Goal: Task Accomplishment & Management: Manage account settings

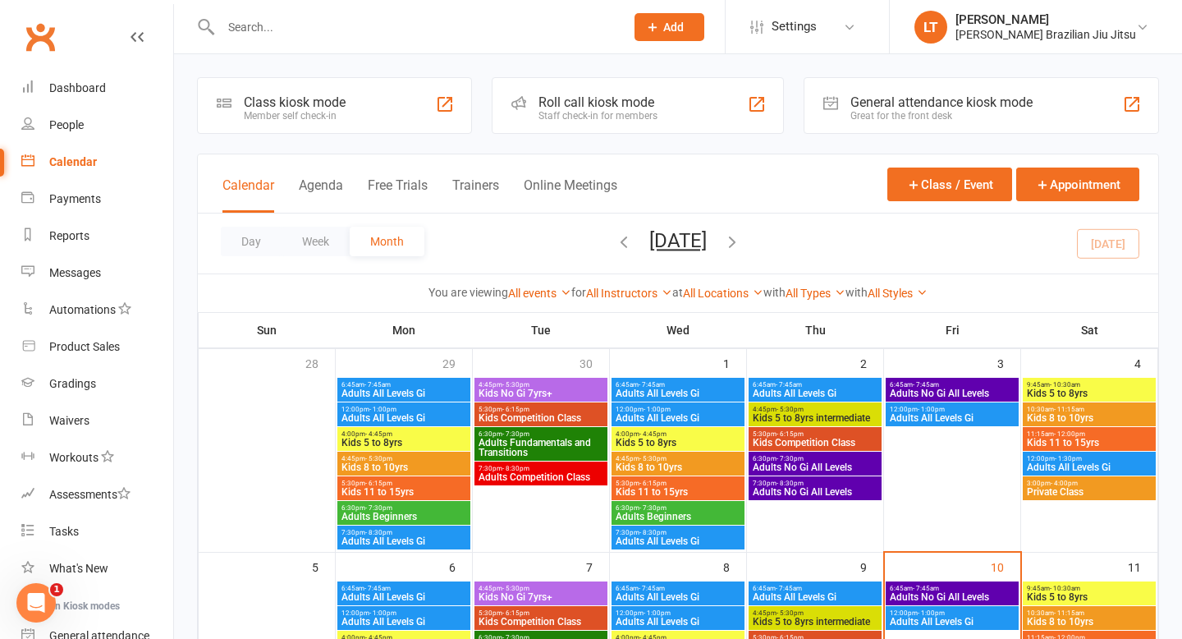
click at [281, 28] on input "text" at bounding box center [414, 27] width 397 height 23
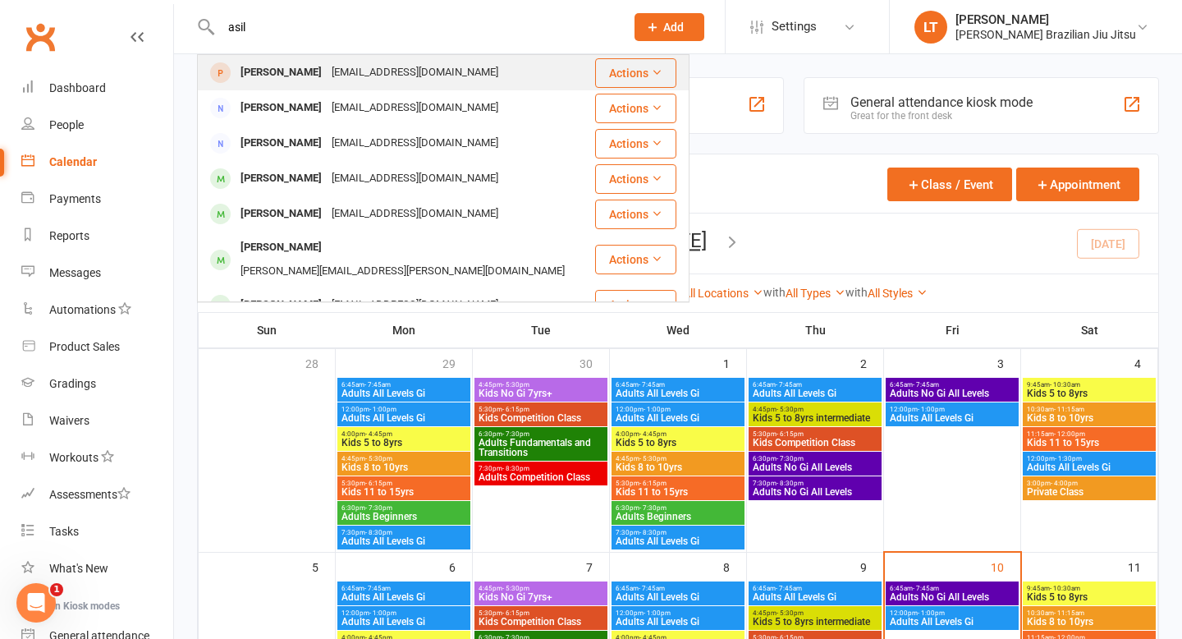
type input "asil"
click at [489, 71] on div "[PERSON_NAME] [EMAIL_ADDRESS][DOMAIN_NAME]" at bounding box center [396, 73] width 395 height 34
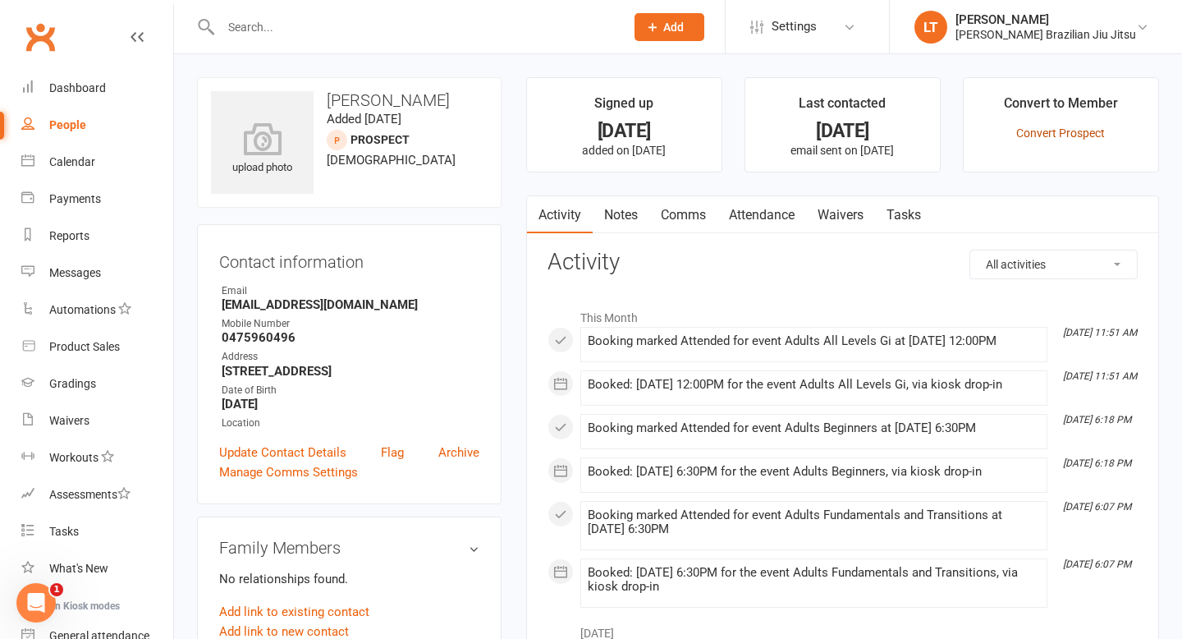
click at [1065, 134] on link "Convert Prospect" at bounding box center [1060, 132] width 89 height 13
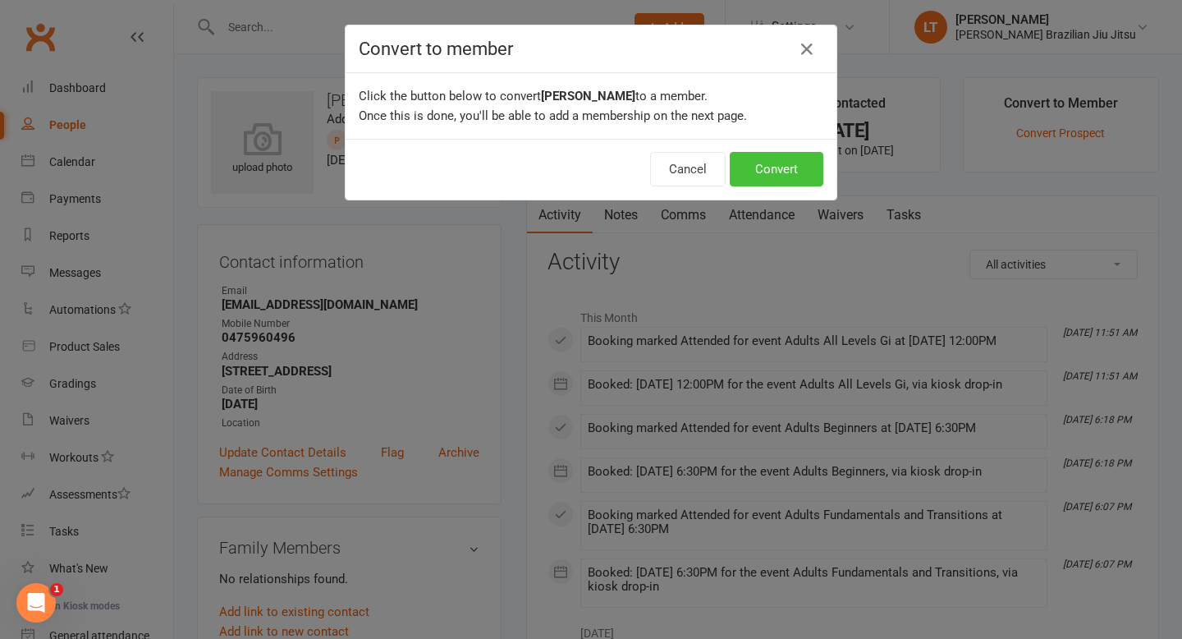
click at [779, 163] on button "Convert" at bounding box center [777, 169] width 94 height 34
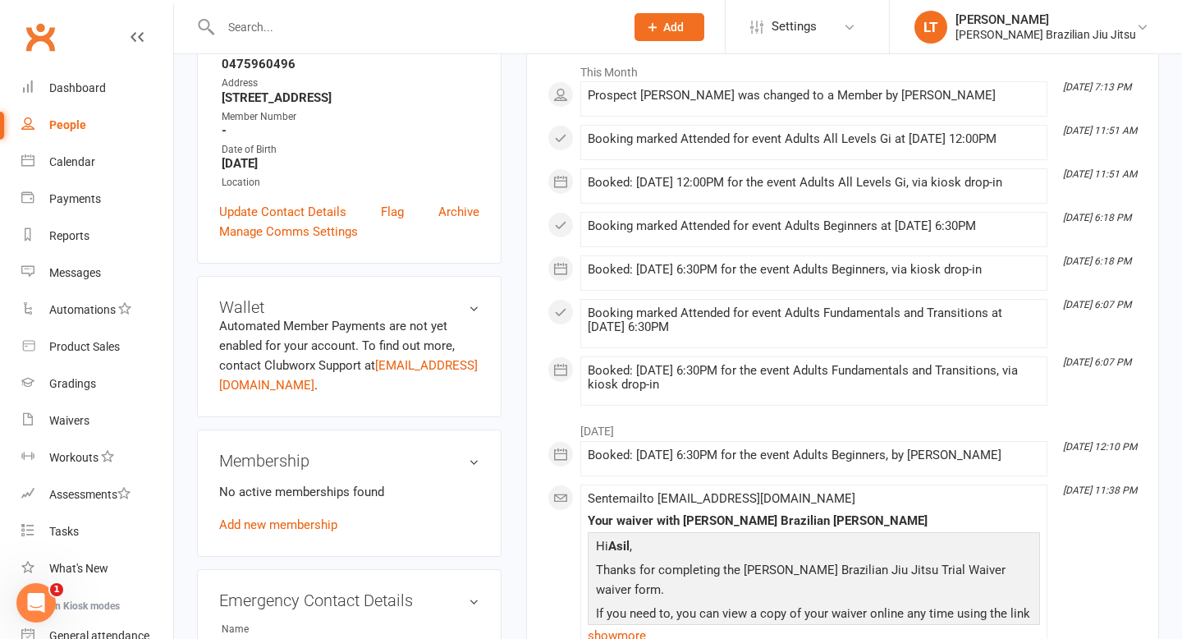
scroll to position [288, 0]
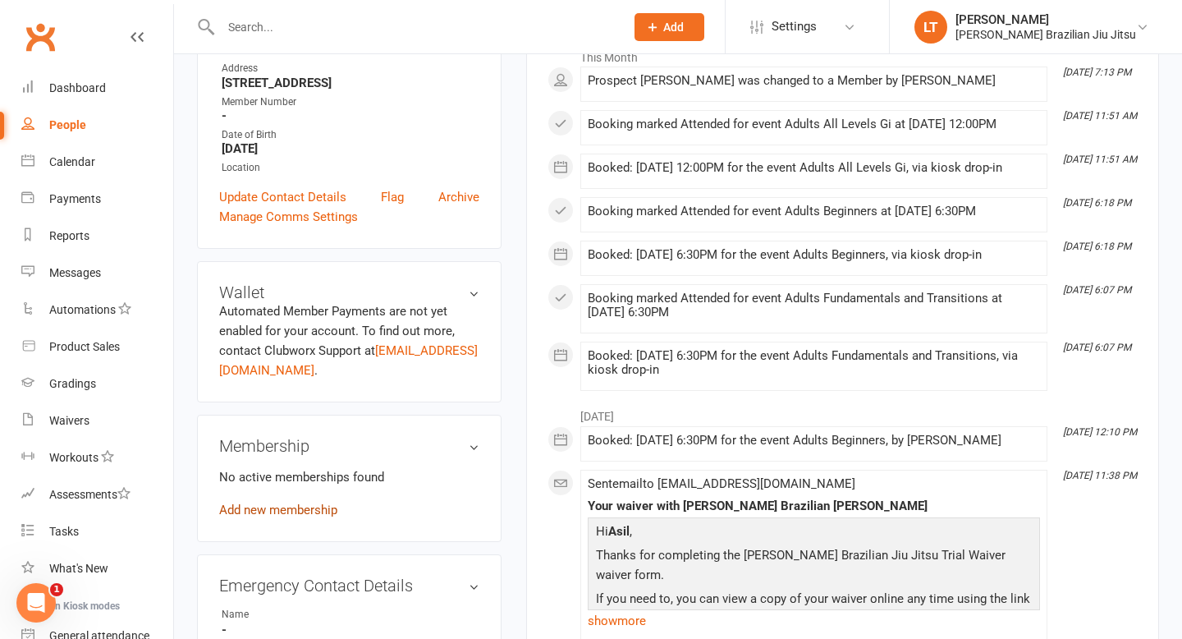
click at [300, 517] on link "Add new membership" at bounding box center [278, 509] width 118 height 15
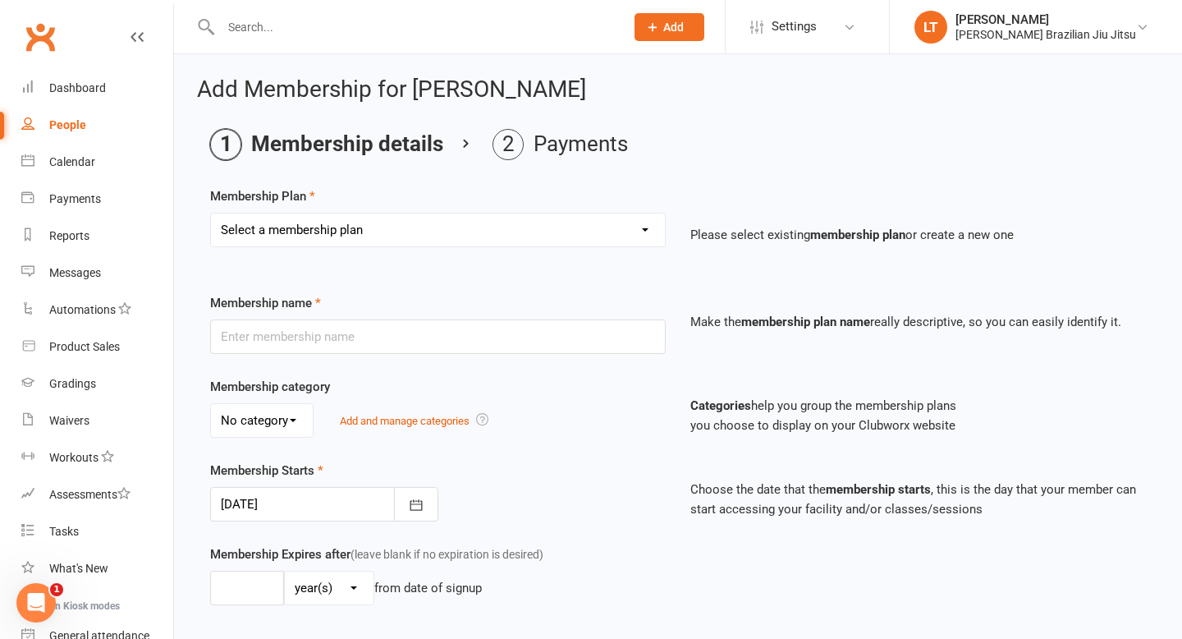
click at [395, 232] on select "Select a membership plan Create new Membership Plan transferred students" at bounding box center [438, 229] width 454 height 33
select select "1"
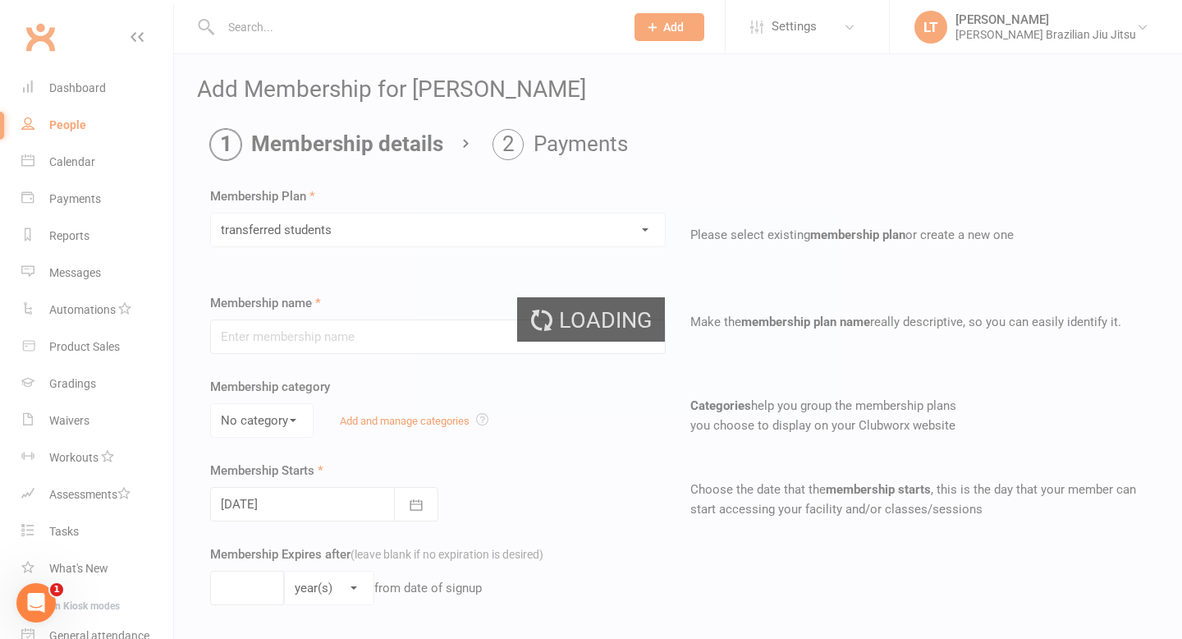
type input "transferred students"
select select "0"
type input "0"
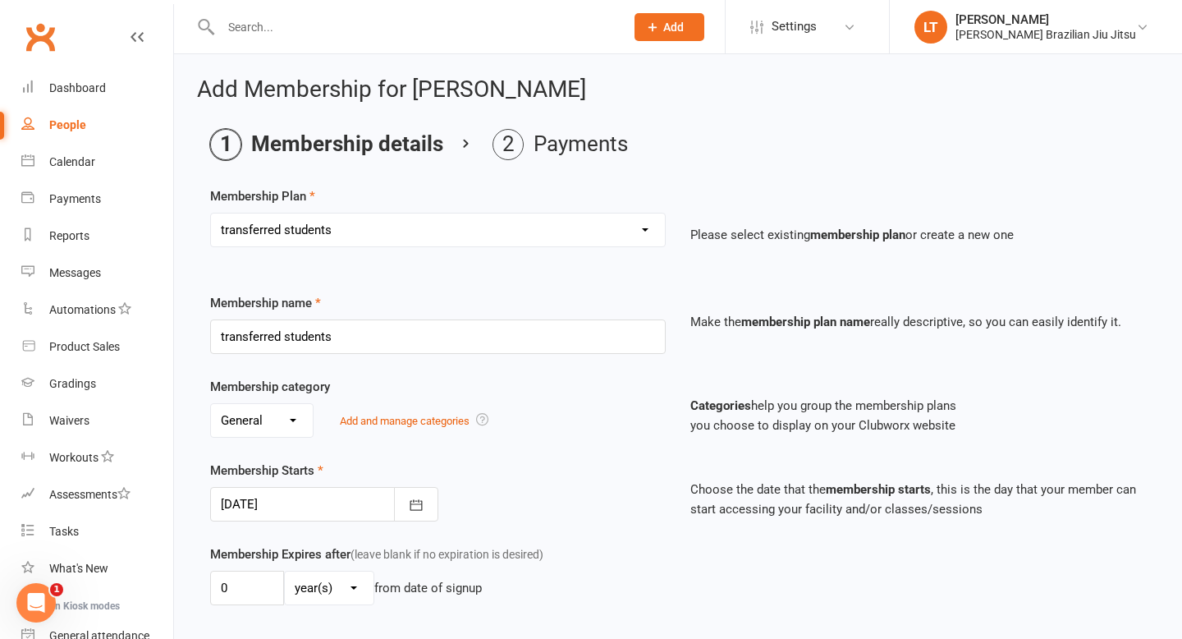
scroll to position [501, 0]
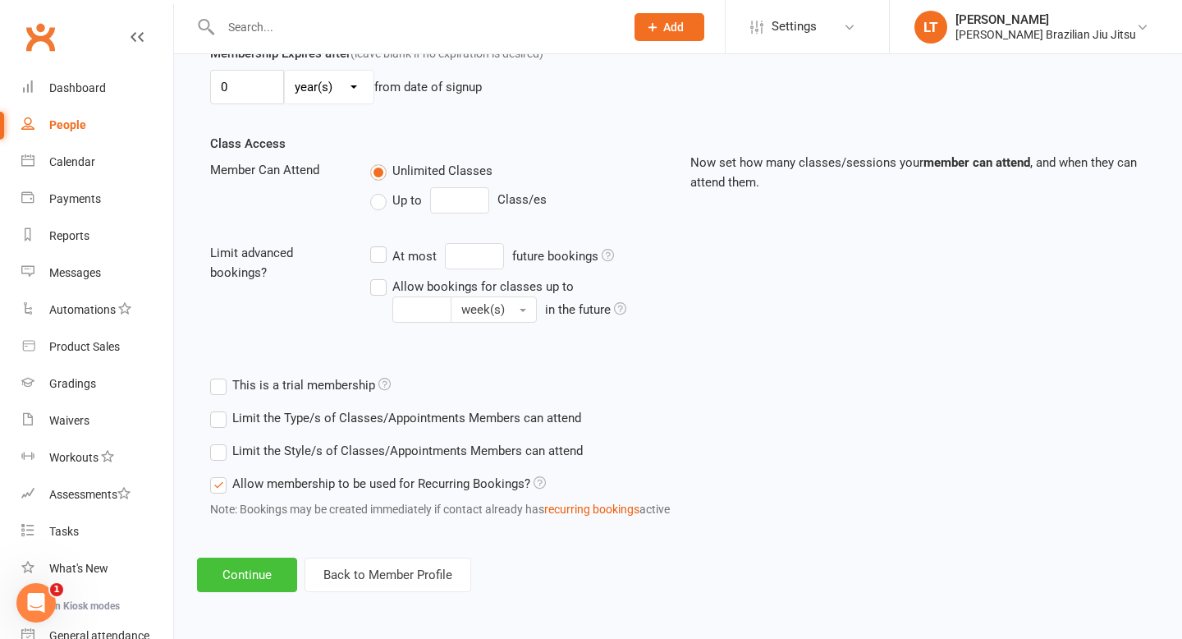
click at [264, 580] on button "Continue" at bounding box center [247, 574] width 100 height 34
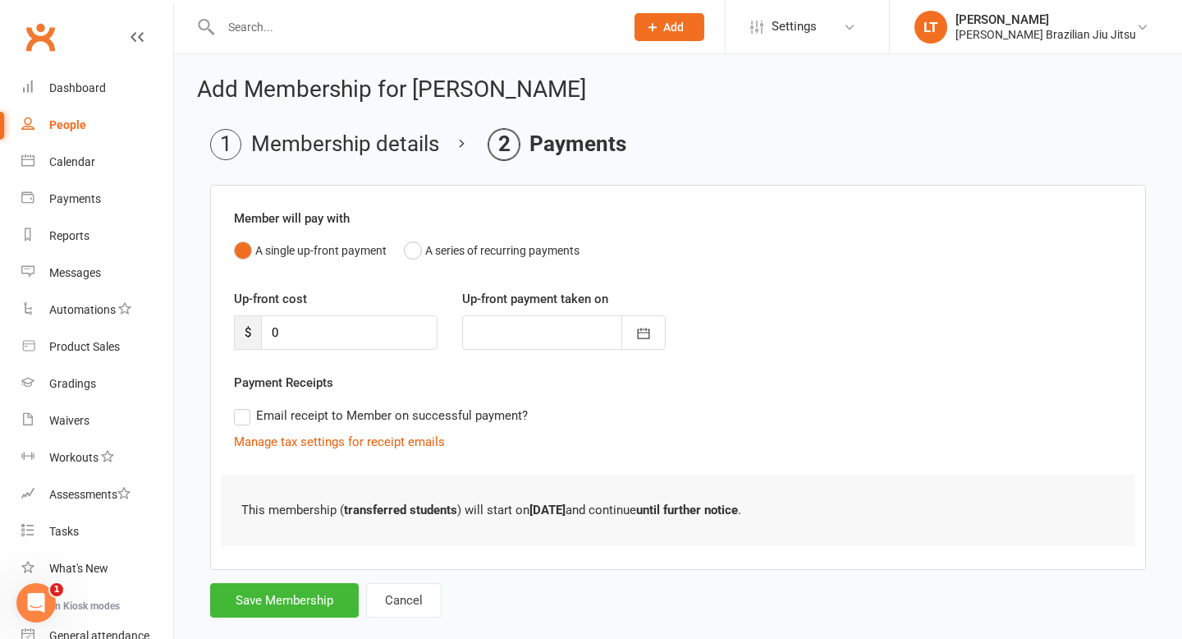
scroll to position [29, 0]
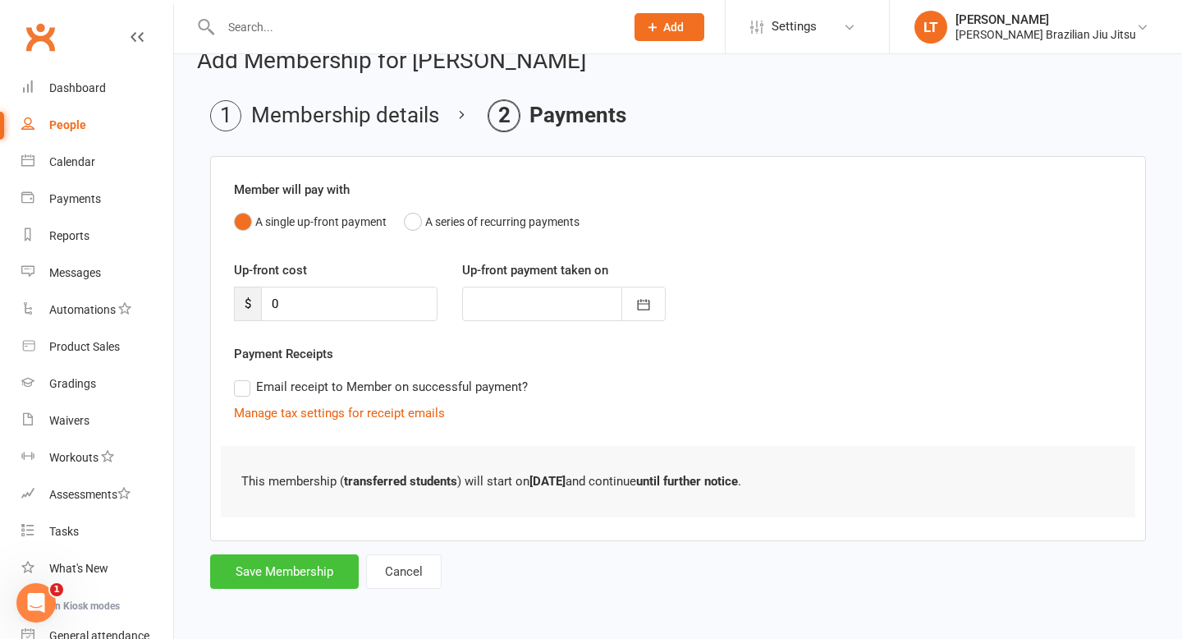
click at [293, 572] on button "Save Membership" at bounding box center [284, 571] width 149 height 34
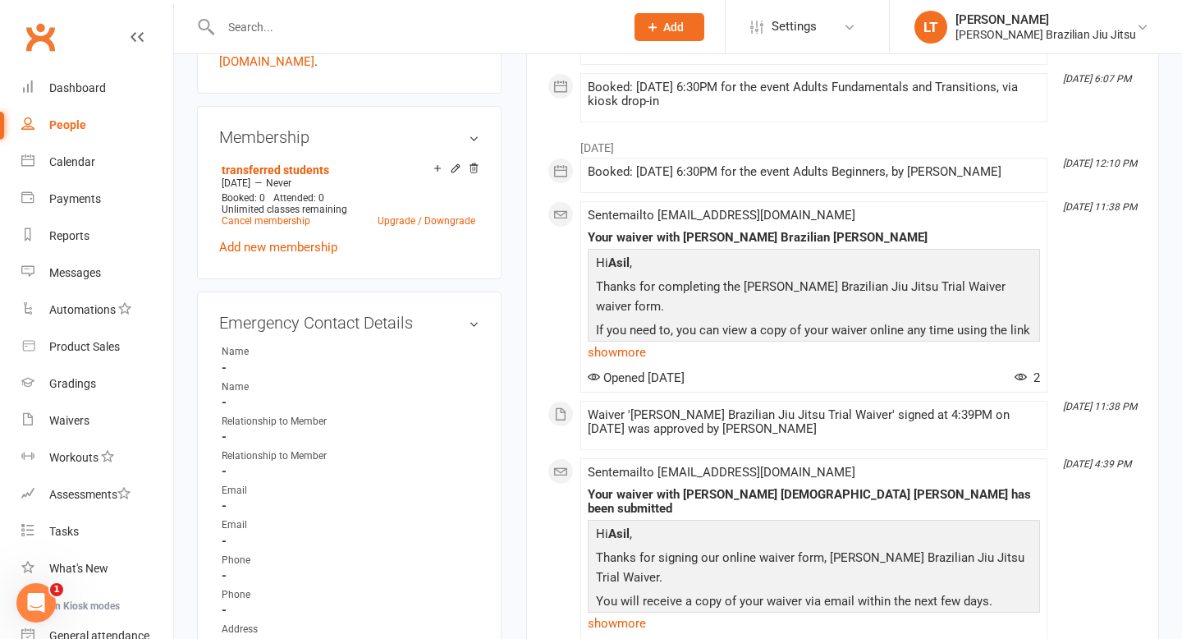
scroll to position [607, 0]
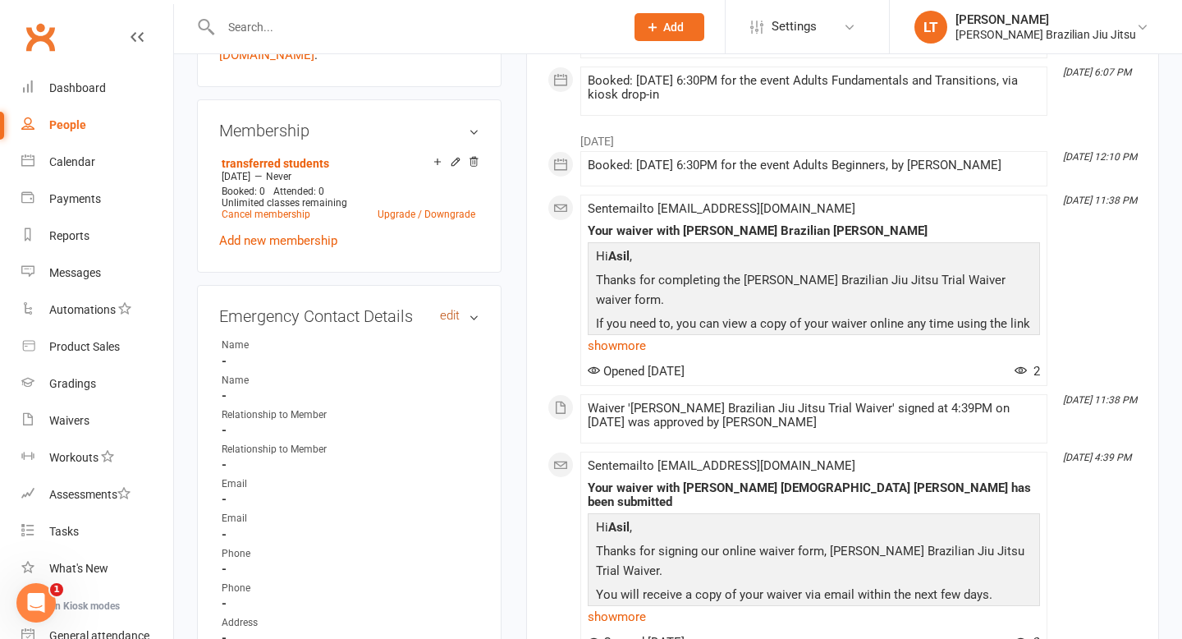
click at [448, 323] on link "edit" at bounding box center [450, 316] width 20 height 14
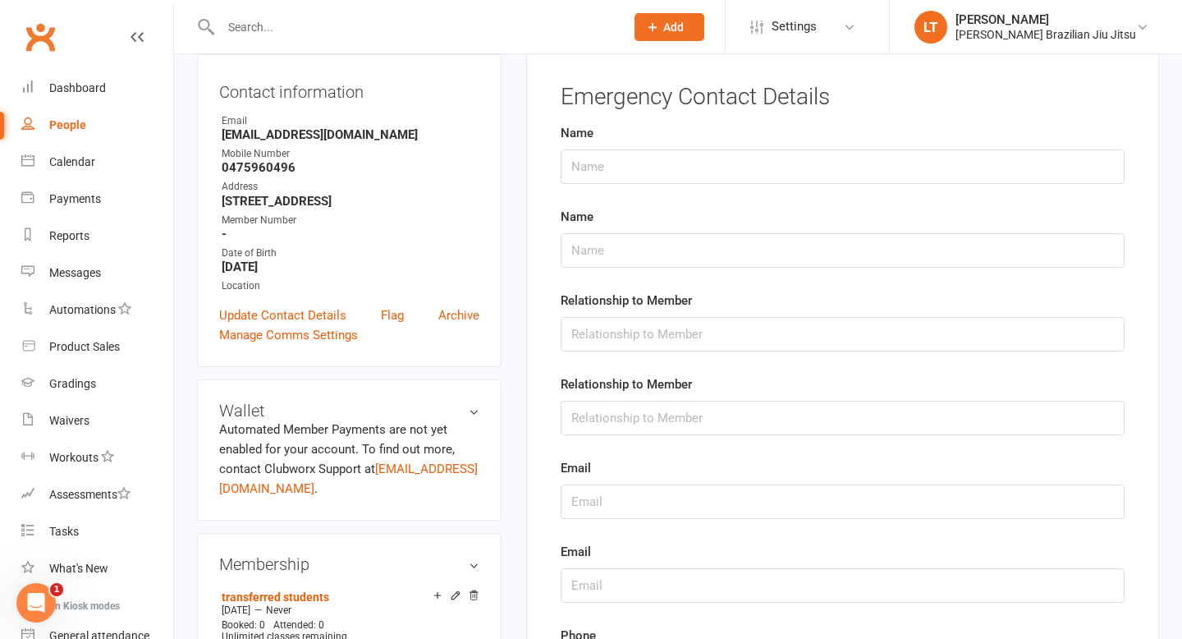
scroll to position [140, 0]
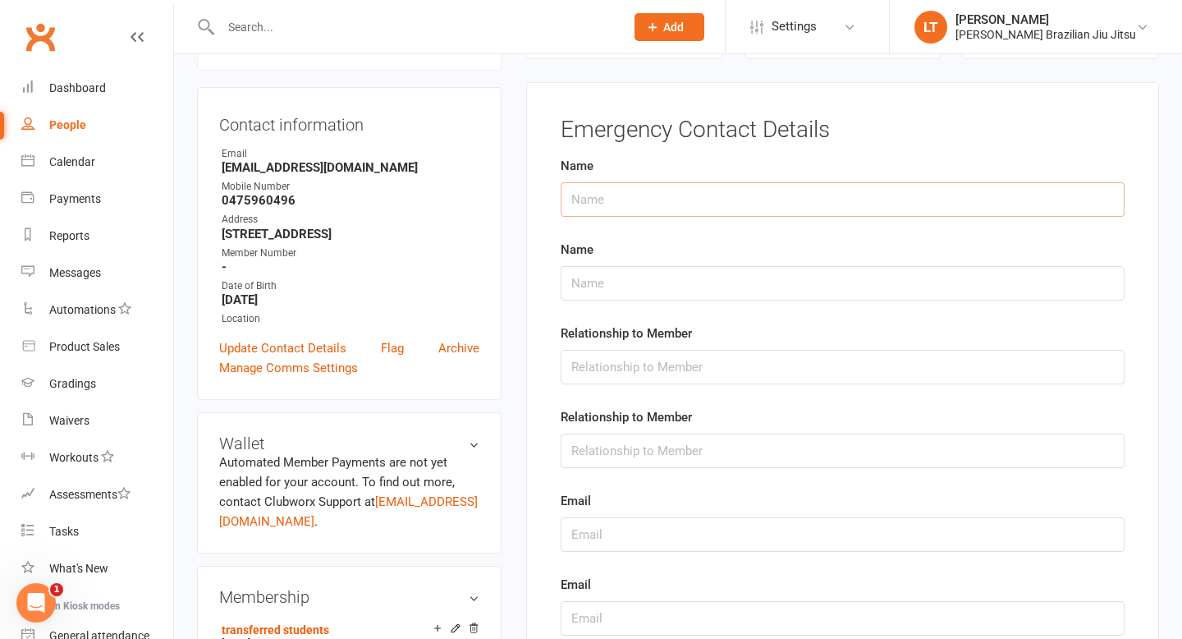
click at [683, 200] on input "text" at bounding box center [843, 199] width 564 height 34
type input "[PERSON_NAME]"
click at [693, 368] on input "text" at bounding box center [843, 367] width 564 height 34
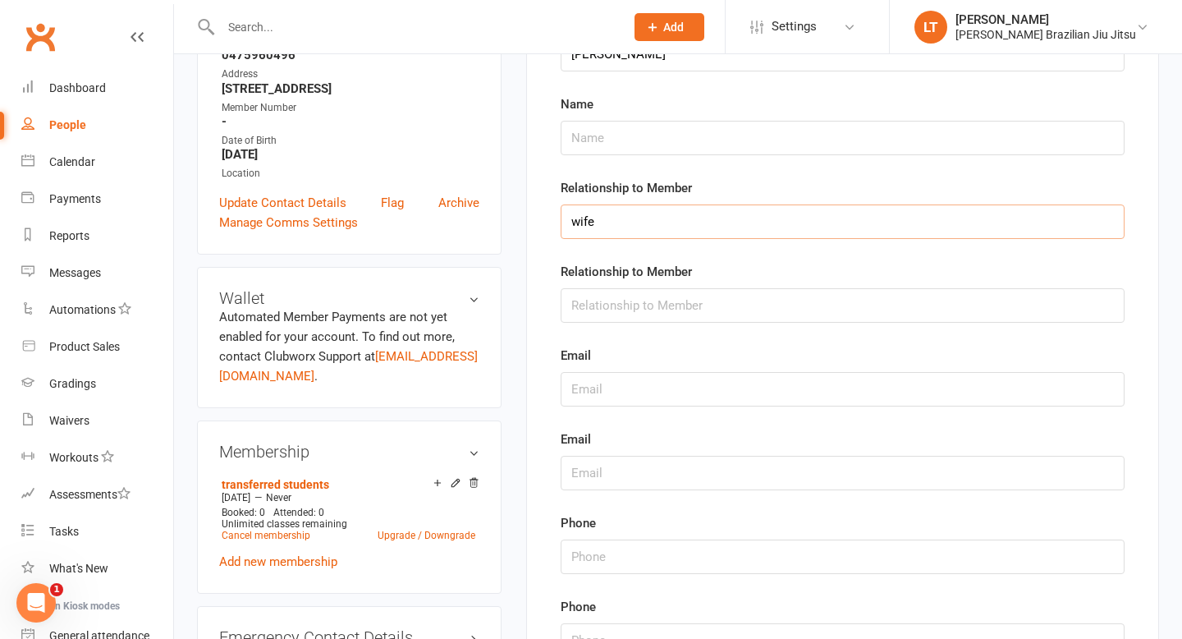
scroll to position [297, 0]
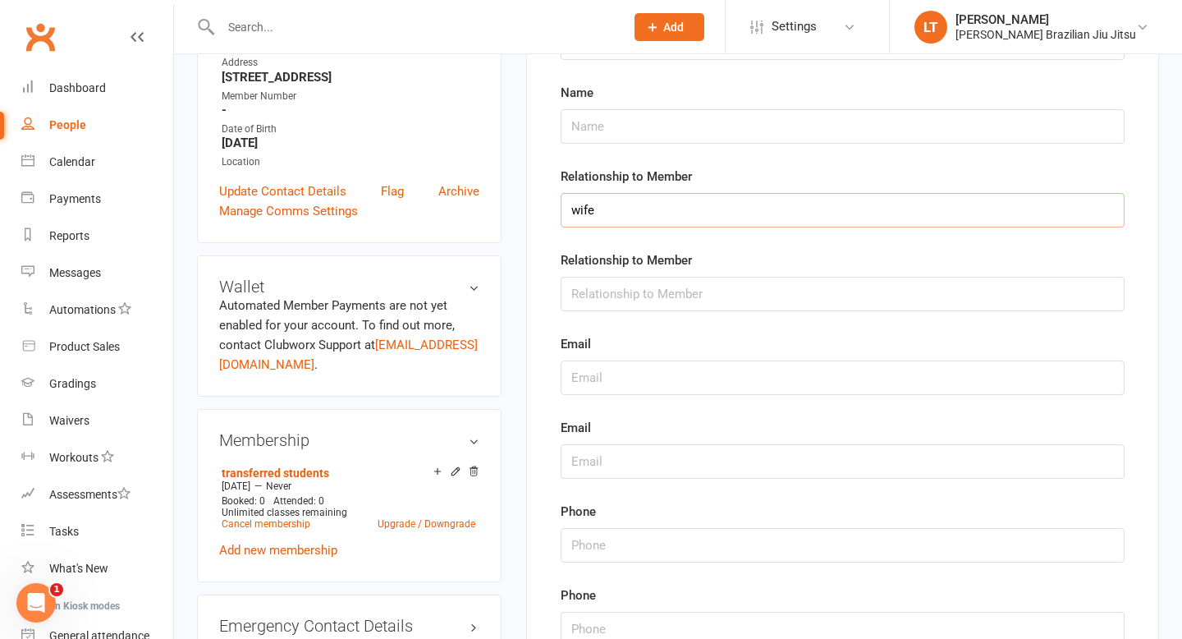
type input "wife"
click at [625, 548] on input "string" at bounding box center [843, 545] width 564 height 34
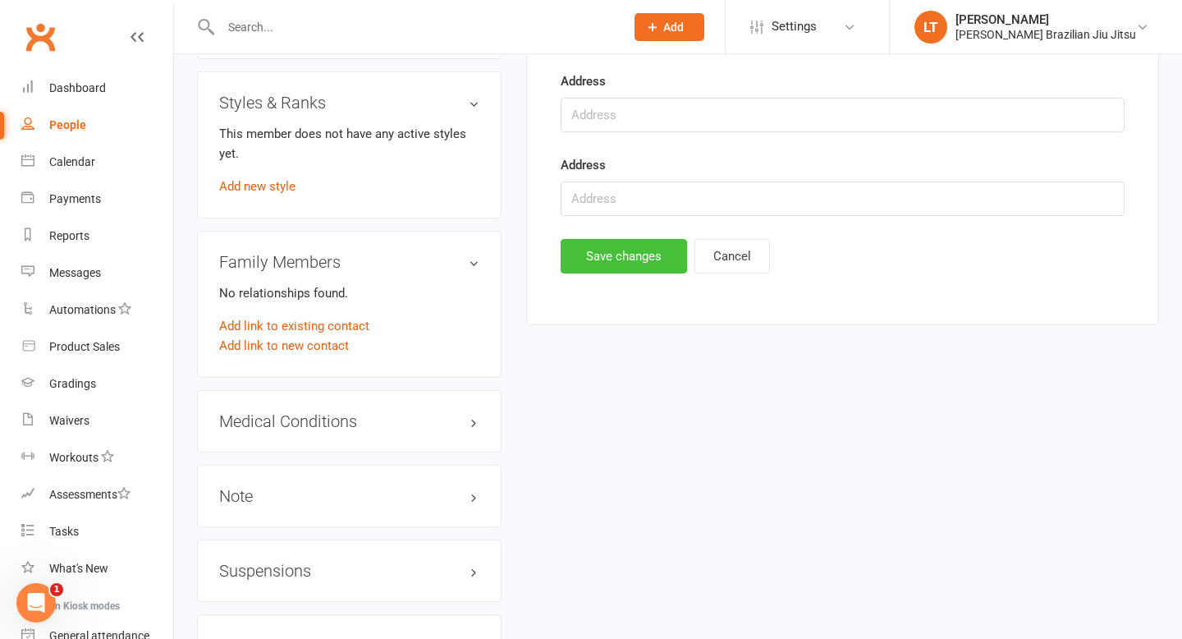
type input "0422812045"
click at [636, 261] on button "Save changes" at bounding box center [624, 256] width 126 height 34
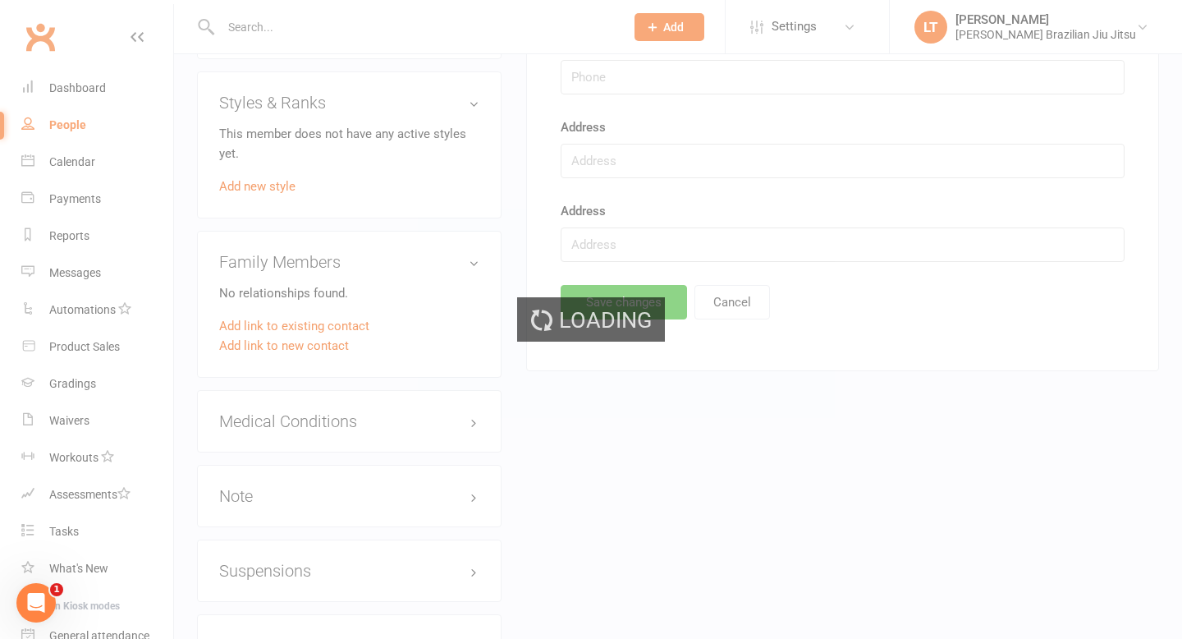
scroll to position [895, 0]
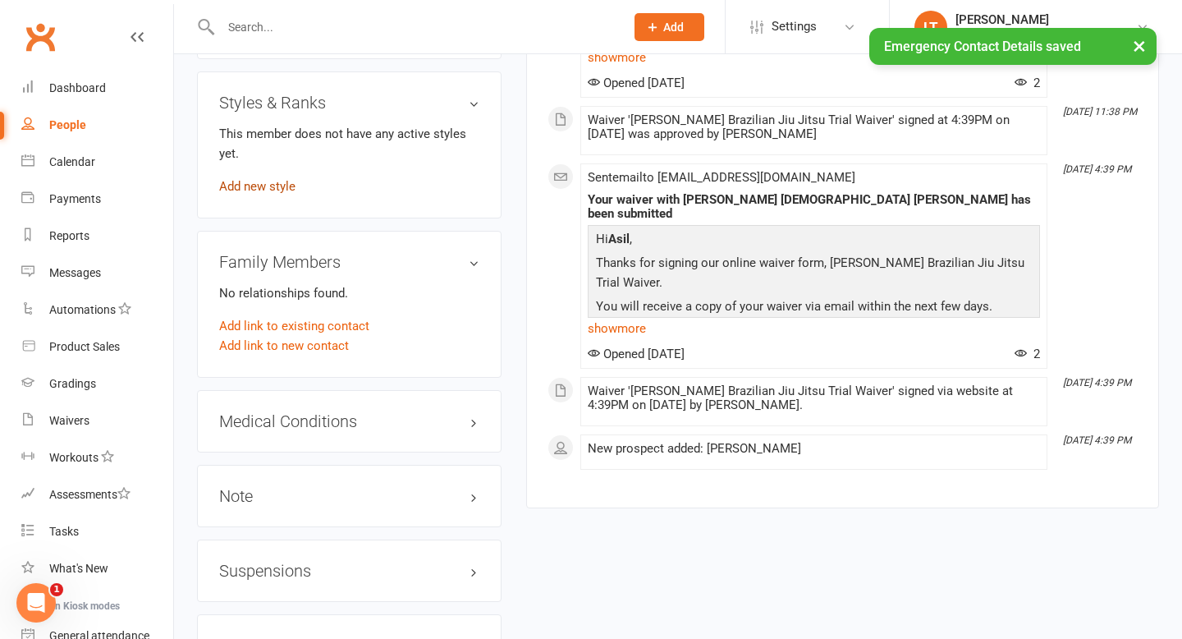
click at [256, 194] on link "Add new style" at bounding box center [257, 186] width 76 height 15
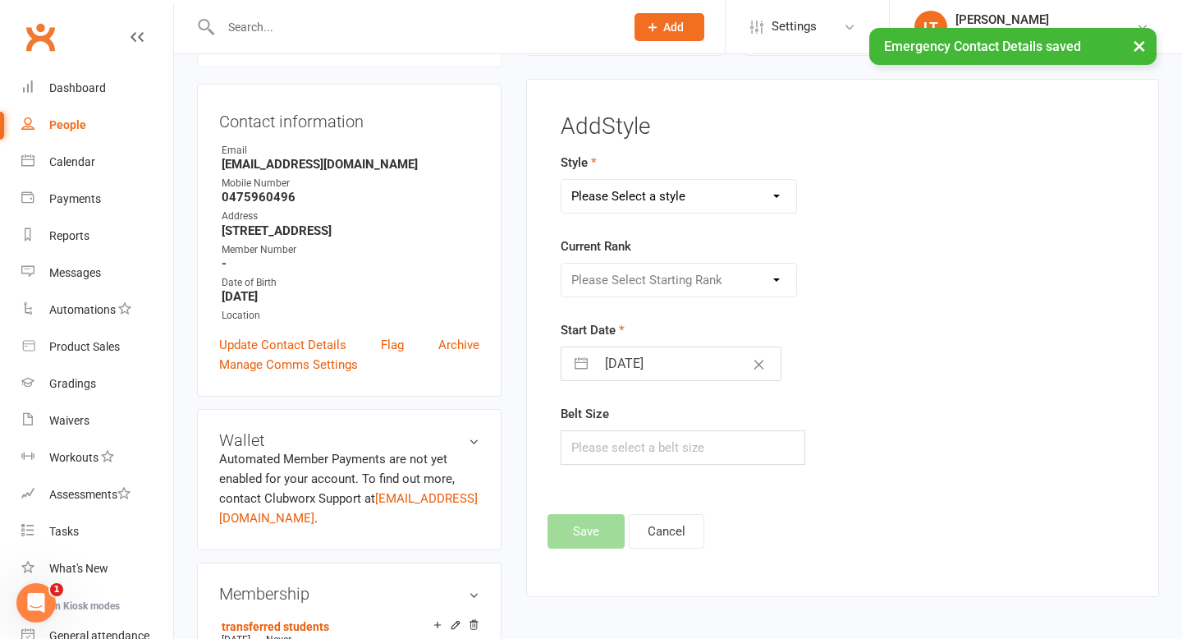
scroll to position [140, 0]
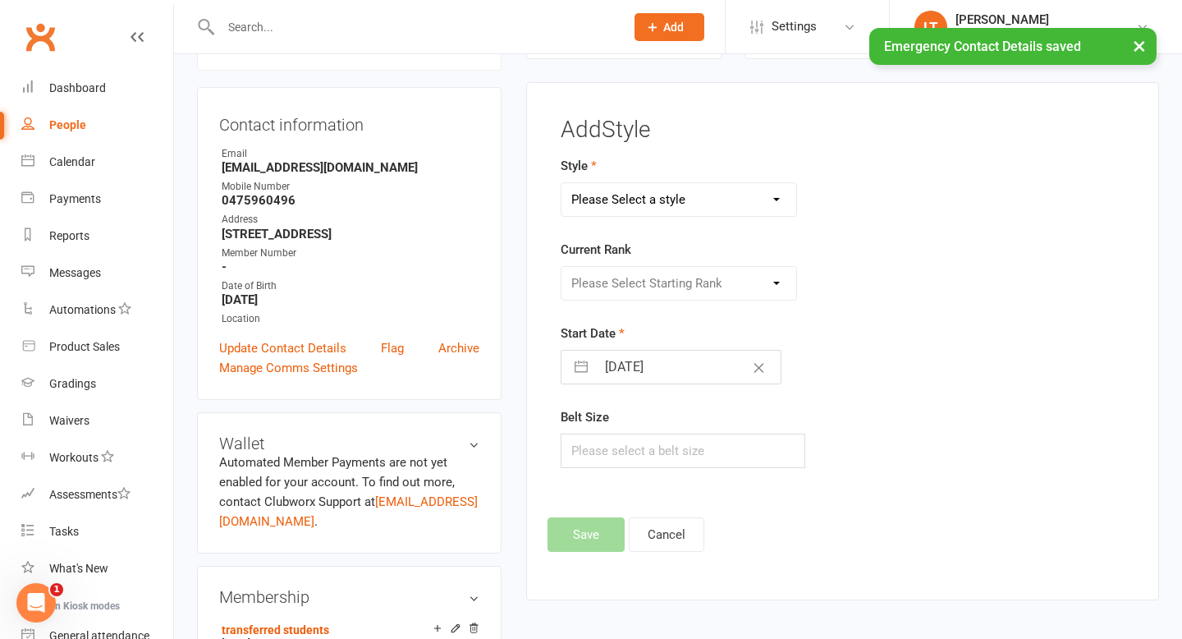
click at [682, 200] on select "Please Select a style Adults BJJ Program Kids BJJ Program" at bounding box center [679, 199] width 236 height 33
select select "3572"
click at [671, 277] on select "Please Select Starting Rank White 0 stripes White 1 stripe White 2 stripes Whit…" at bounding box center [679, 283] width 236 height 33
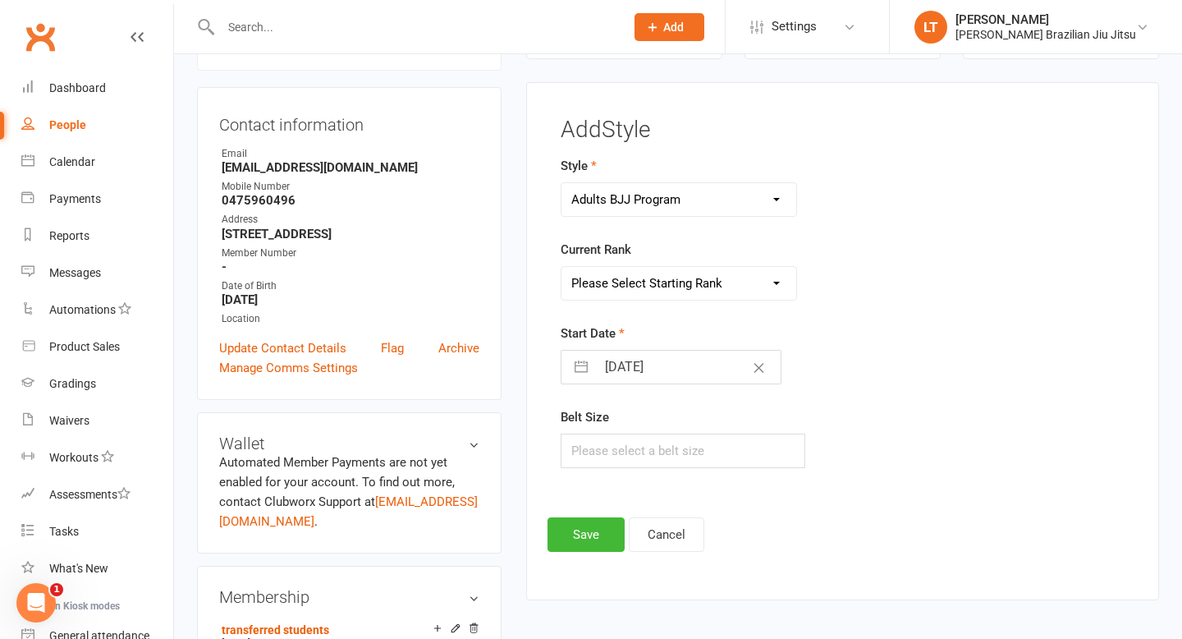
select select "42292"
click at [675, 375] on input "[DATE]" at bounding box center [688, 367] width 185 height 33
select select "8"
select select "2025"
select select "9"
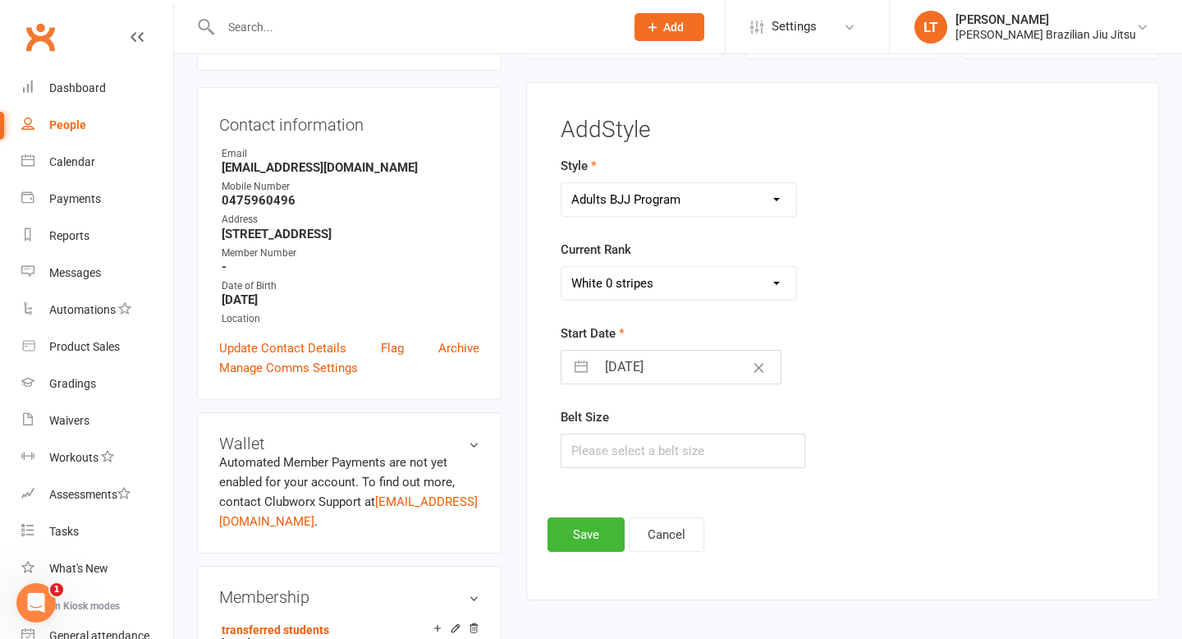
select select "2025"
select select "10"
select select "2025"
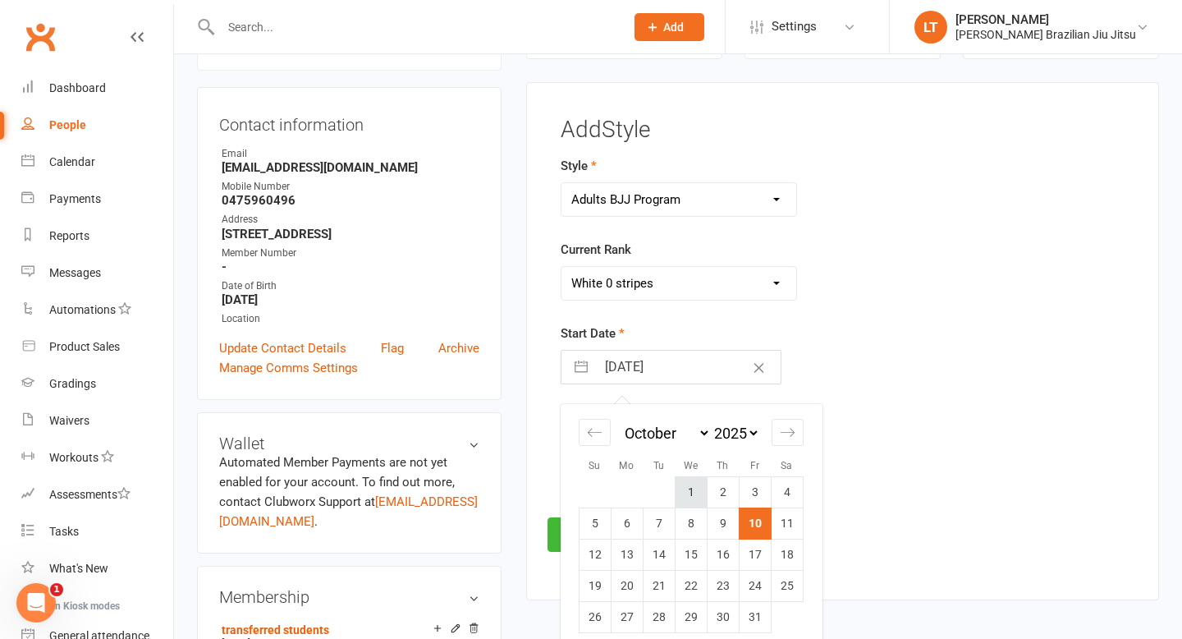
click at [696, 492] on td "1" at bounding box center [691, 491] width 32 height 31
type input "[DATE]"
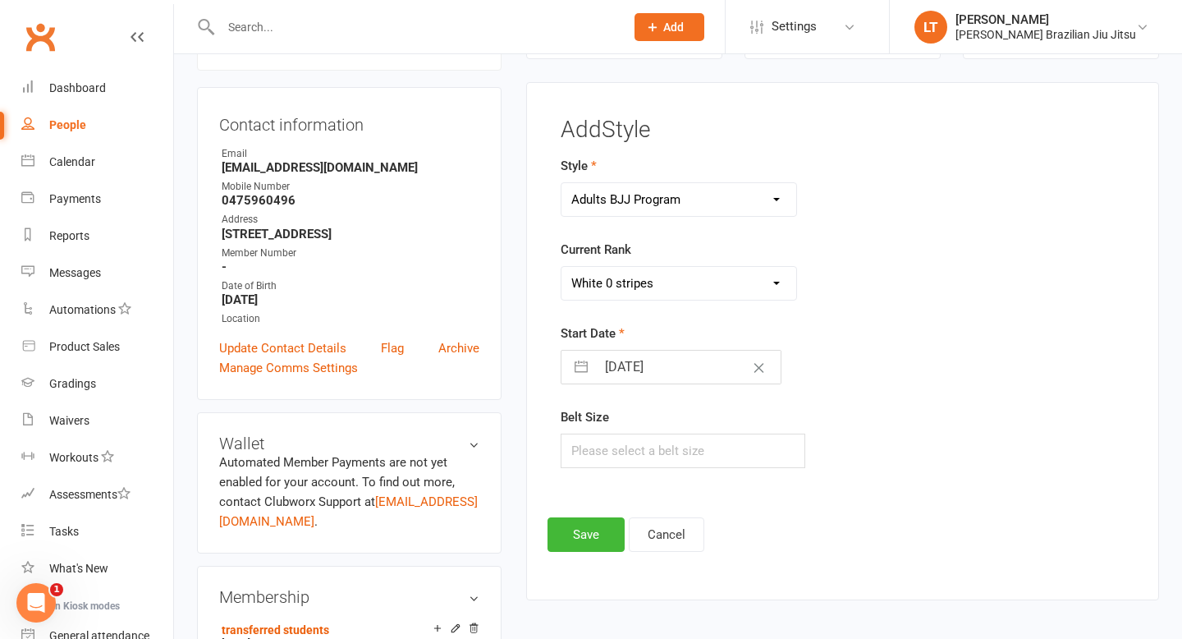
click at [586, 369] on button "button" at bounding box center [581, 367] width 30 height 33
select select "8"
select select "2025"
select select "9"
select select "2025"
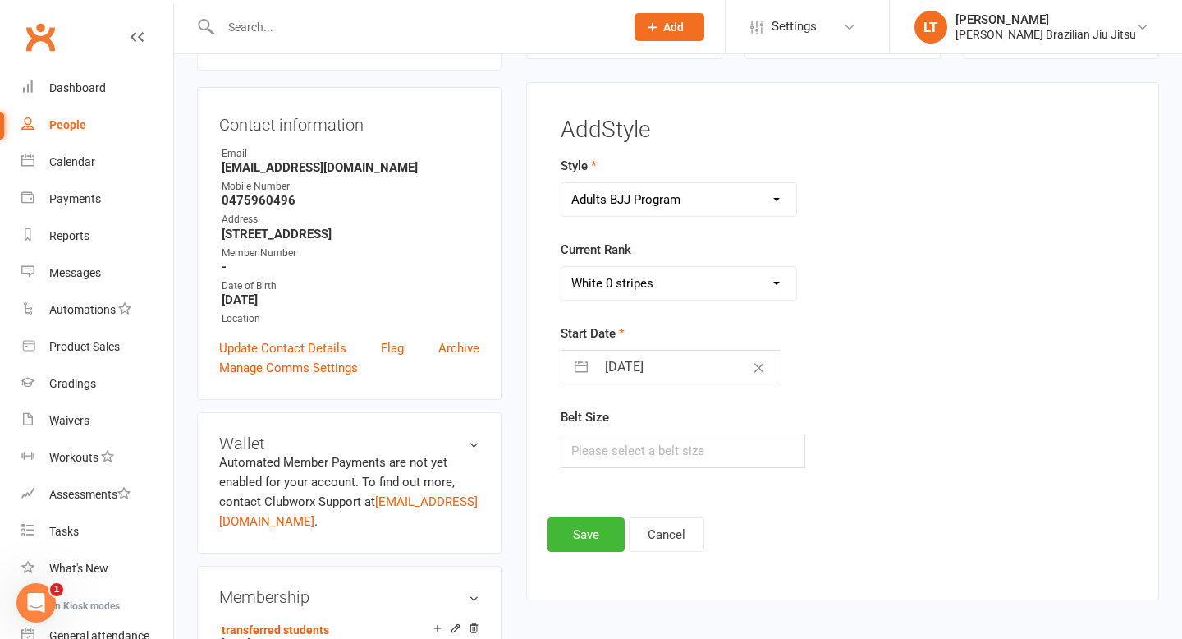
select select "10"
select select "2025"
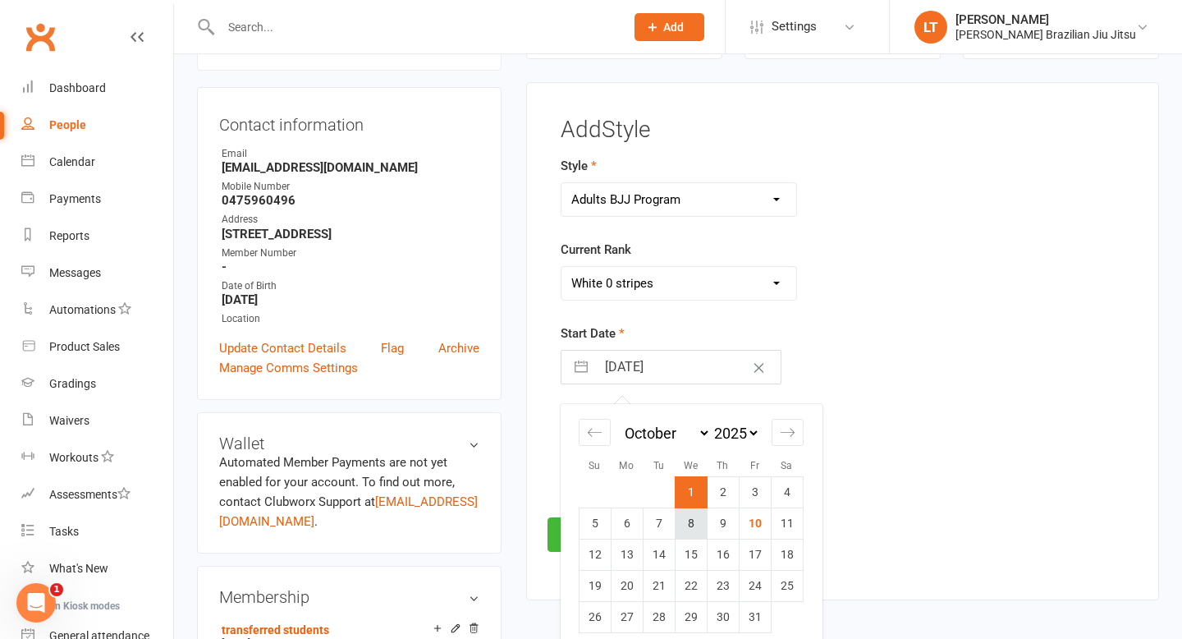
click at [685, 523] on td "8" at bounding box center [691, 522] width 32 height 31
type input "[DATE]"
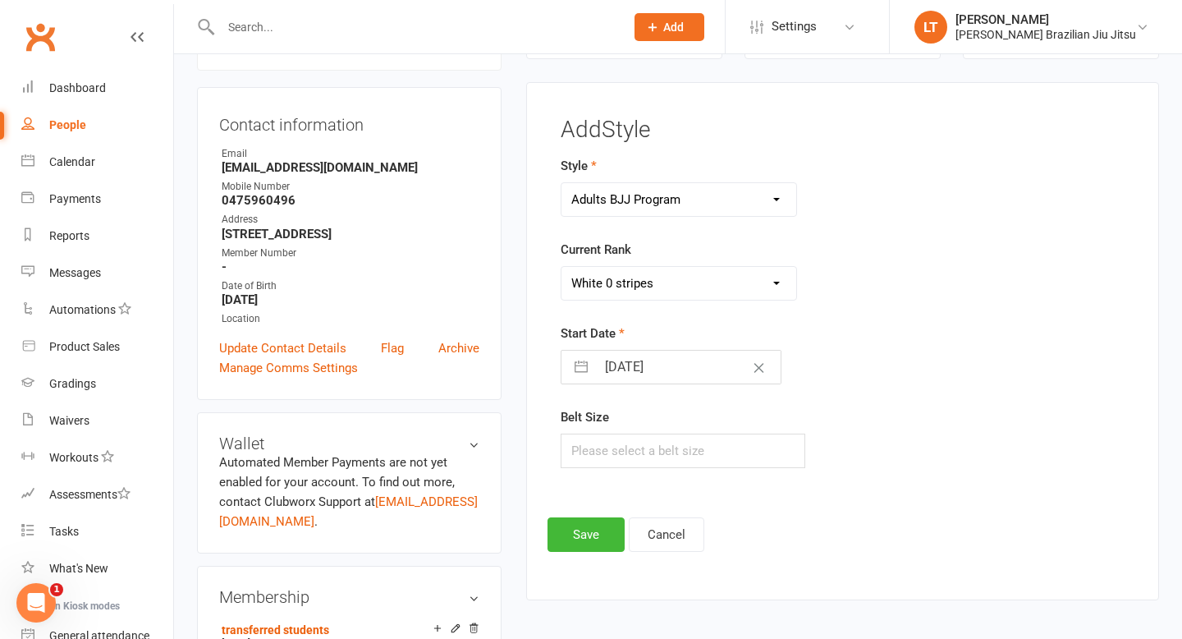
select select "8"
select select "2025"
select select "9"
select select "2025"
select select "10"
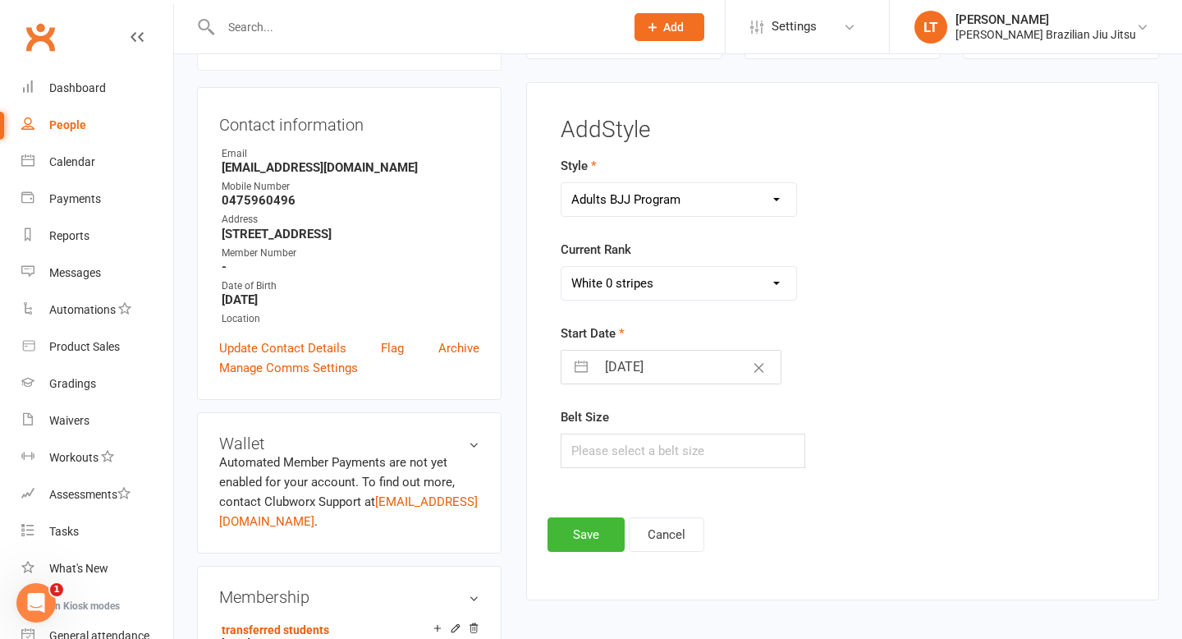
select select "2025"
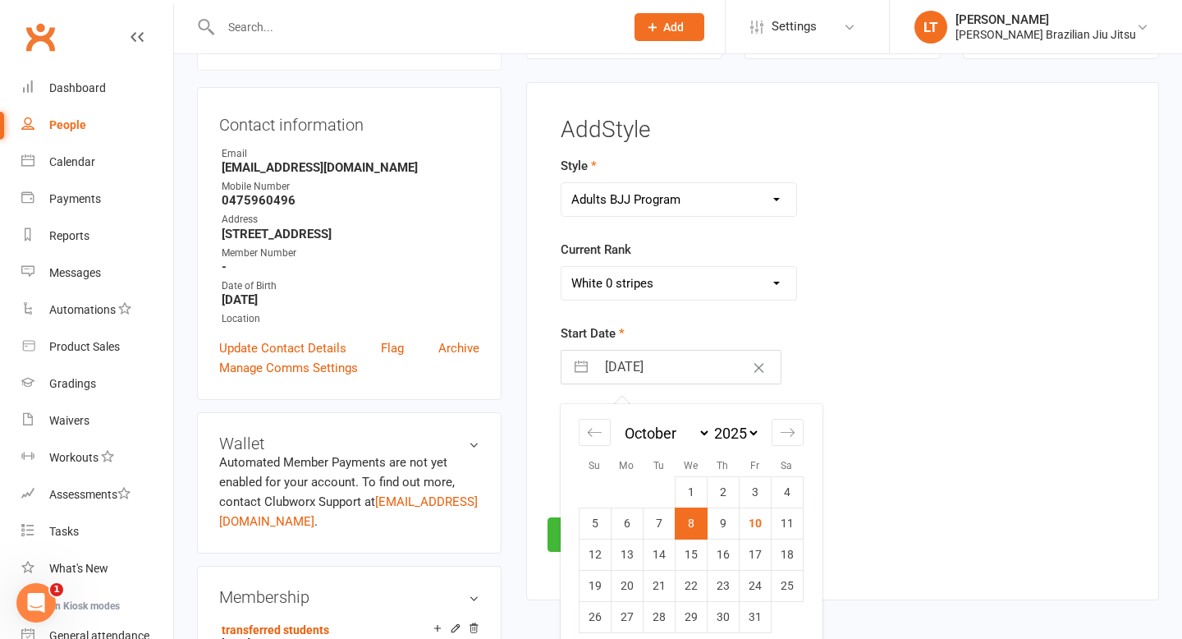
click at [677, 362] on input "[DATE]" at bounding box center [688, 367] width 185 height 33
click at [660, 526] on td "7" at bounding box center [659, 522] width 32 height 31
type input "[DATE]"
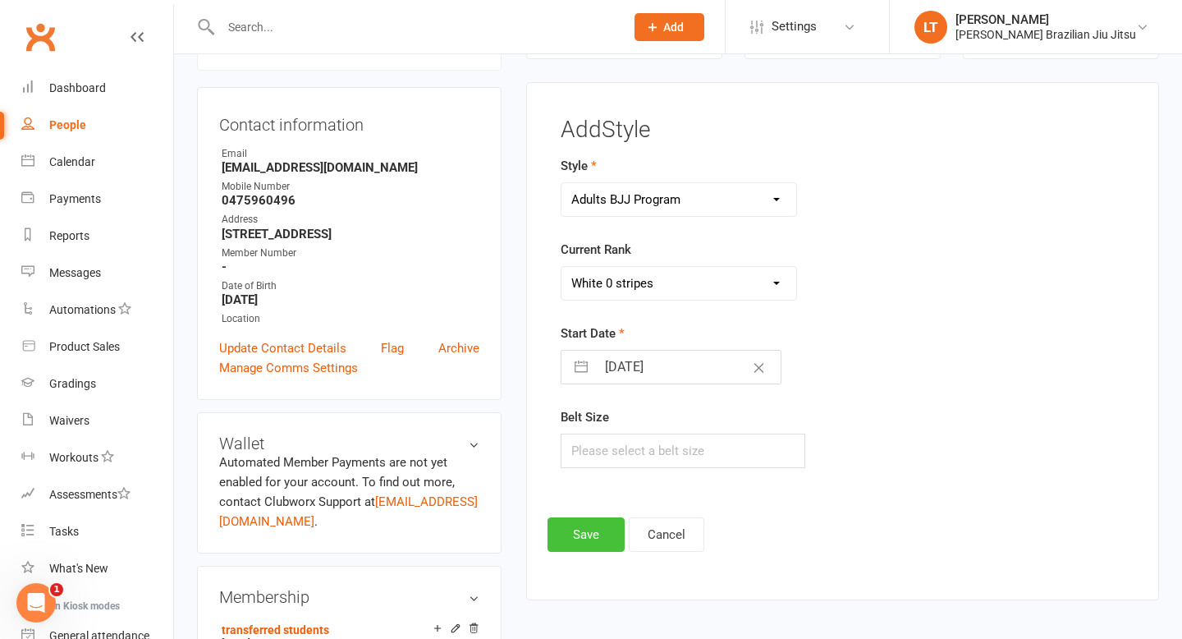
click at [582, 535] on button "Save" at bounding box center [586, 534] width 77 height 34
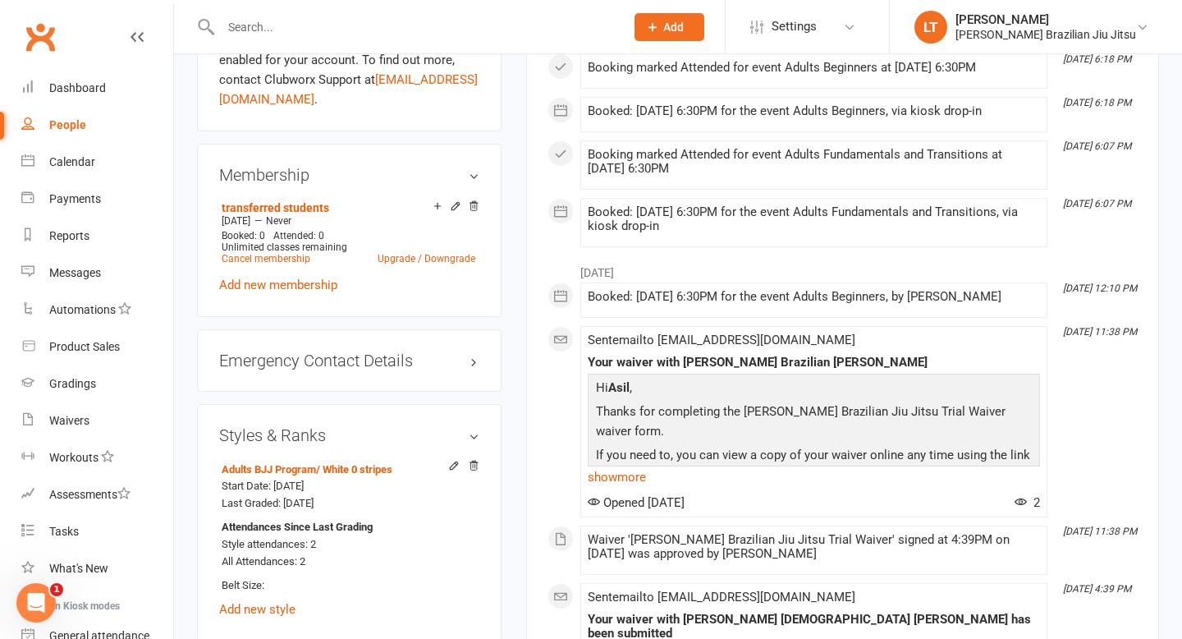
scroll to position [560, 0]
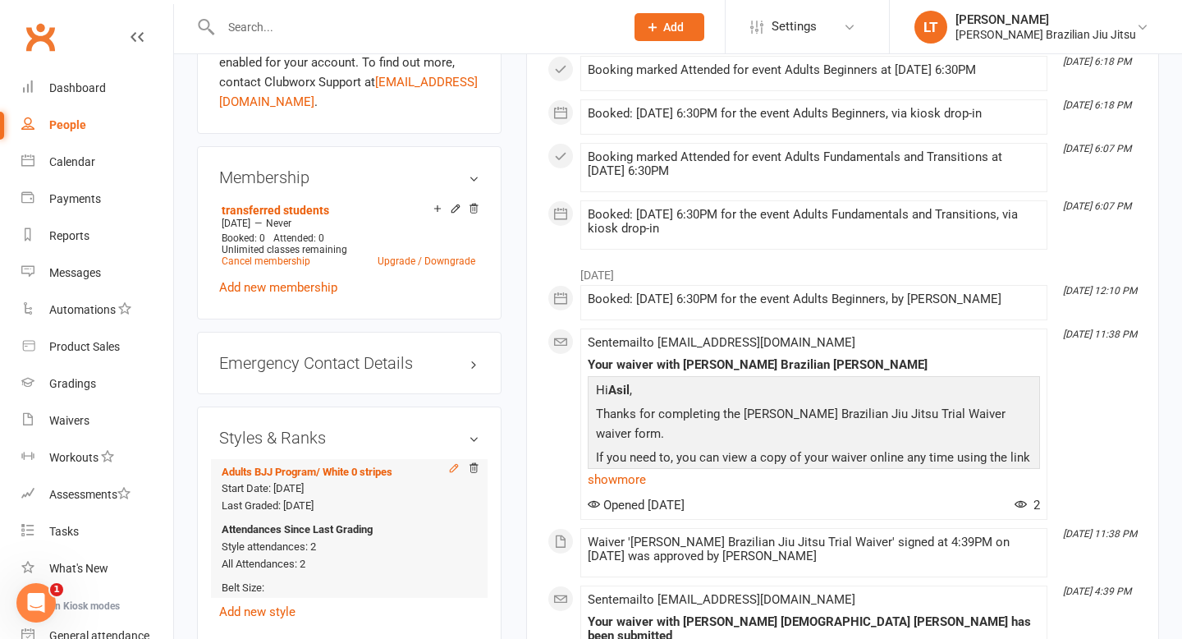
click at [458, 474] on icon at bounding box center [453, 467] width 11 height 11
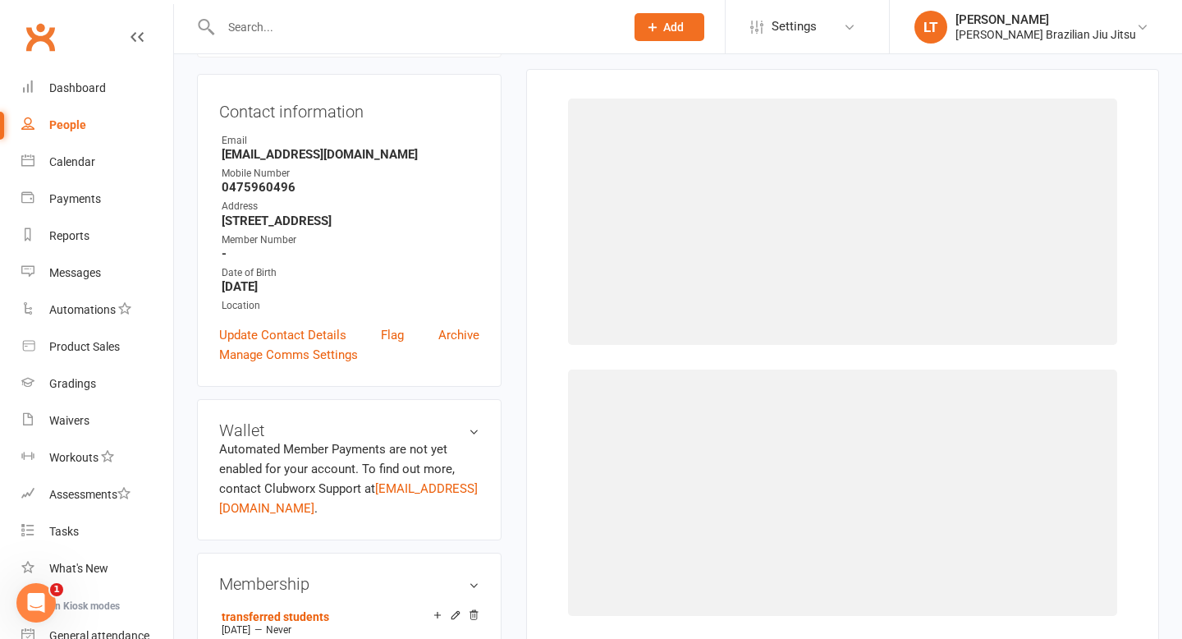
scroll to position [140, 0]
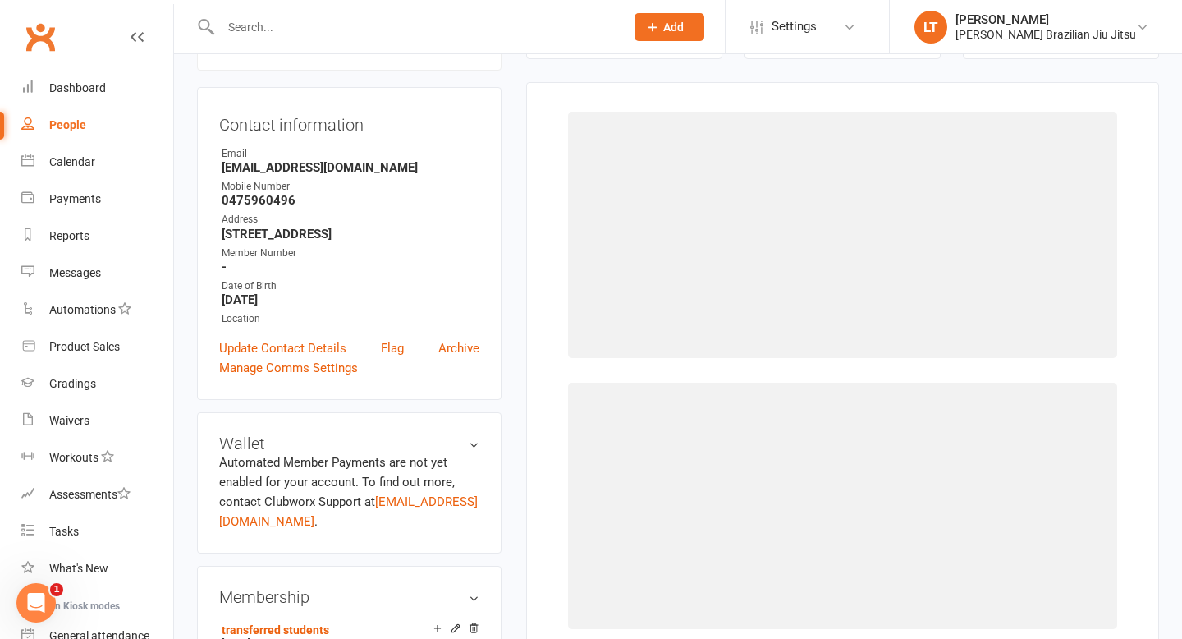
select select "42292"
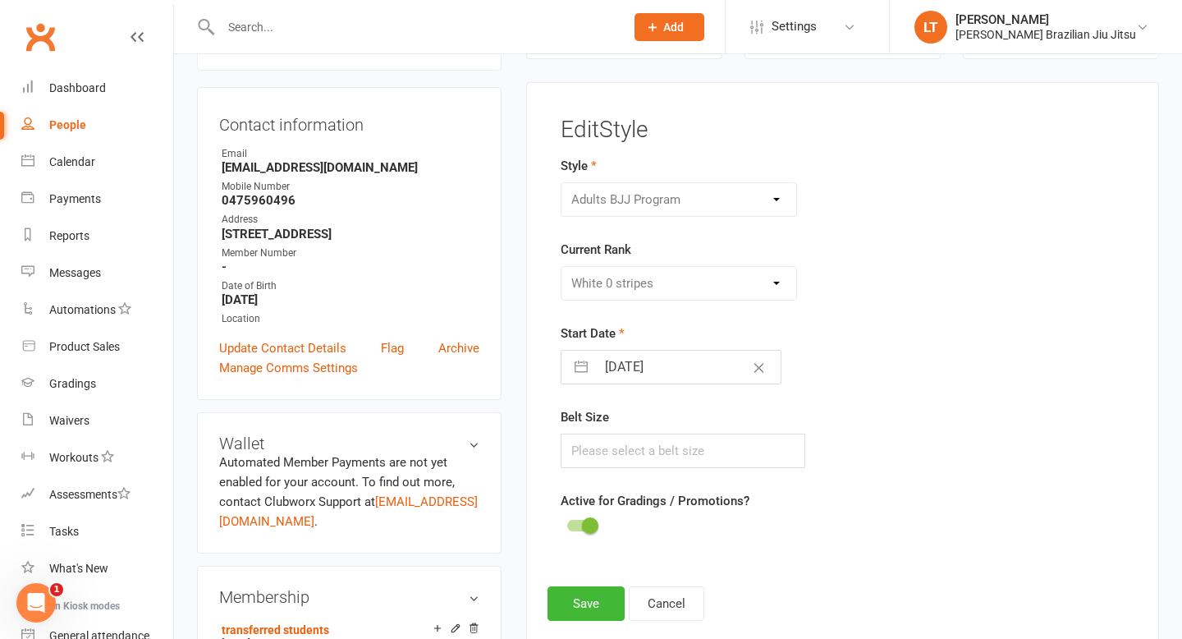
select select "8"
select select "2025"
select select "9"
select select "2025"
select select "10"
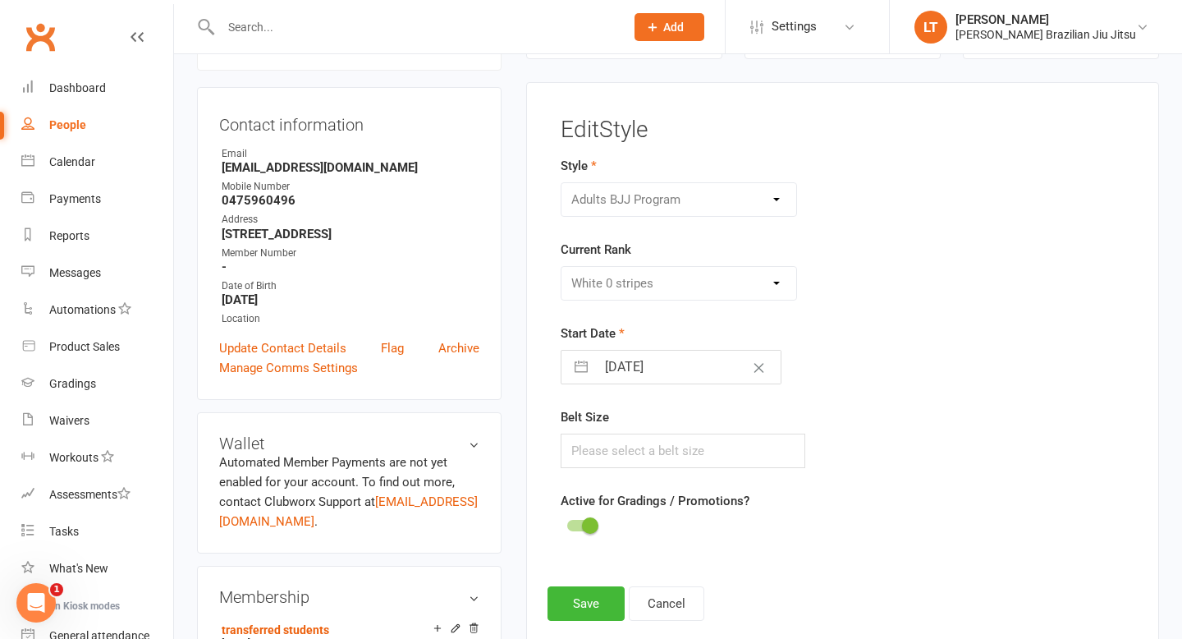
select select "2025"
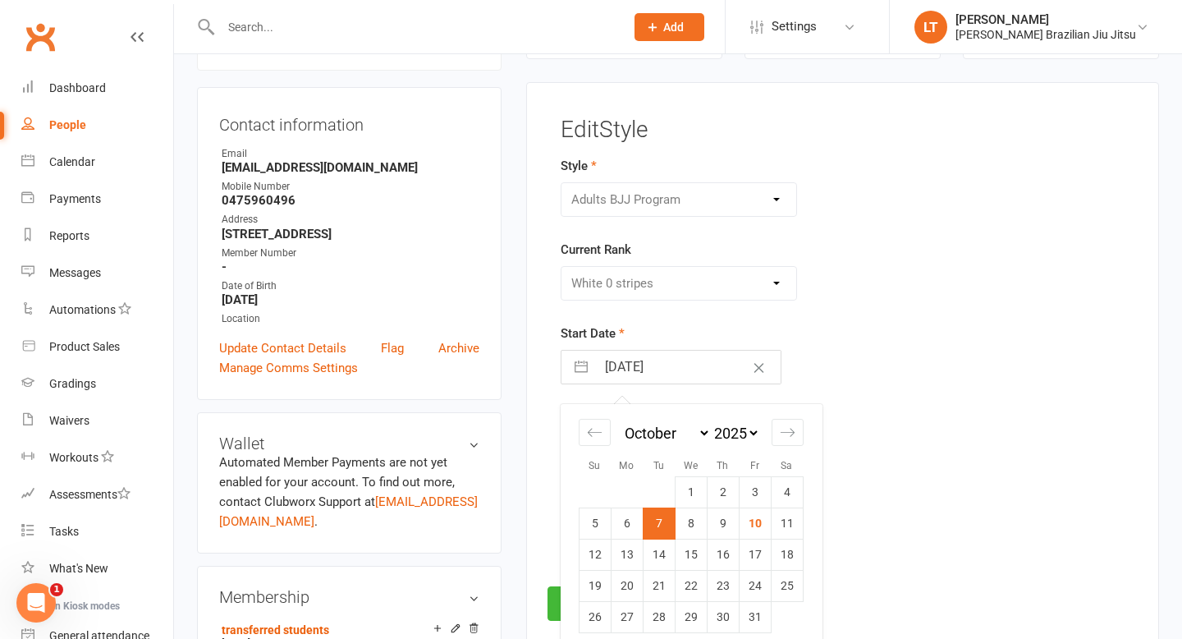
click at [658, 369] on input "[DATE]" at bounding box center [688, 367] width 185 height 33
click at [706, 427] on select "January February March April May June July August September October November De…" at bounding box center [665, 433] width 89 height 19
select select "9"
select select "7"
select select "2025"
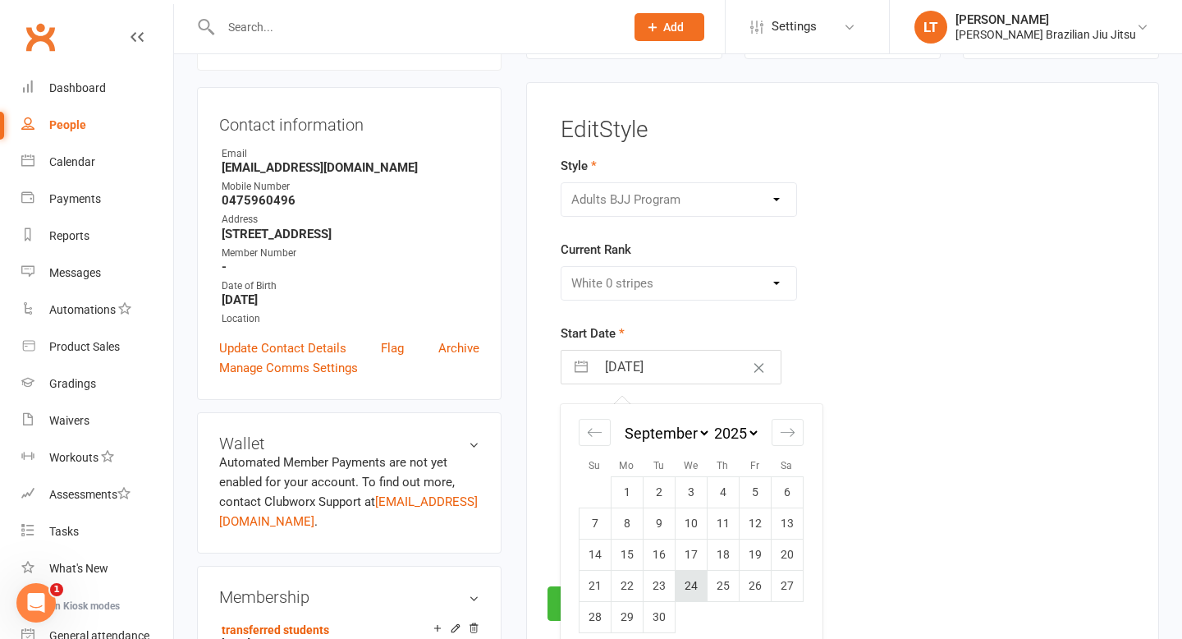
click at [690, 576] on td "24" at bounding box center [691, 585] width 32 height 31
type input "[DATE]"
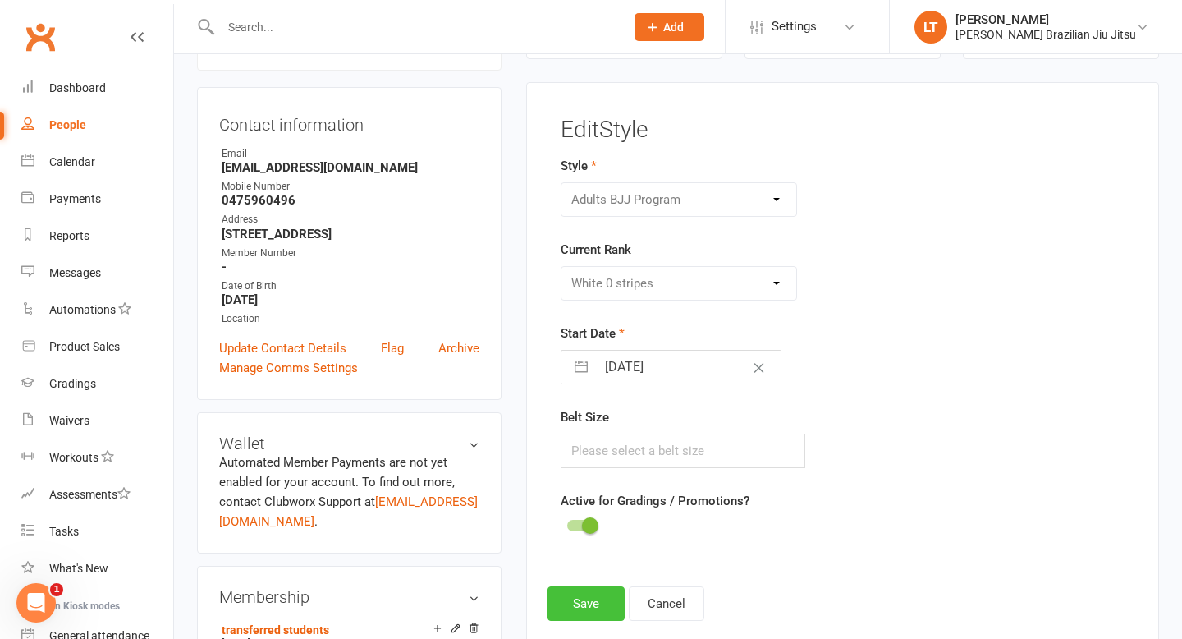
click at [594, 604] on button "Save" at bounding box center [586, 603] width 77 height 34
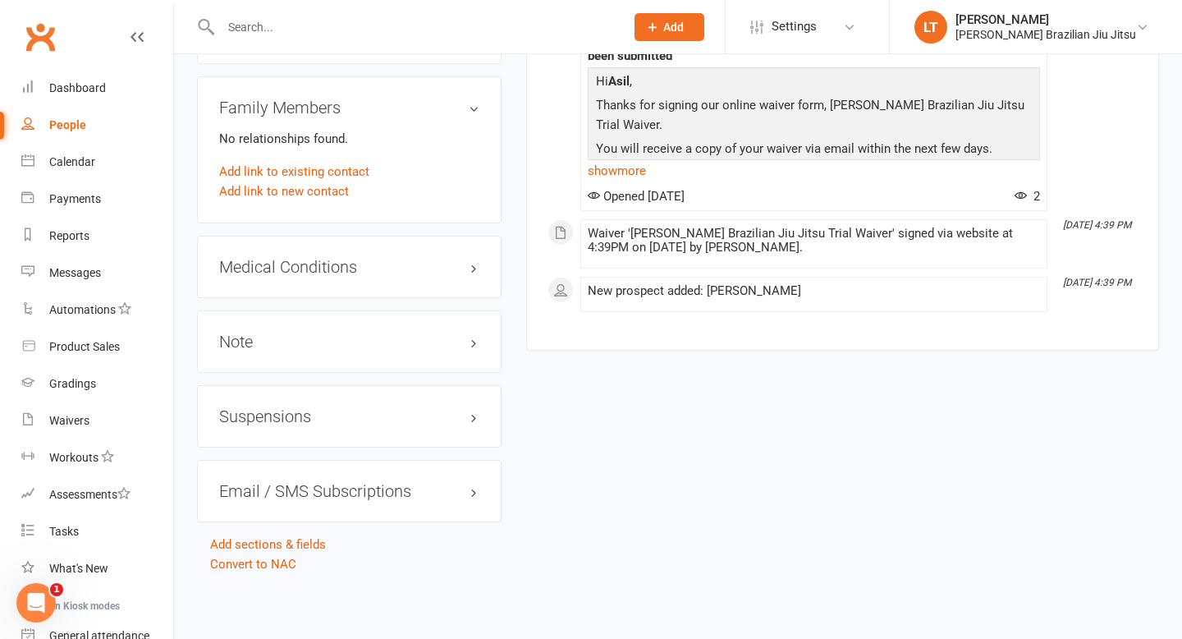
scroll to position [0, 0]
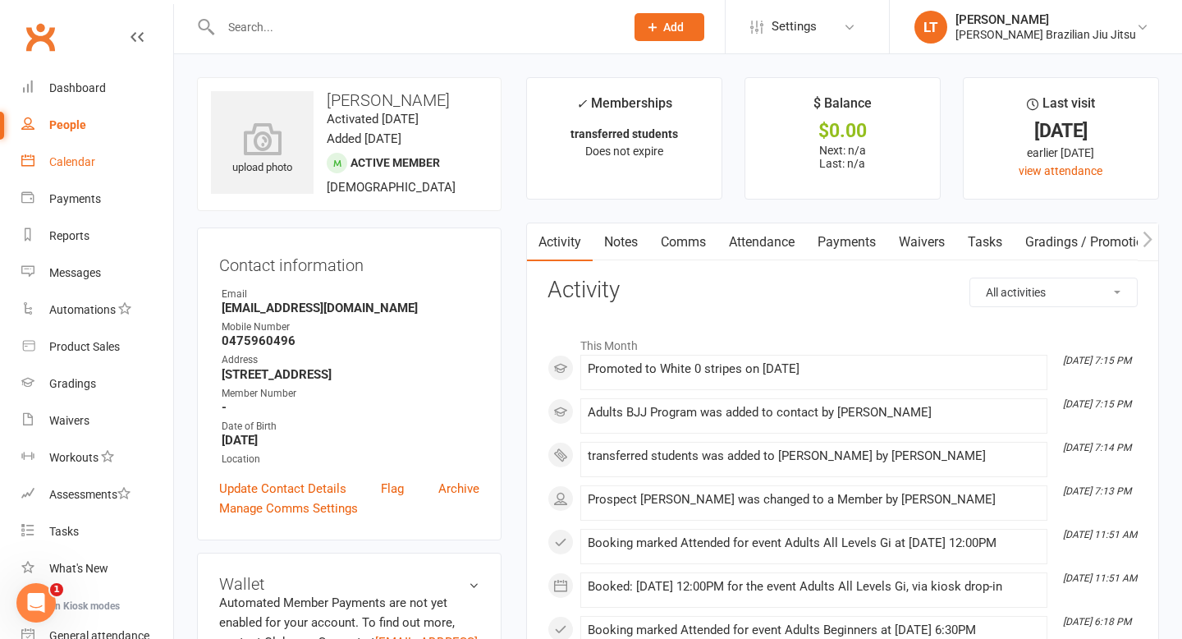
click at [79, 157] on div "Calendar" at bounding box center [72, 161] width 46 height 13
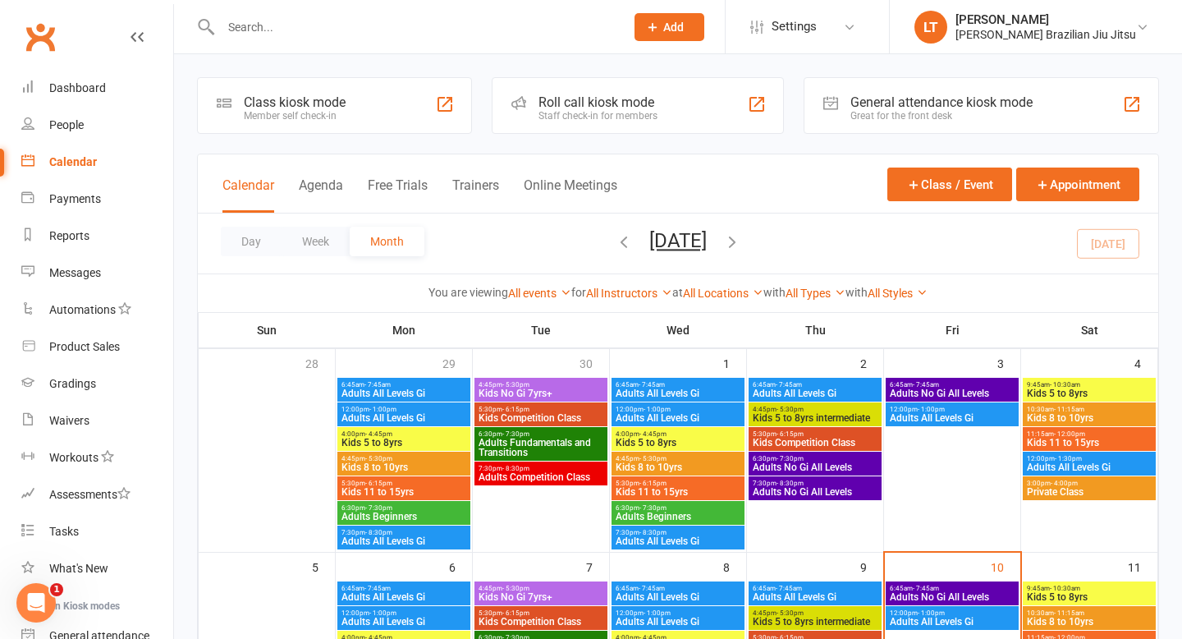
click at [615, 240] on icon "button" at bounding box center [624, 241] width 18 height 18
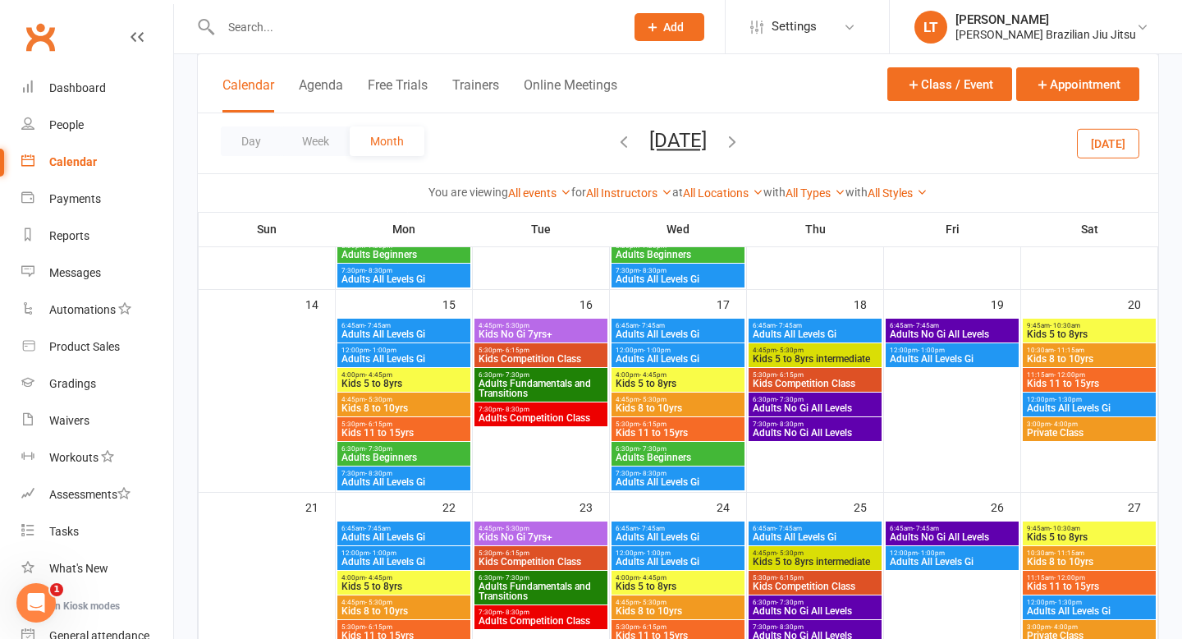
scroll to position [530, 0]
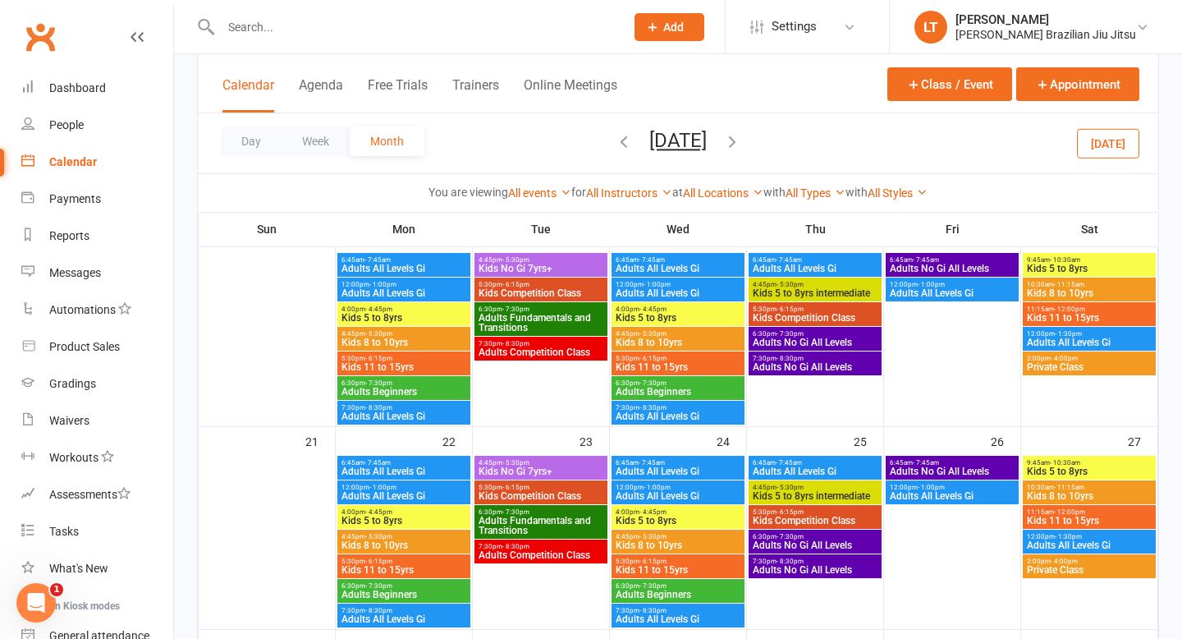
click at [688, 593] on span "Adults Beginners" at bounding box center [678, 594] width 126 height 10
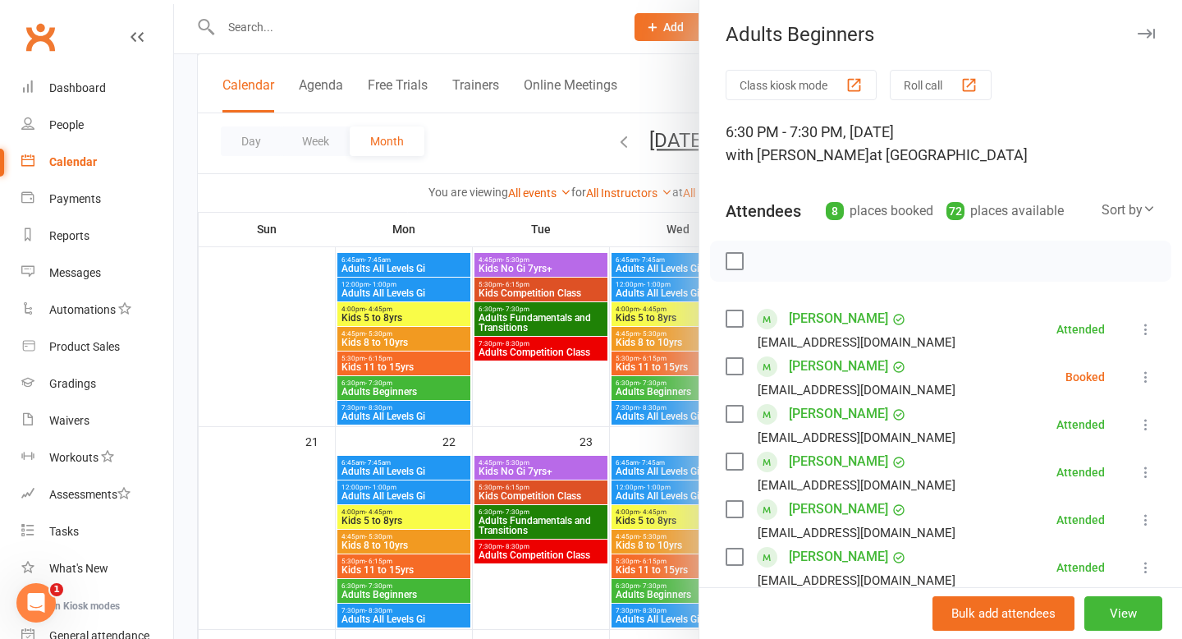
click at [1146, 373] on icon at bounding box center [1146, 377] width 16 height 16
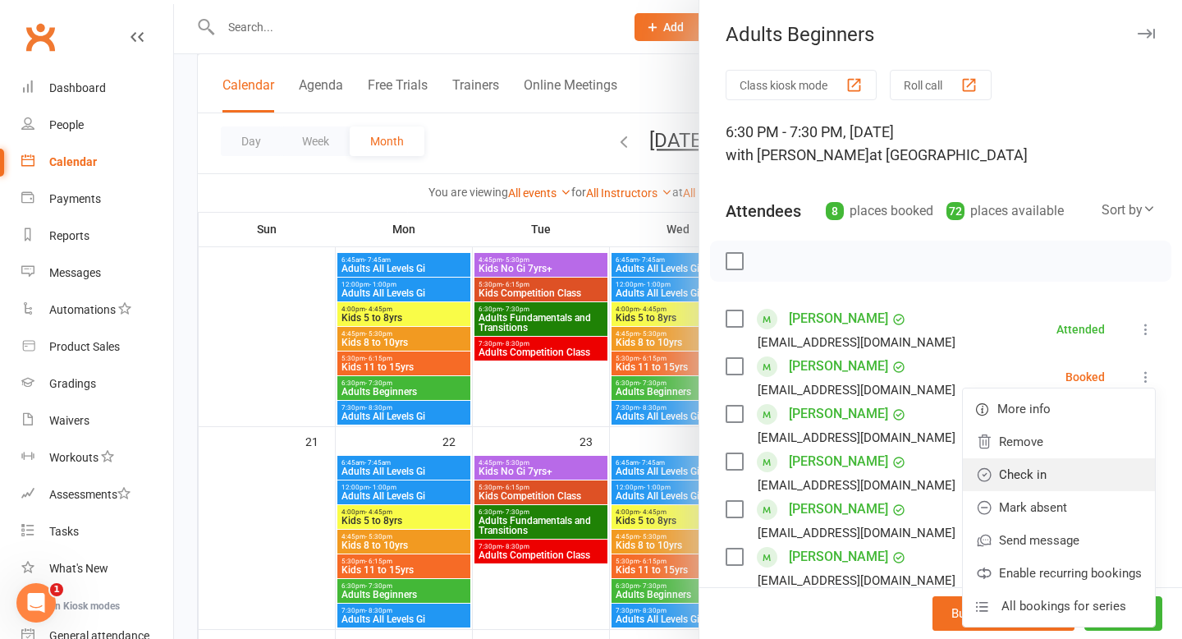
click at [1042, 475] on link "Check in" at bounding box center [1059, 474] width 192 height 33
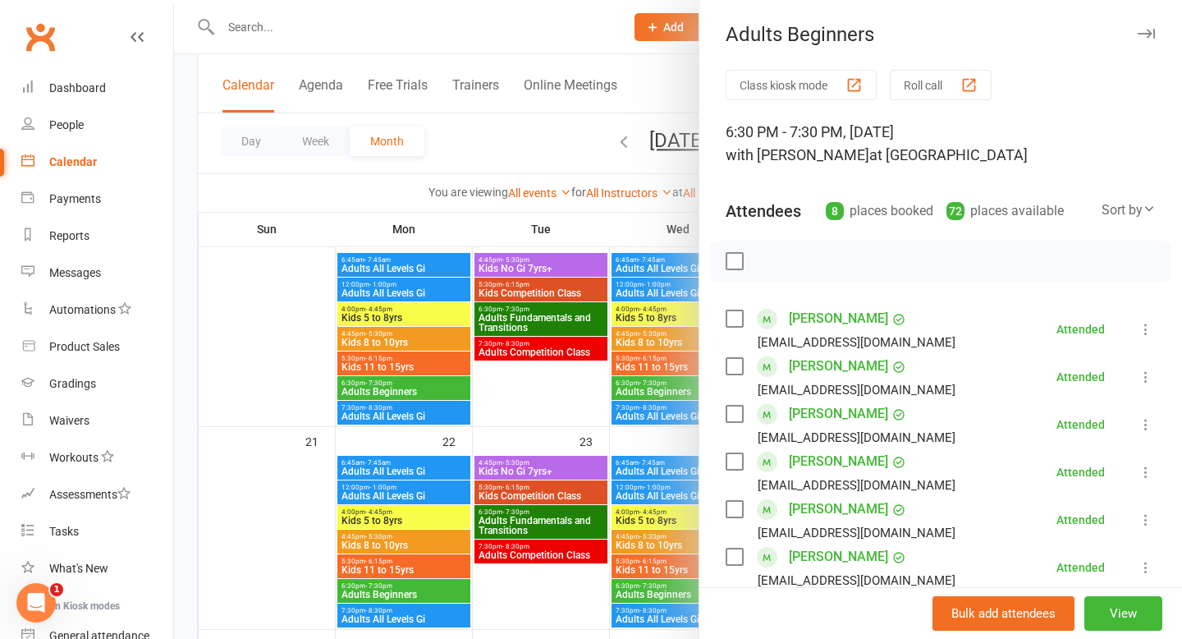
click at [245, 288] on div at bounding box center [678, 319] width 1008 height 639
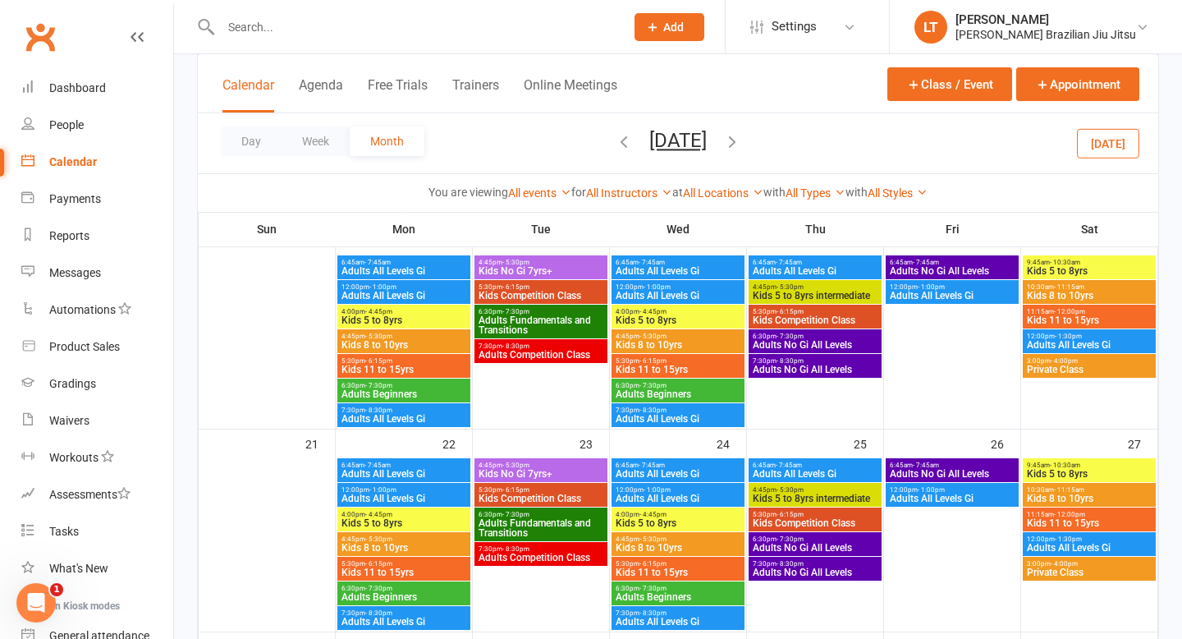
scroll to position [518, 0]
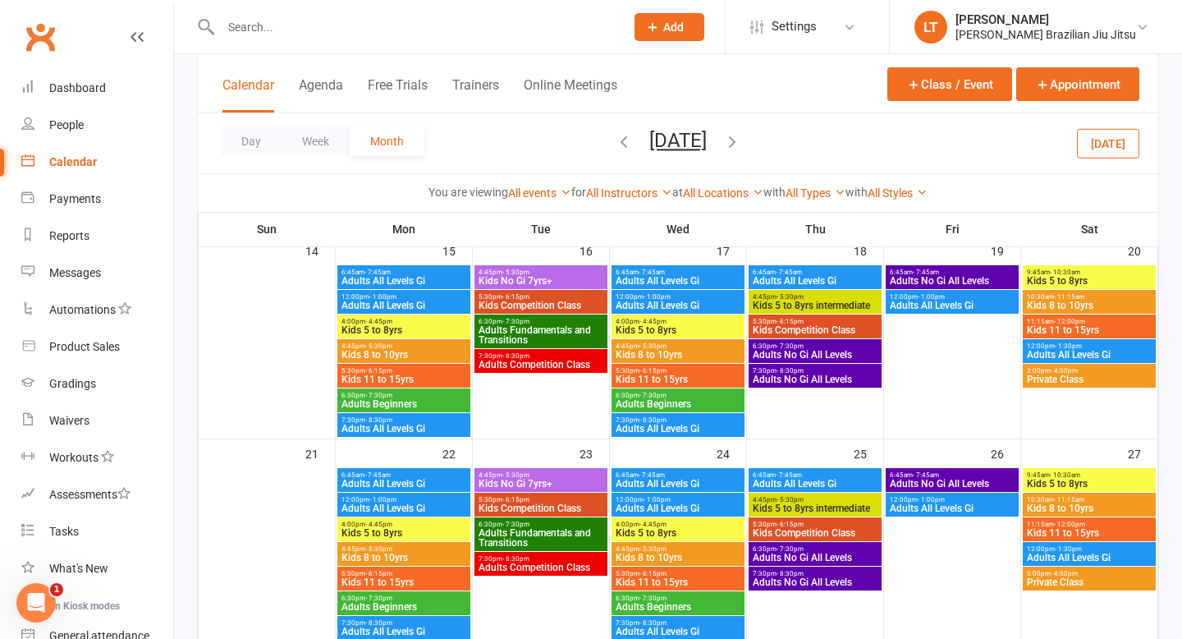
click at [279, 27] on input "text" at bounding box center [414, 27] width 397 height 23
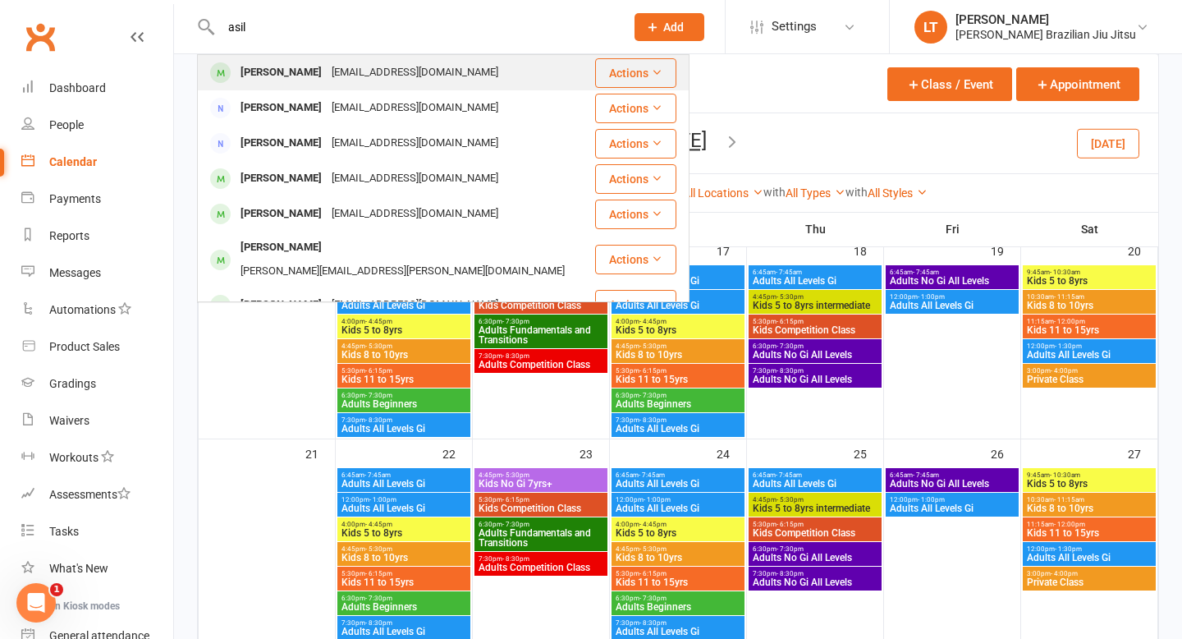
type input "asil"
click at [509, 67] on div "[PERSON_NAME] [EMAIL_ADDRESS][DOMAIN_NAME]" at bounding box center [396, 73] width 395 height 34
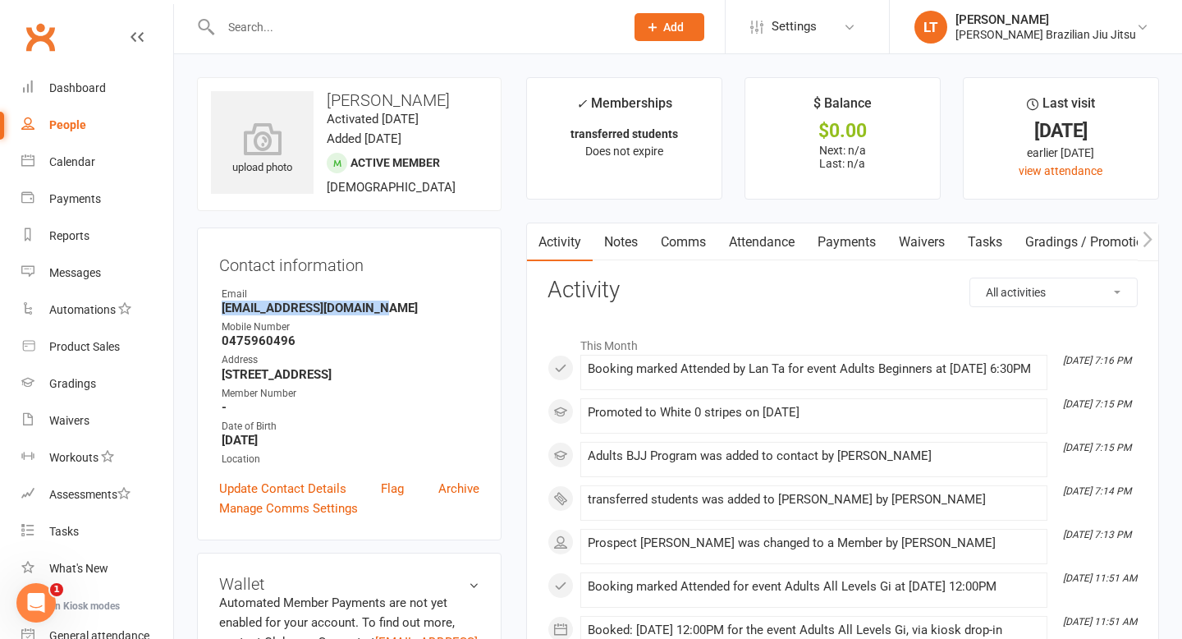
drag, startPoint x: 396, startPoint y: 313, endPoint x: 207, endPoint y: 306, distance: 188.9
click at [207, 306] on div "Contact information Owner Email [EMAIL_ADDRESS][DOMAIN_NAME] Mobile Number [PHO…" at bounding box center [349, 383] width 305 height 313
copy strong "[EMAIL_ADDRESS][DOMAIN_NAME]"
drag, startPoint x: 428, startPoint y: 108, endPoint x: 331, endPoint y: 102, distance: 97.1
click at [331, 102] on h3 "[PERSON_NAME]" at bounding box center [349, 100] width 277 height 18
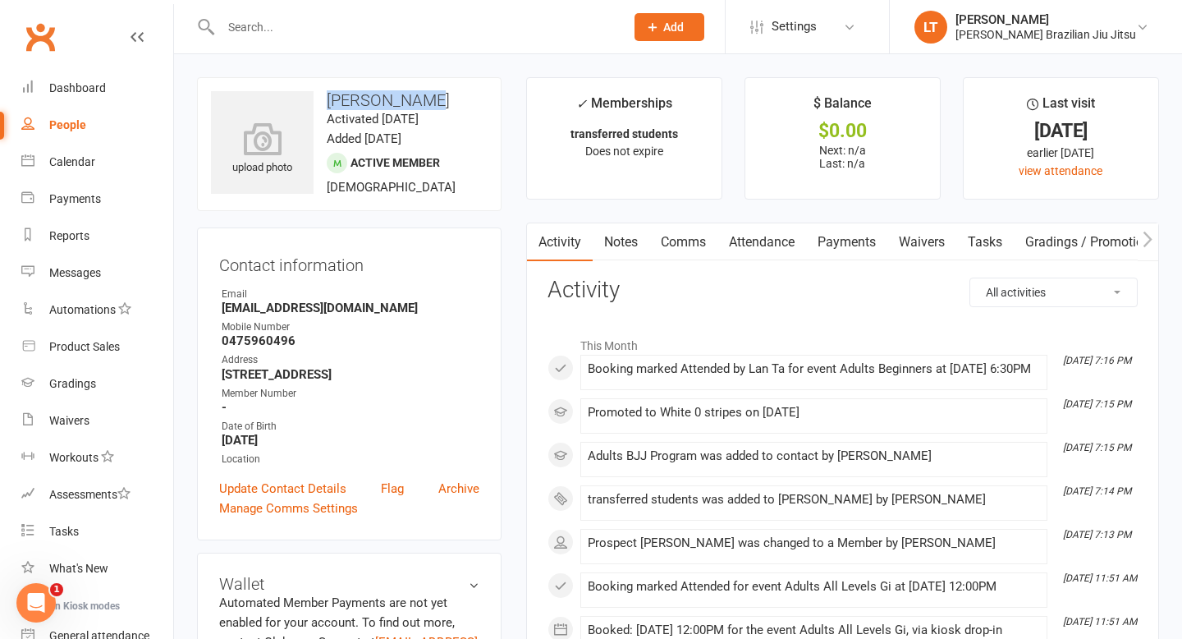
copy h3 "[PERSON_NAME]"
drag, startPoint x: 369, startPoint y: 390, endPoint x: 222, endPoint y: 378, distance: 147.5
click at [222, 378] on strong "[STREET_ADDRESS]" at bounding box center [351, 374] width 258 height 15
copy strong "[STREET_ADDRESS]"
click at [366, 382] on strong "[STREET_ADDRESS]" at bounding box center [351, 374] width 258 height 15
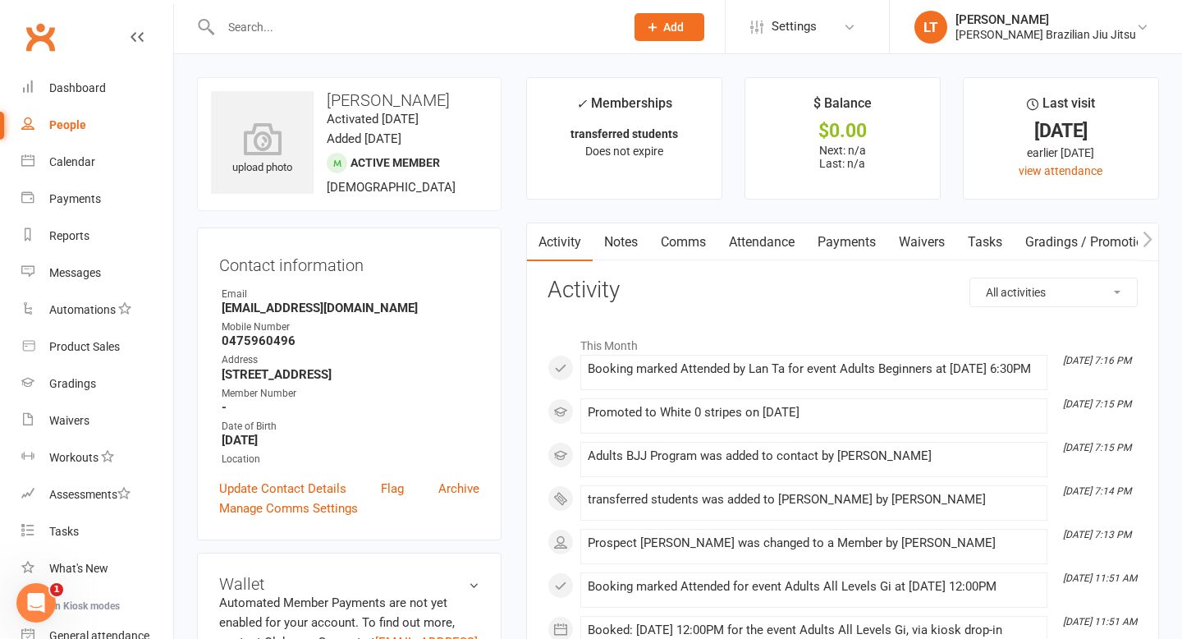
drag, startPoint x: 366, startPoint y: 390, endPoint x: 333, endPoint y: 389, distance: 32.8
click at [333, 382] on strong "[STREET_ADDRESS]" at bounding box center [351, 374] width 258 height 15
copy strong "3071"
drag, startPoint x: 302, startPoint y: 346, endPoint x: 218, endPoint y: 346, distance: 84.6
click at [218, 346] on div "Contact information Owner Email [EMAIL_ADDRESS][DOMAIN_NAME] Mobile Number [PHO…" at bounding box center [349, 383] width 305 height 313
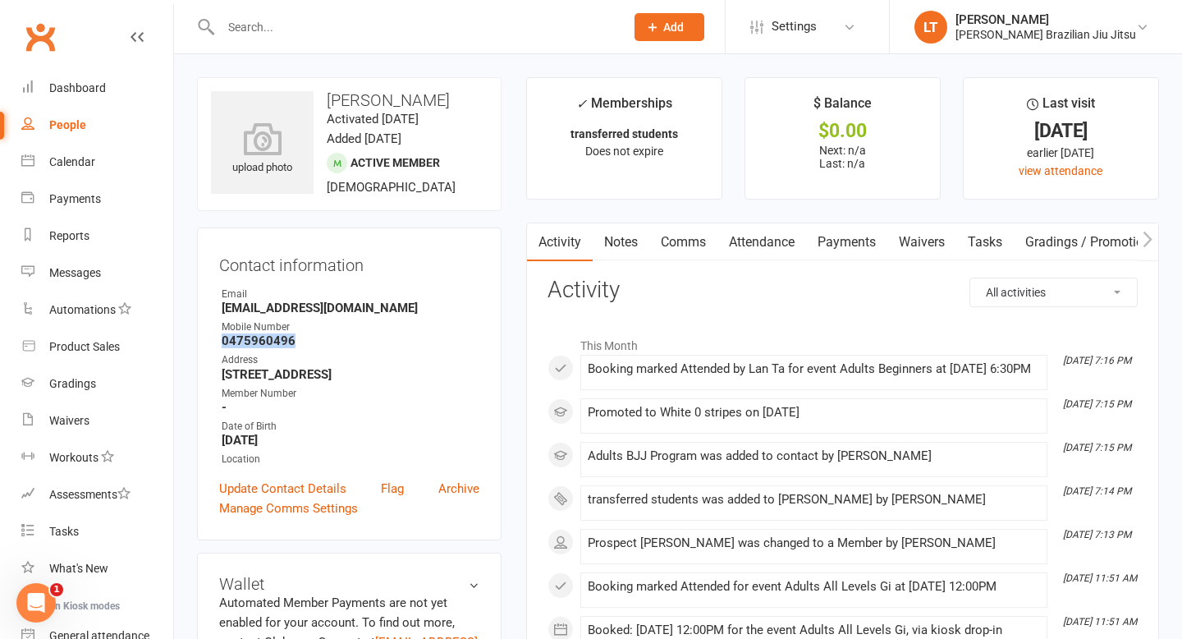
copy strong "0475960496"
drag, startPoint x: 415, startPoint y: 108, endPoint x: 334, endPoint y: 101, distance: 80.7
click at [334, 101] on h3 "[PERSON_NAME]" at bounding box center [349, 100] width 277 height 18
click at [419, 115] on time "Activated [DATE]" at bounding box center [373, 119] width 92 height 15
drag, startPoint x: 418, startPoint y: 98, endPoint x: 304, endPoint y: 96, distance: 114.1
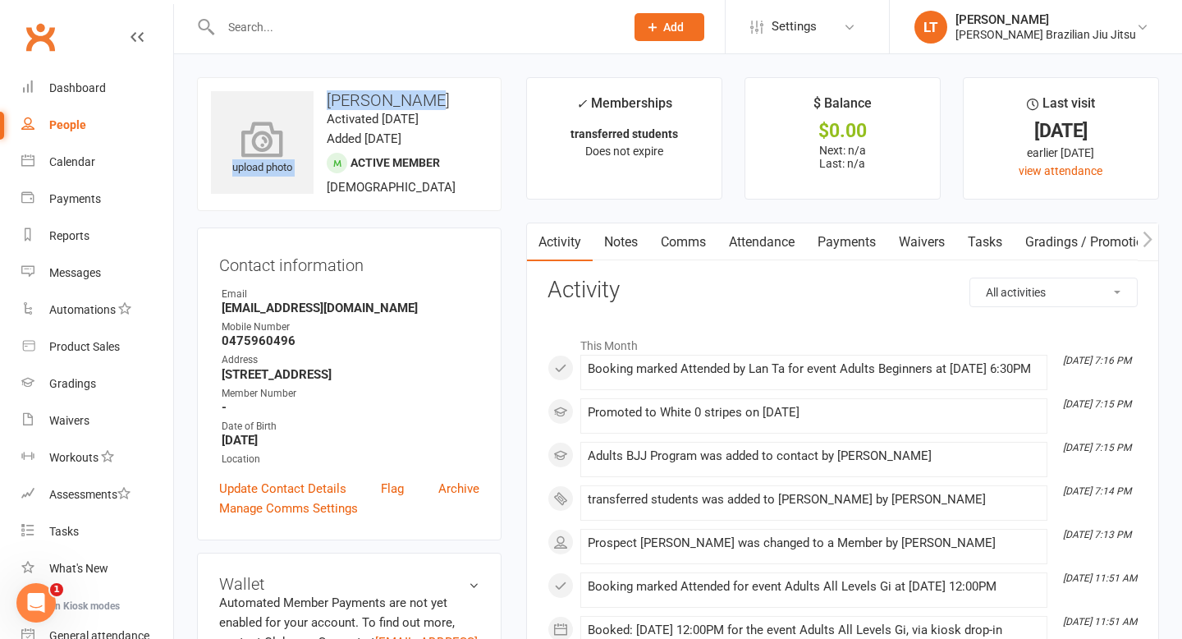
click at [304, 96] on div "upload photo Asil Demiray Activated [DATE] Added [DATE] Active member [DEMOGRAP…" at bounding box center [349, 144] width 305 height 134
click at [419, 124] on time "Activated [DATE]" at bounding box center [373, 119] width 92 height 15
drag, startPoint x: 428, startPoint y: 103, endPoint x: 327, endPoint y: 93, distance: 102.3
click at [327, 93] on h3 "[PERSON_NAME]" at bounding box center [349, 100] width 277 height 18
copy h3 "[PERSON_NAME]"
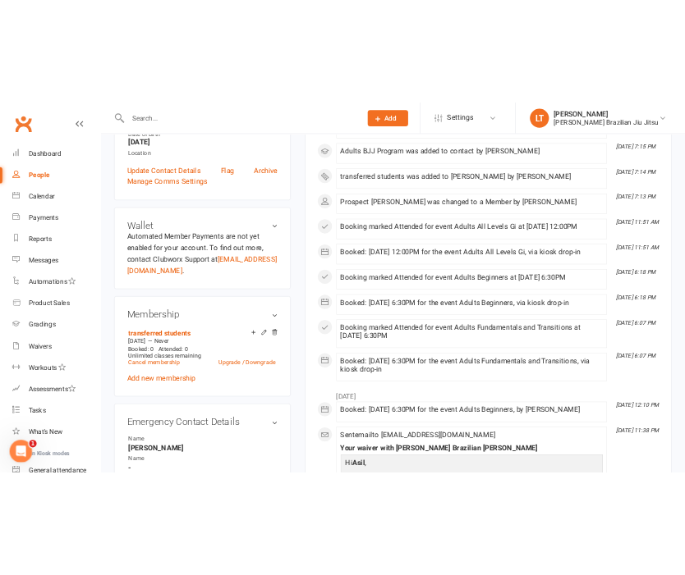
scroll to position [402, 0]
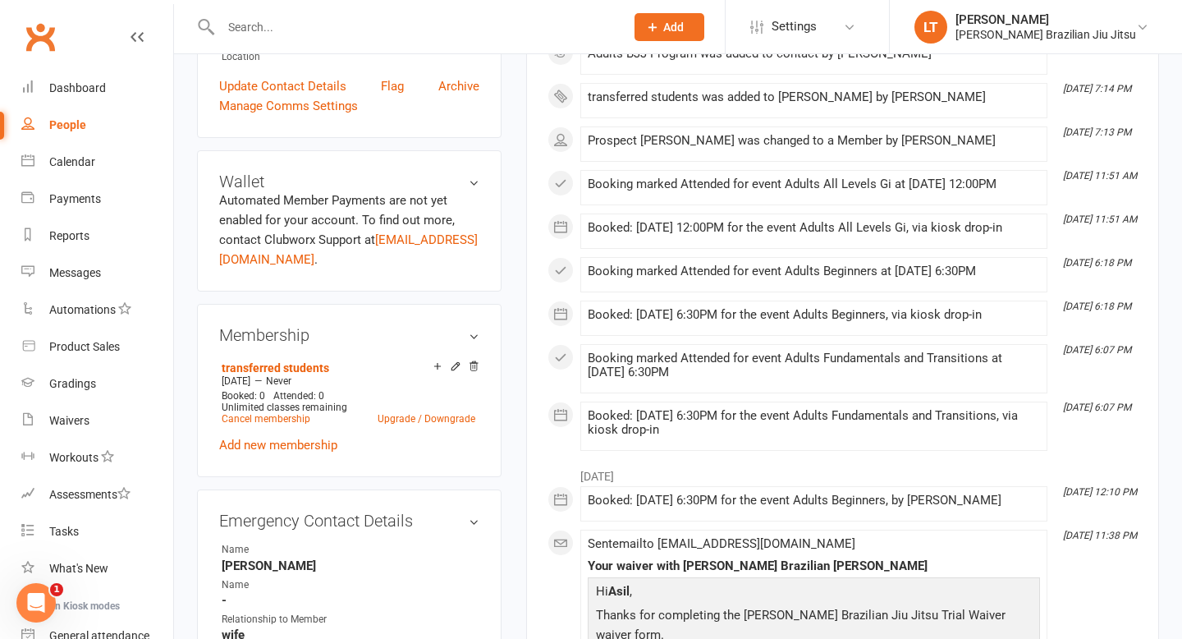
copy h3 "[PERSON_NAME]"
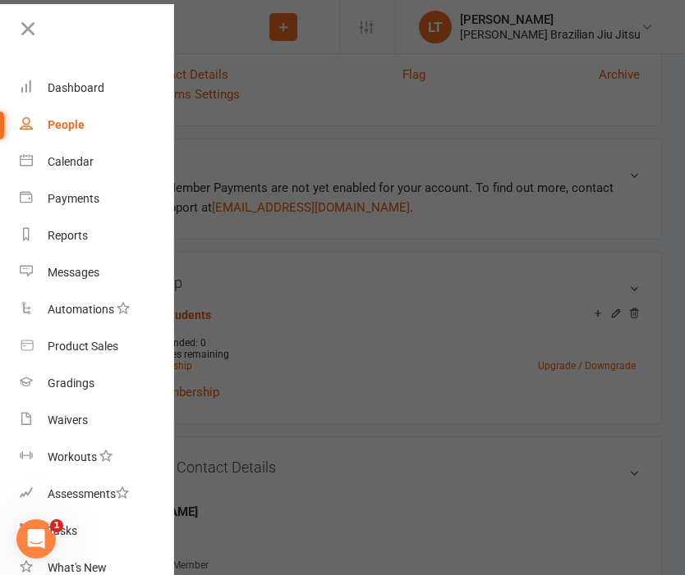
click at [339, 143] on div at bounding box center [342, 287] width 685 height 575
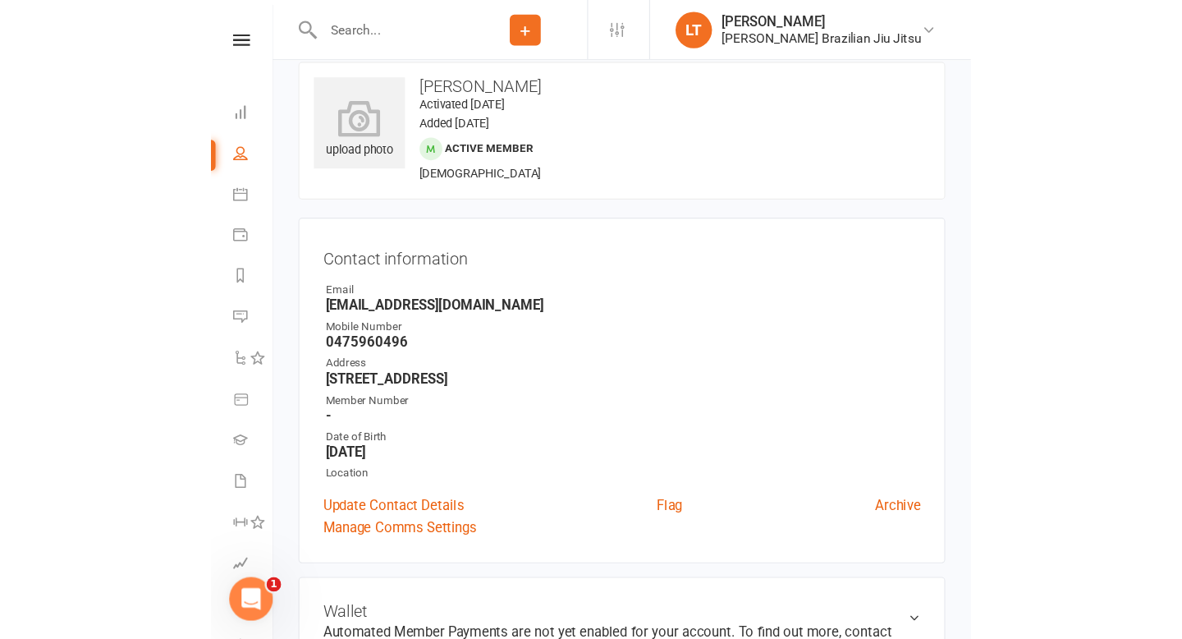
scroll to position [0, 0]
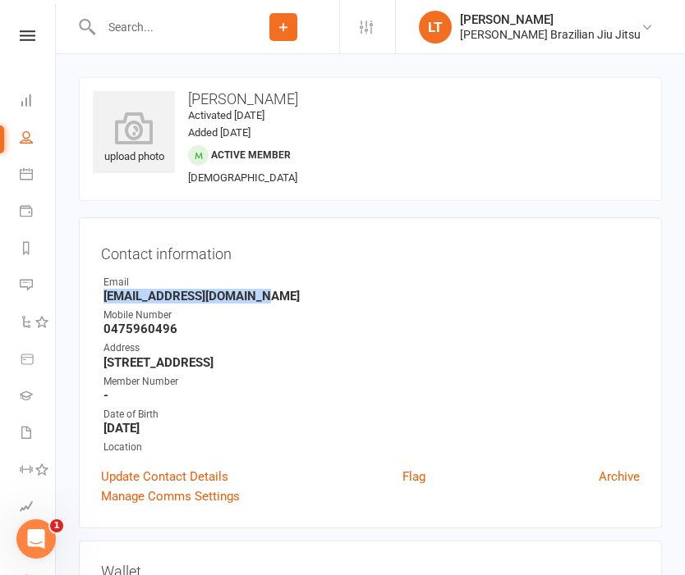
drag, startPoint x: 273, startPoint y: 300, endPoint x: 103, endPoint y: 300, distance: 170.7
click at [103, 300] on strong "[EMAIL_ADDRESS][DOMAIN_NAME]" at bounding box center [371, 296] width 536 height 15
copy strong "[EMAIL_ADDRESS][DOMAIN_NAME]"
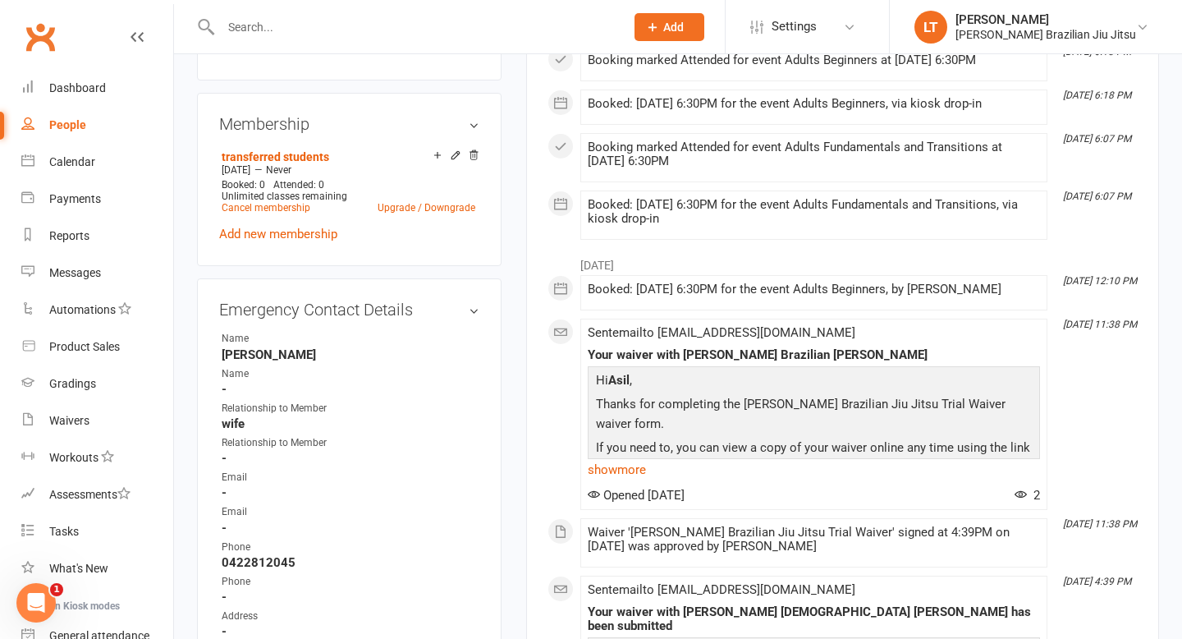
scroll to position [608, 0]
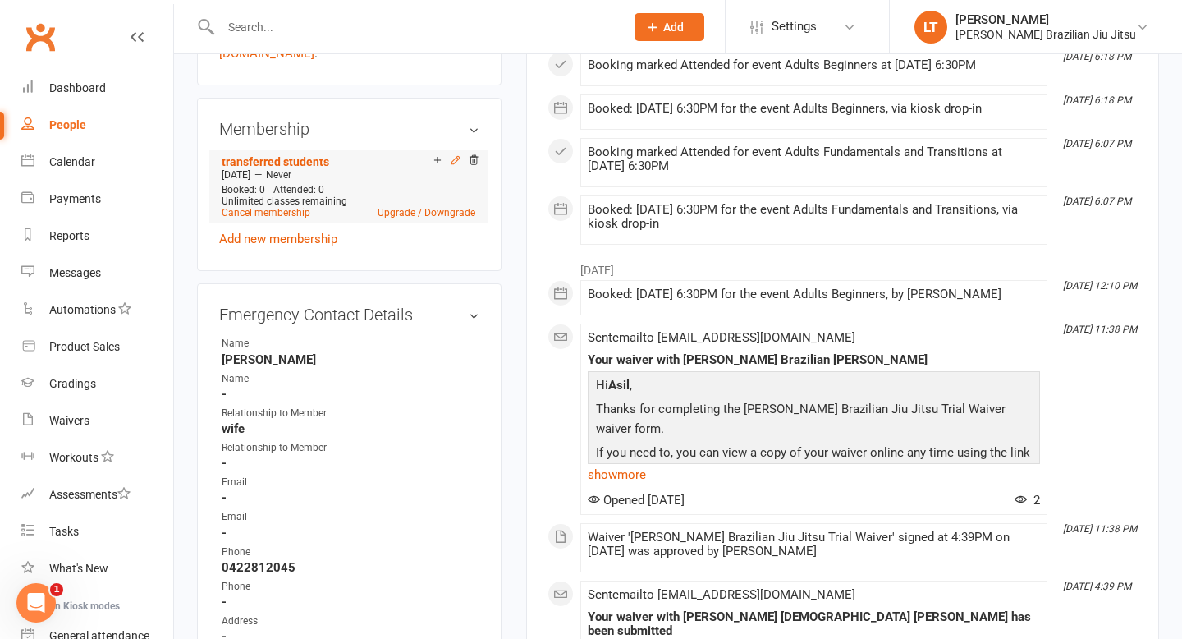
click at [455, 163] on icon at bounding box center [454, 159] width 7 height 7
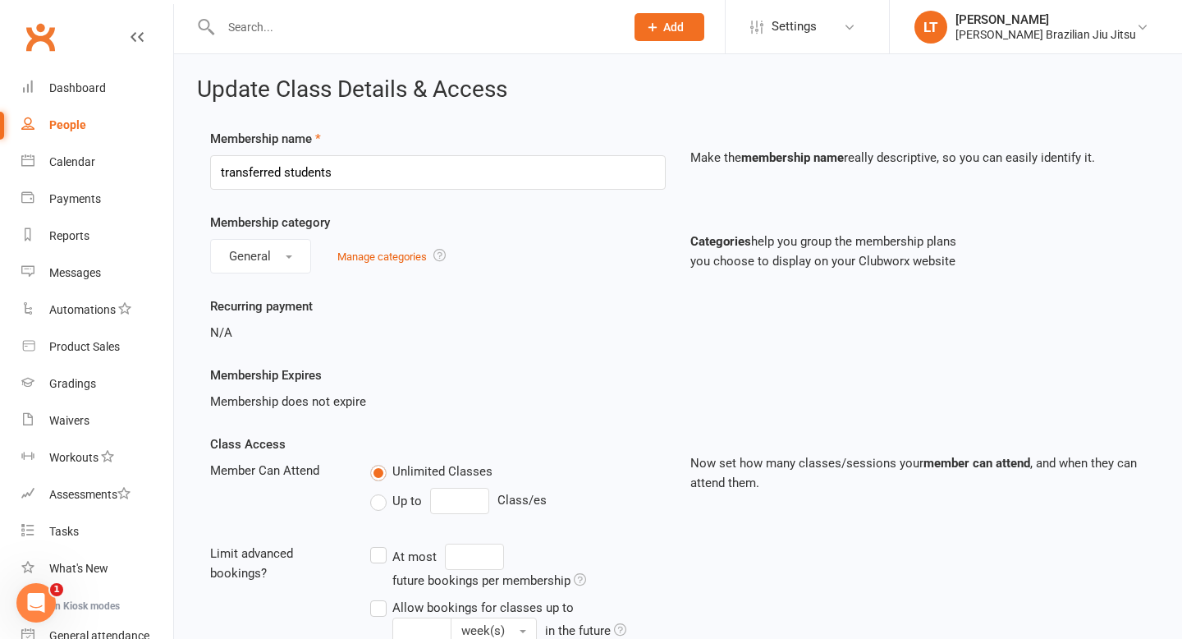
click at [62, 125] on div "People" at bounding box center [67, 124] width 37 height 13
select select "100"
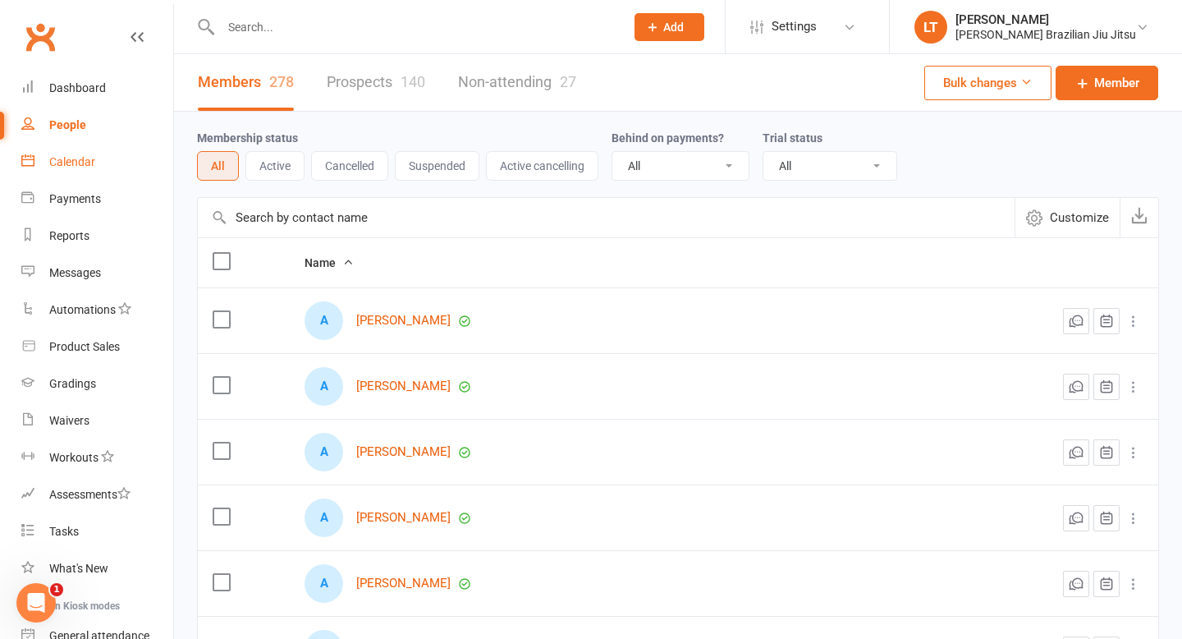
click at [64, 165] on div "Calendar" at bounding box center [72, 161] width 46 height 13
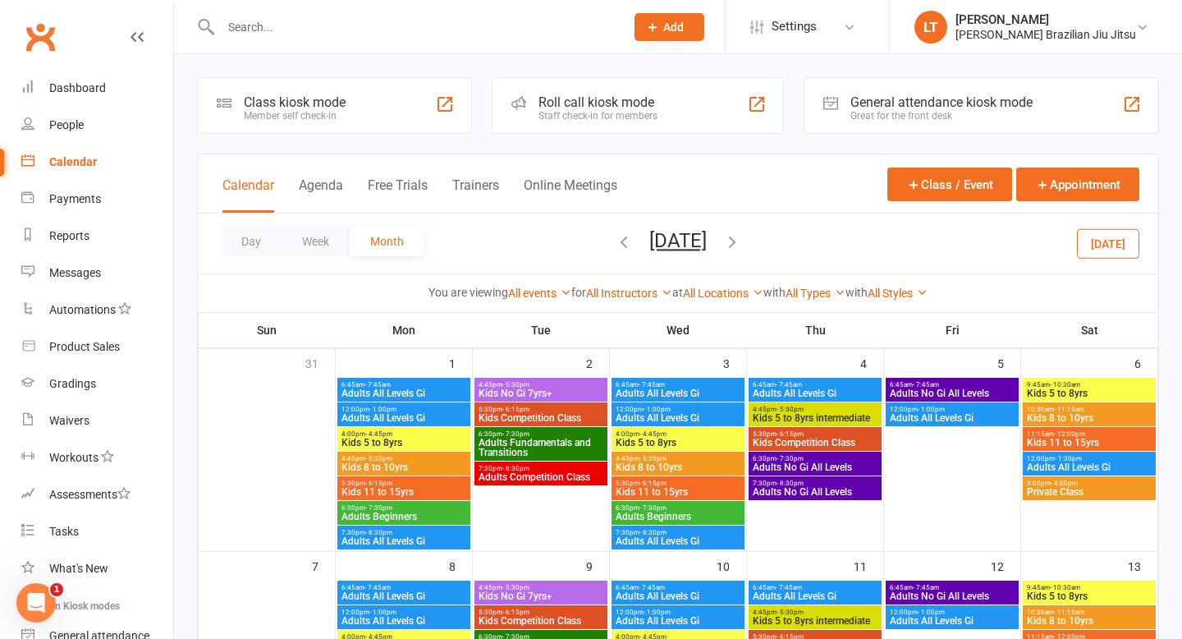
click at [357, 21] on input "text" at bounding box center [414, 27] width 397 height 23
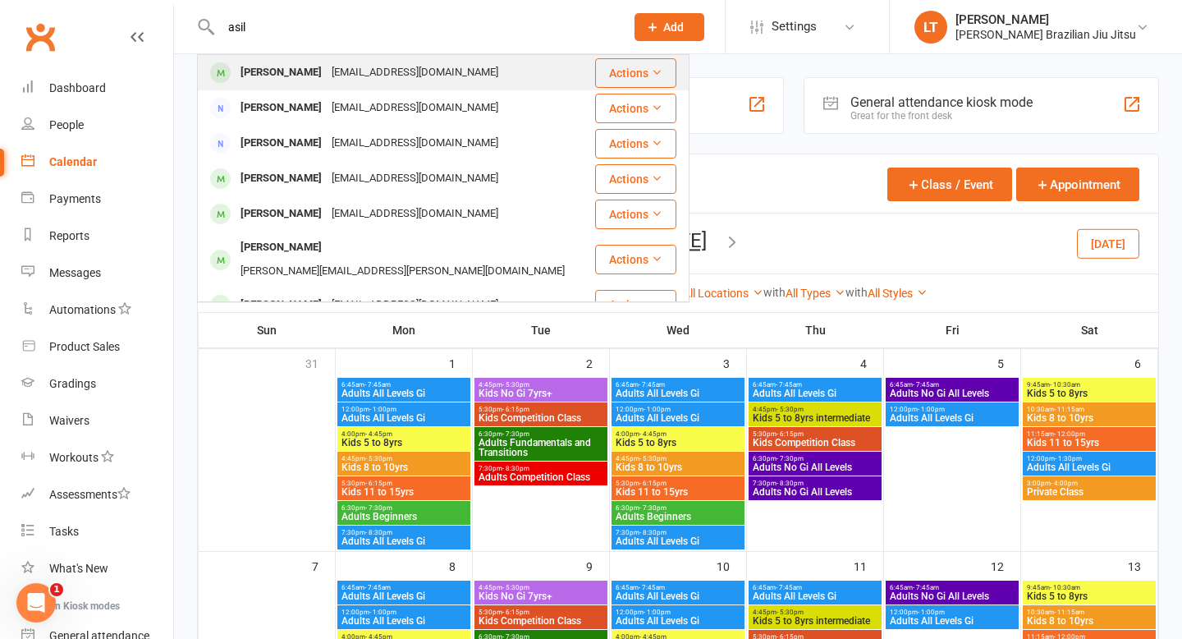
type input "asil"
click at [374, 71] on div "[EMAIL_ADDRESS][DOMAIN_NAME]" at bounding box center [415, 73] width 176 height 24
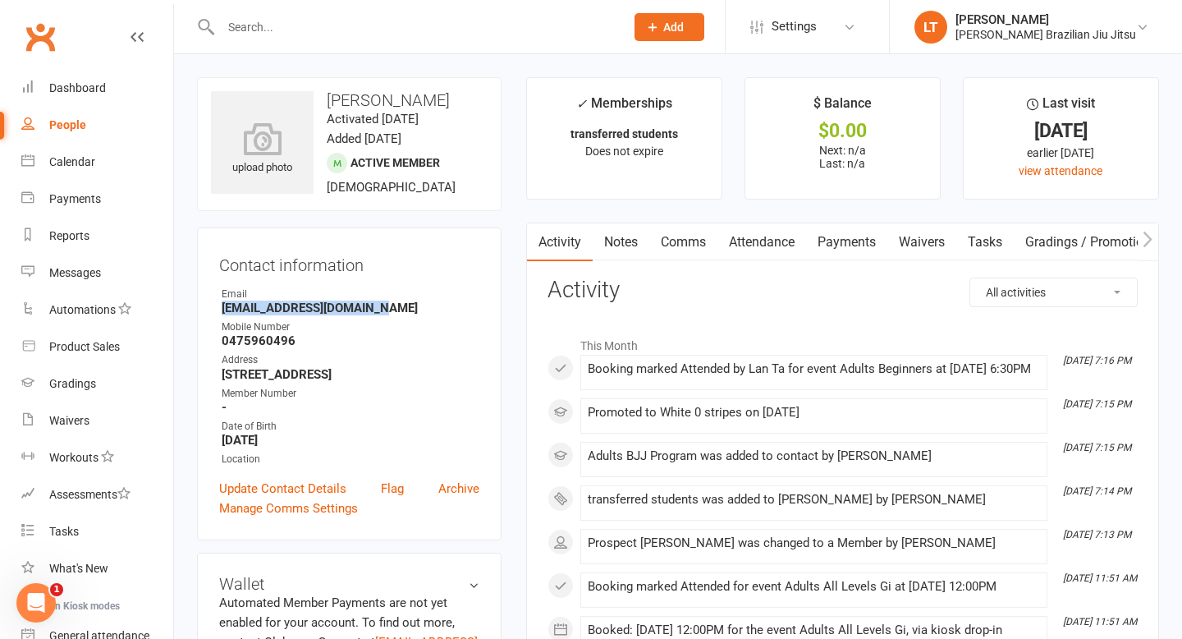
drag, startPoint x: 391, startPoint y: 308, endPoint x: 222, endPoint y: 306, distance: 169.1
click at [222, 306] on strong "[EMAIL_ADDRESS][DOMAIN_NAME]" at bounding box center [351, 307] width 258 height 15
copy strong "[EMAIL_ADDRESS][DOMAIN_NAME]"
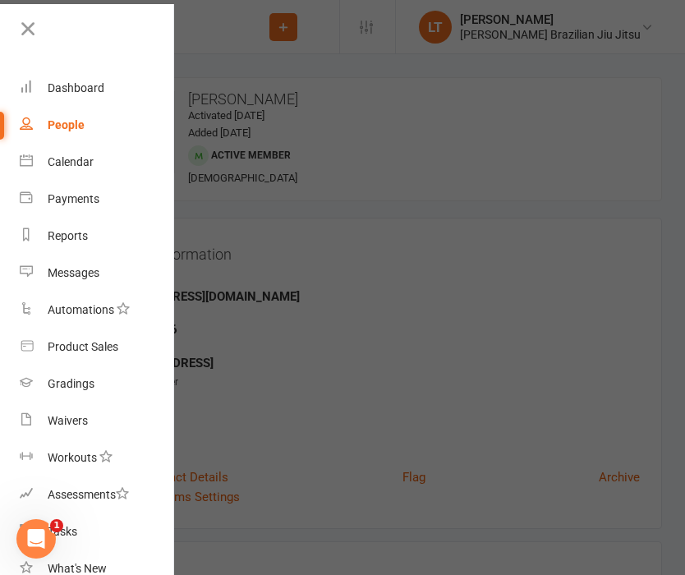
click at [284, 111] on div at bounding box center [342, 287] width 685 height 575
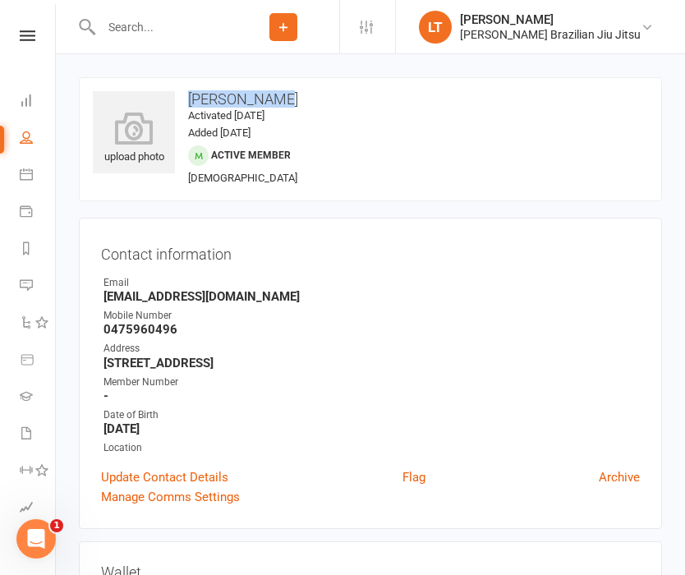
drag, startPoint x: 270, startPoint y: 99, endPoint x: 190, endPoint y: 97, distance: 79.7
click at [190, 97] on h3 "[PERSON_NAME]" at bounding box center [370, 99] width 555 height 16
copy h3 "[PERSON_NAME]"
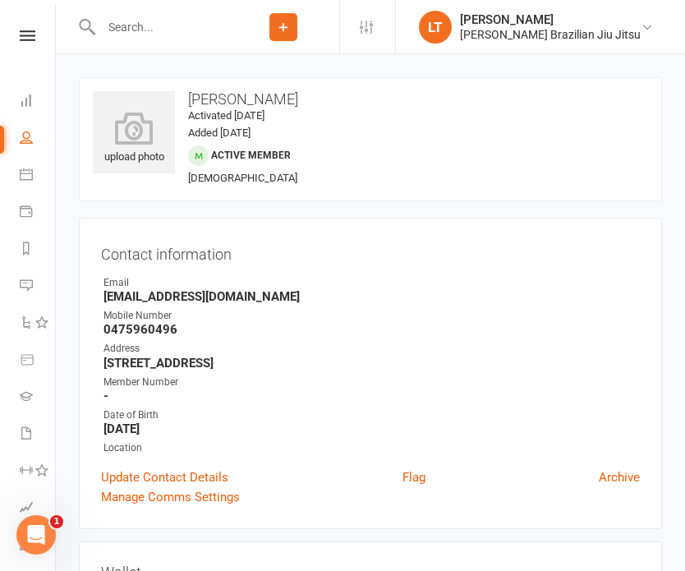
click at [176, 33] on input "text" at bounding box center [161, 27] width 131 height 23
drag, startPoint x: 189, startPoint y: 35, endPoint x: 18, endPoint y: 34, distance: 170.7
click at [18, 4] on header "avishka No results Prospect Member Non-attending contact Class / event Appointm…" at bounding box center [342, 4] width 685 height 0
type input "a"
type input "d"
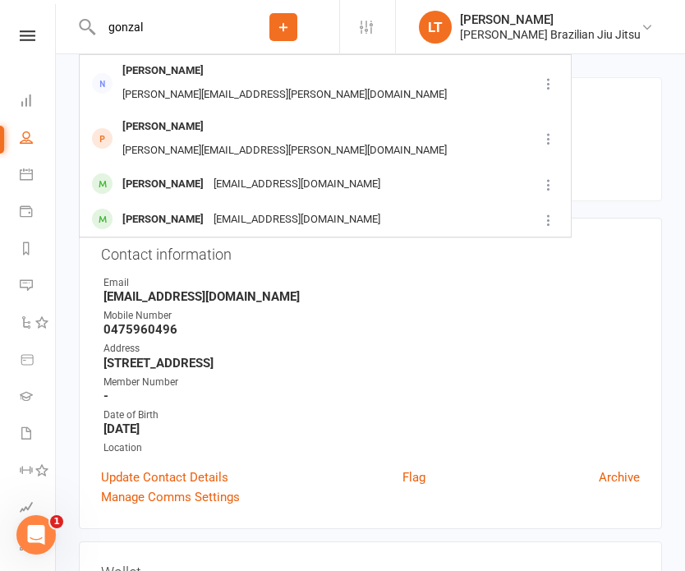
type input "[PERSON_NAME]"
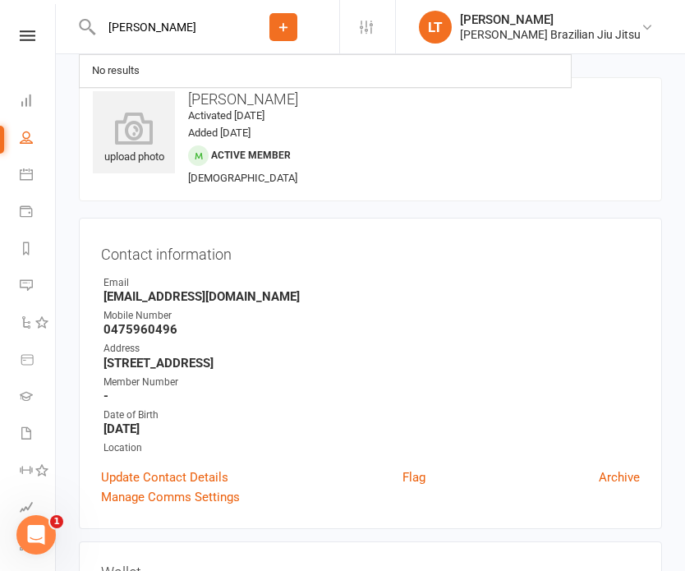
drag, startPoint x: 165, startPoint y: 33, endPoint x: 18, endPoint y: 0, distance: 150.6
click at [18, 0] on react-component "[PERSON_NAME] No results" at bounding box center [113, 26] width 227 height 53
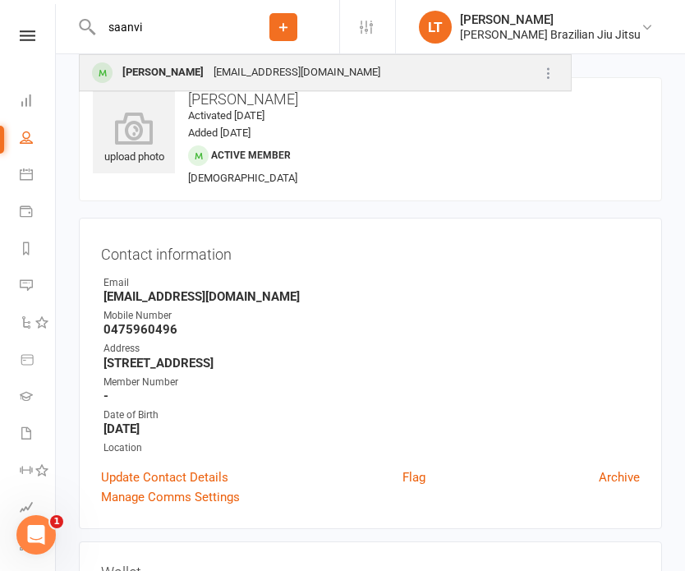
type input "saanvi"
click at [177, 71] on div "[PERSON_NAME]" at bounding box center [162, 73] width 91 height 24
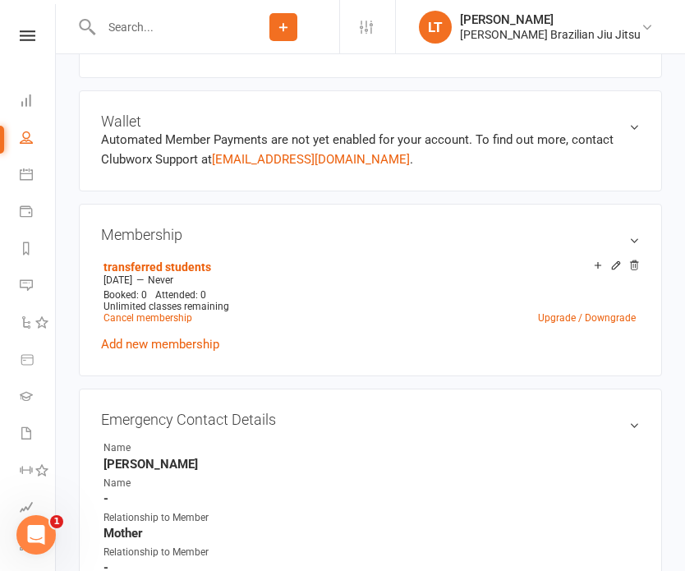
scroll to position [468, 0]
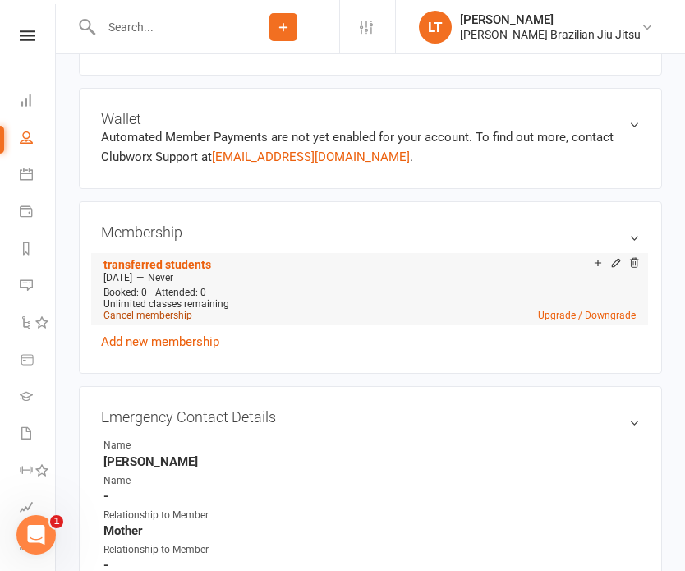
click at [166, 312] on link "Cancel membership" at bounding box center [147, 314] width 89 height 11
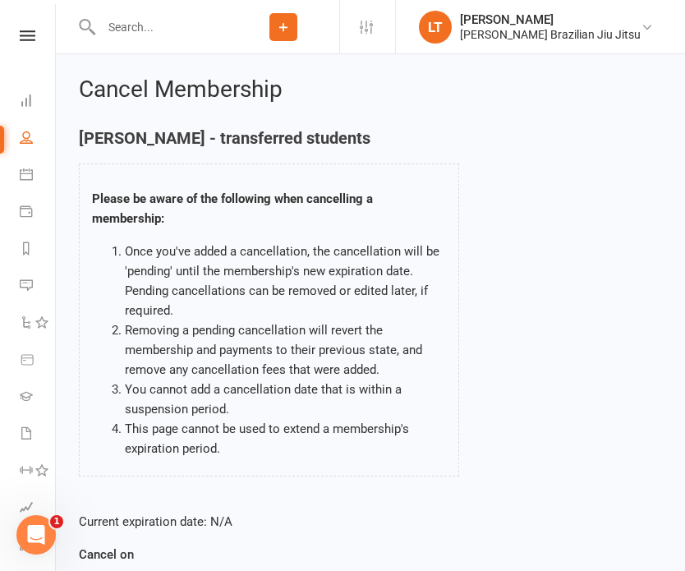
scroll to position [257, 0]
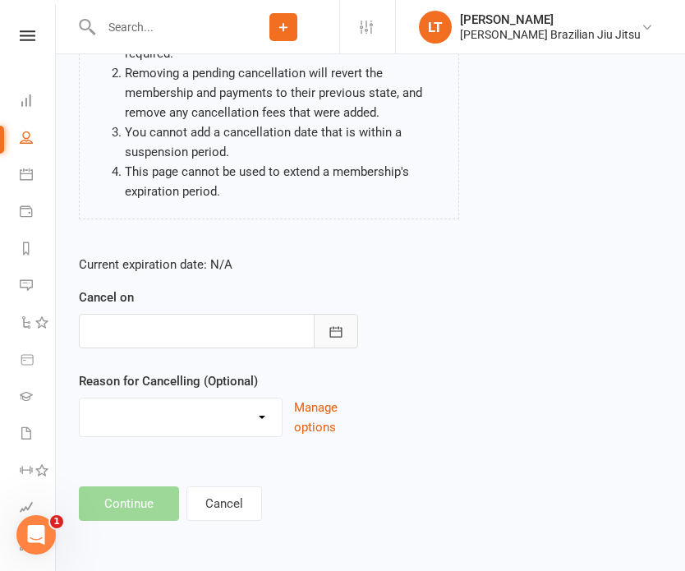
click at [341, 332] on icon "button" at bounding box center [336, 331] width 16 height 16
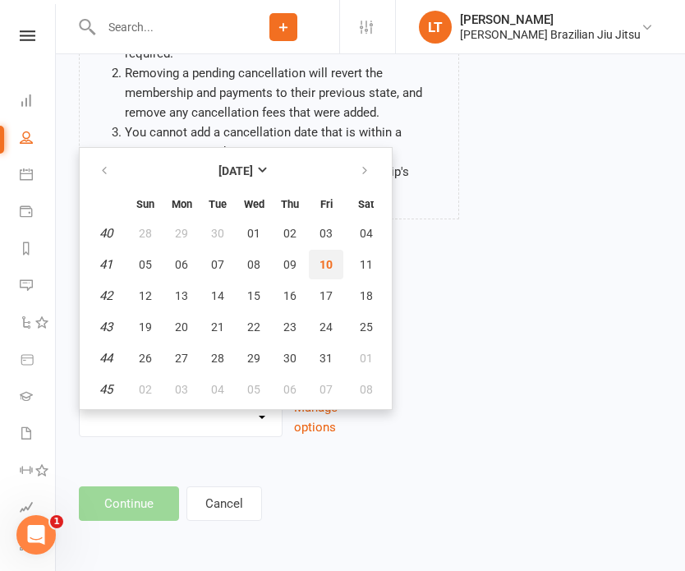
click at [329, 258] on span "10" at bounding box center [325, 264] width 13 height 13
type input "[DATE]"
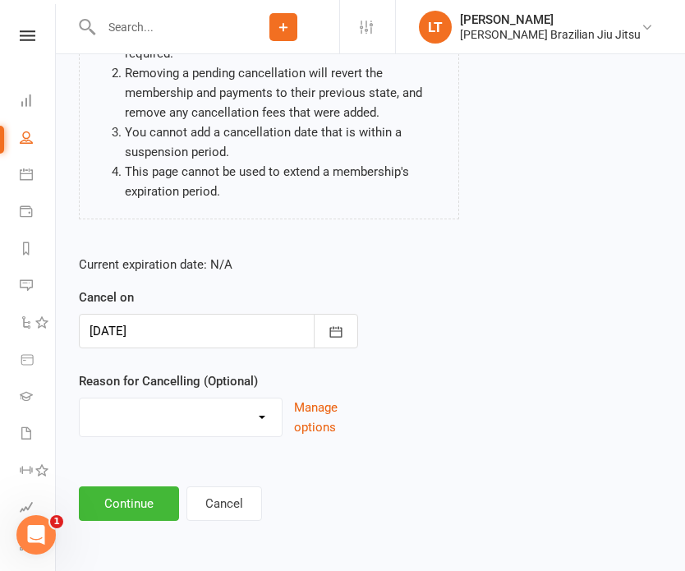
click at [161, 422] on select "Holiday Injury Other reason" at bounding box center [181, 414] width 202 height 33
select select "2"
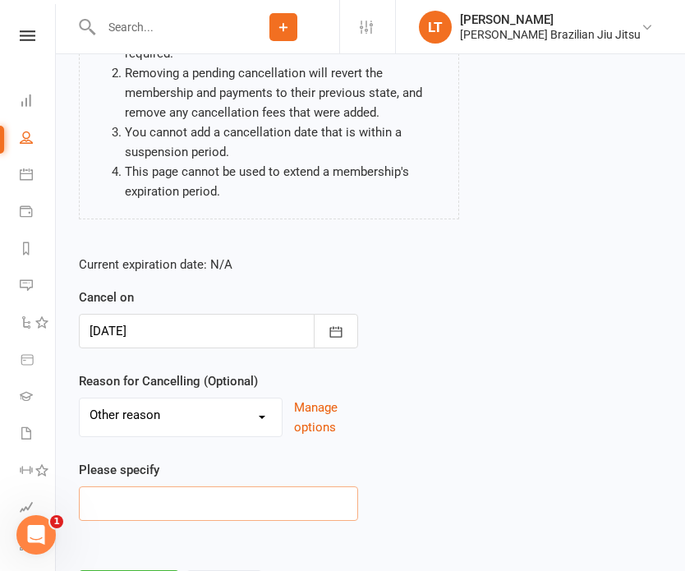
click at [173, 504] on input at bounding box center [218, 503] width 279 height 34
drag, startPoint x: 170, startPoint y: 504, endPoint x: 18, endPoint y: 496, distance: 152.1
click at [18, 496] on ui-view "Prospect Member Non-attending contact Class / event Appointment Grading event T…" at bounding box center [342, 188] width 685 height 883
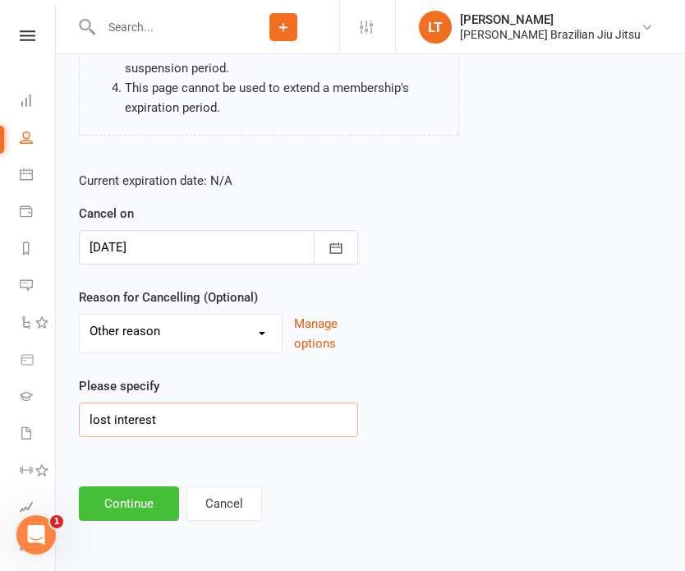
type input "lost interest"
click at [138, 499] on button "Continue" at bounding box center [129, 503] width 100 height 34
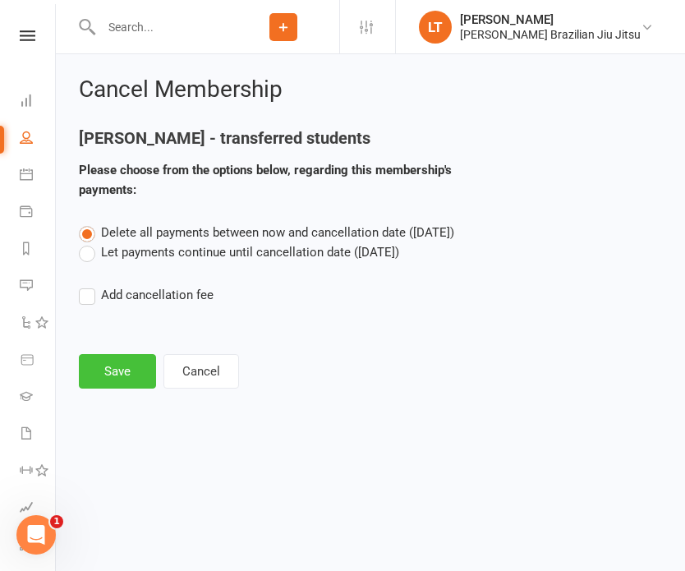
click at [127, 375] on button "Save" at bounding box center [117, 371] width 77 height 34
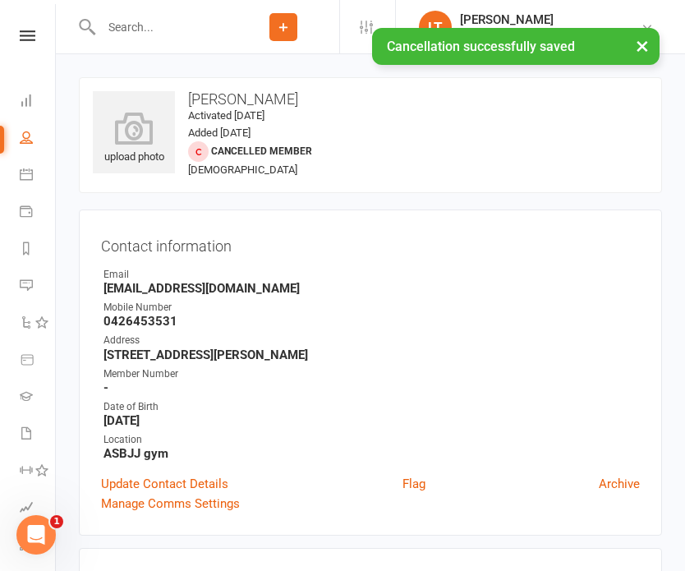
click at [156, 28] on div "× Cancellation successfully saved" at bounding box center [331, 28] width 663 height 0
click at [130, 23] on input "text" at bounding box center [161, 27] width 131 height 23
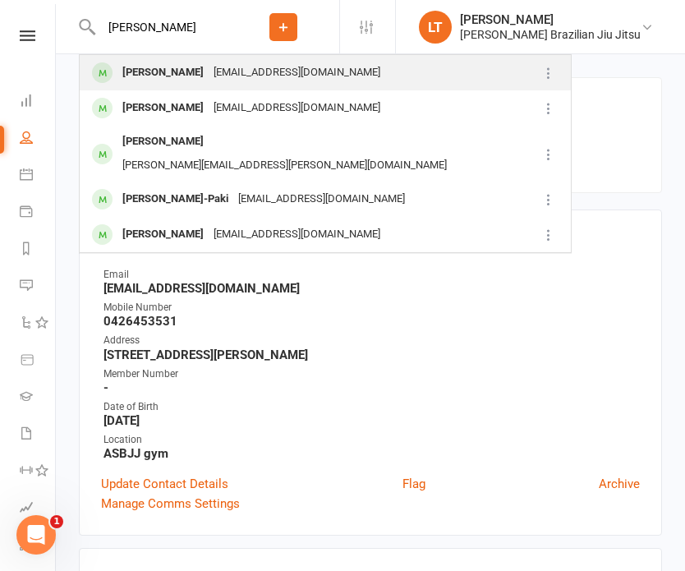
type input "[PERSON_NAME]"
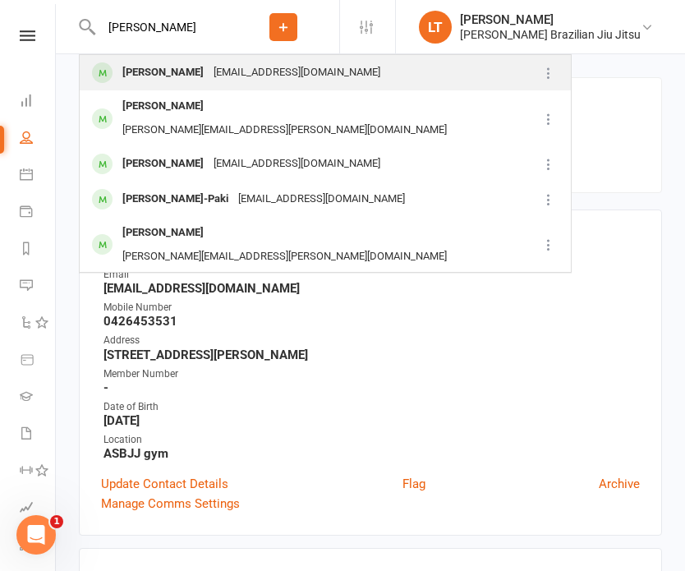
click at [167, 62] on div "[PERSON_NAME]" at bounding box center [162, 73] width 91 height 24
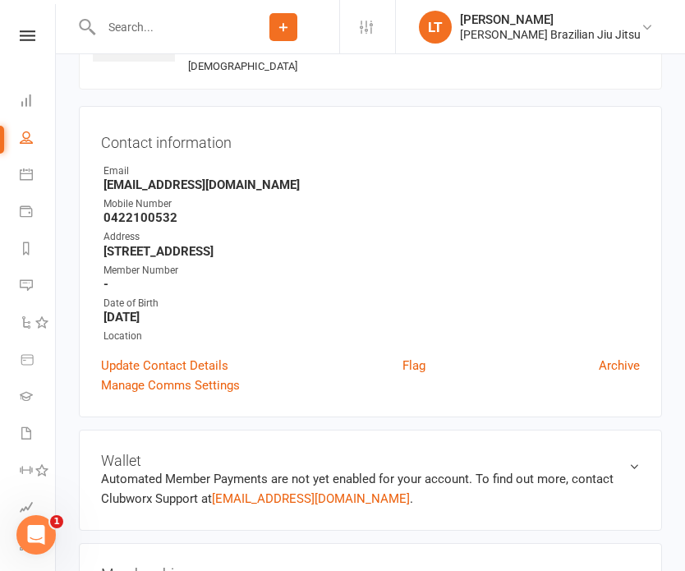
scroll to position [379, 0]
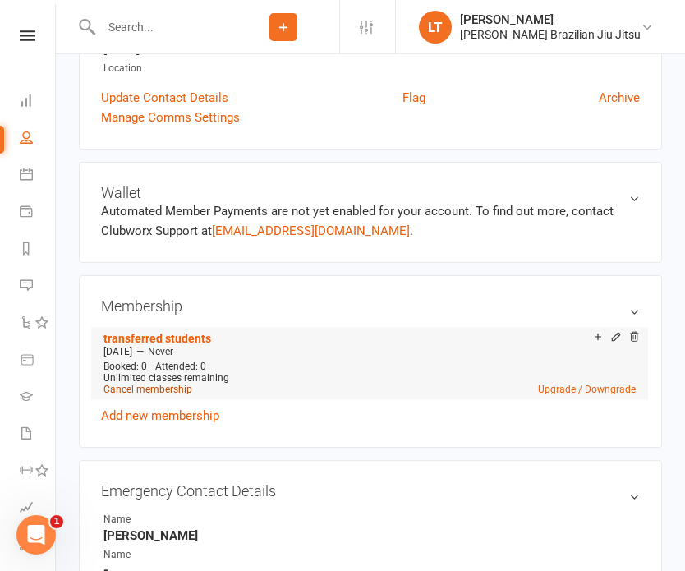
click at [185, 384] on link "Cancel membership" at bounding box center [147, 388] width 89 height 11
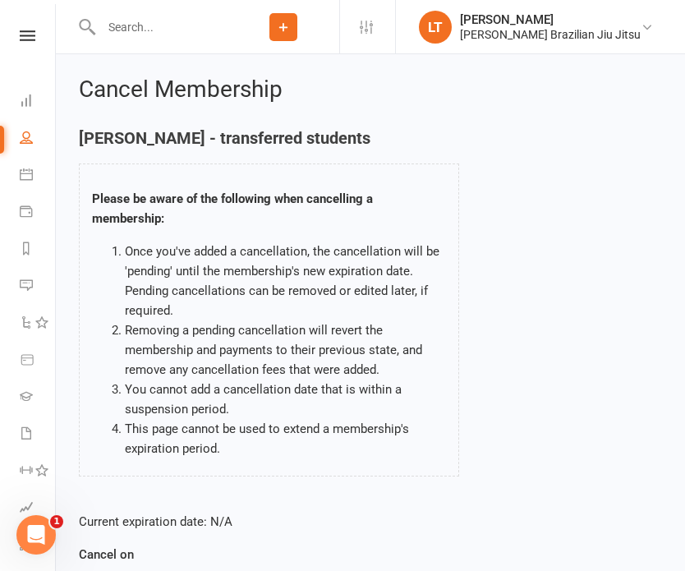
scroll to position [257, 0]
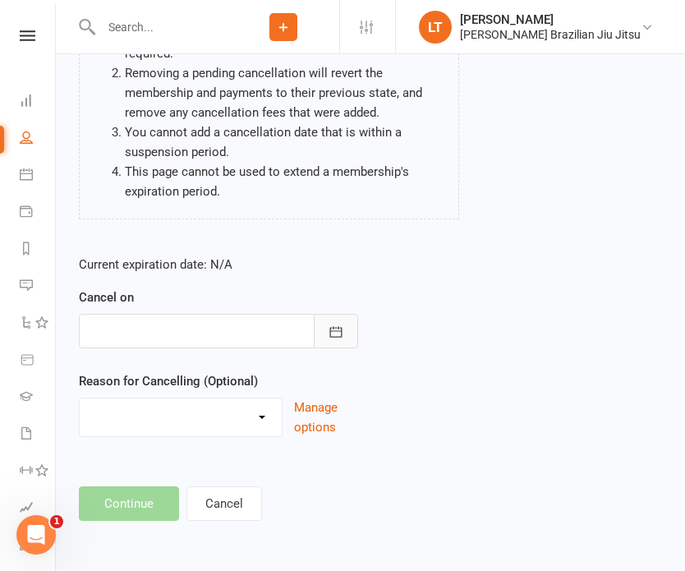
click at [346, 328] on button "button" at bounding box center [336, 331] width 44 height 34
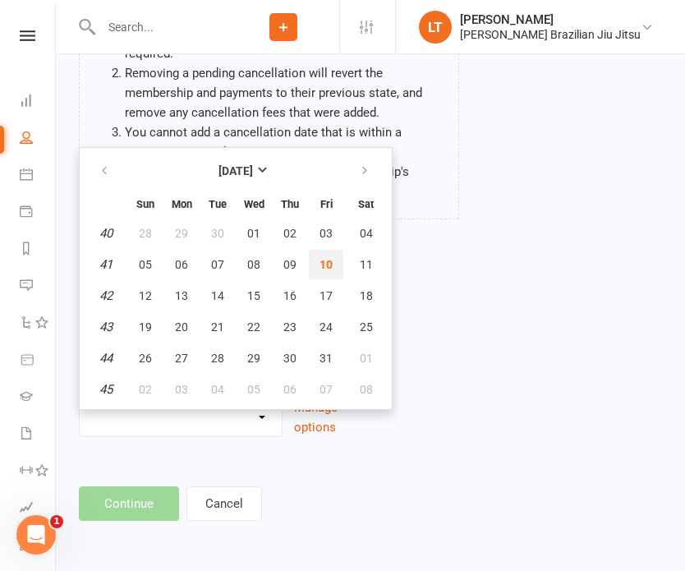
click at [329, 265] on span "10" at bounding box center [325, 264] width 13 height 13
type input "[DATE]"
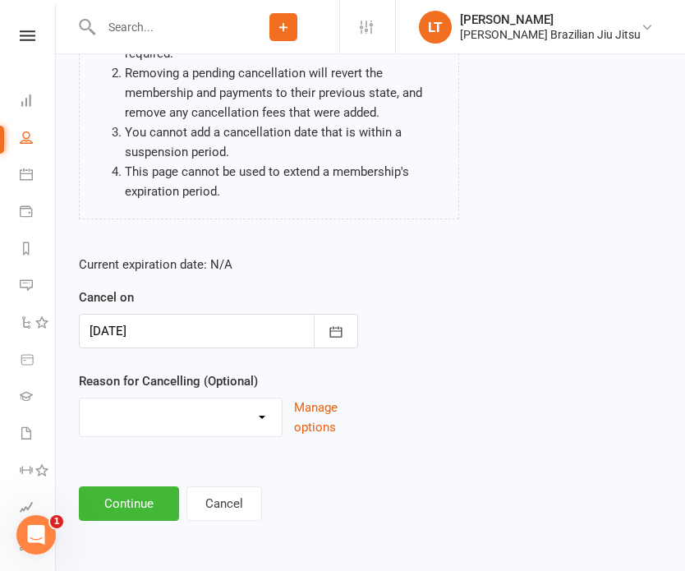
click at [169, 424] on select "Holiday Injury Other reason" at bounding box center [181, 414] width 202 height 33
select select "2"
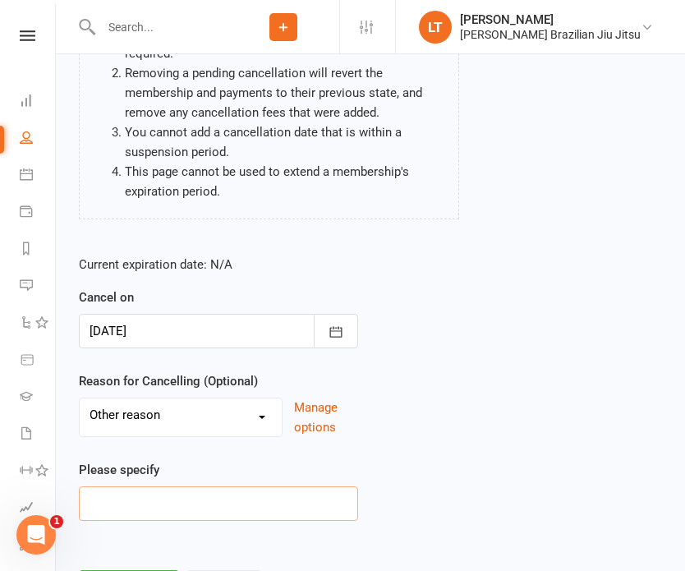
click at [148, 508] on input at bounding box center [218, 503] width 279 height 34
paste input "lost interest"
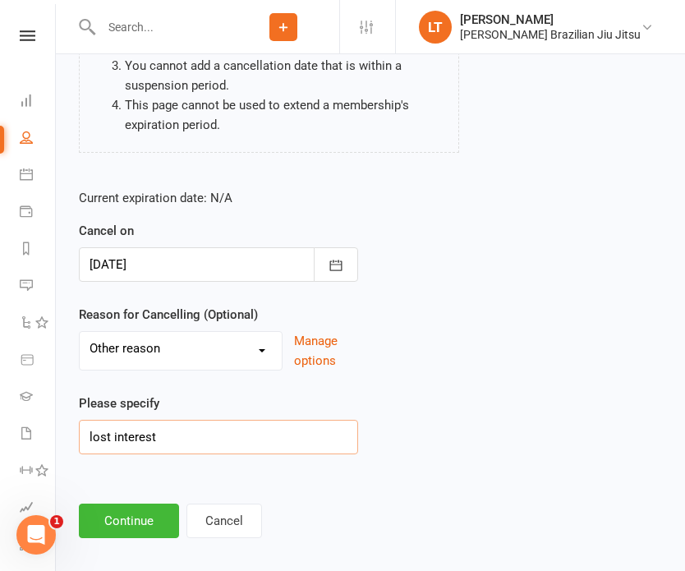
scroll to position [341, 0]
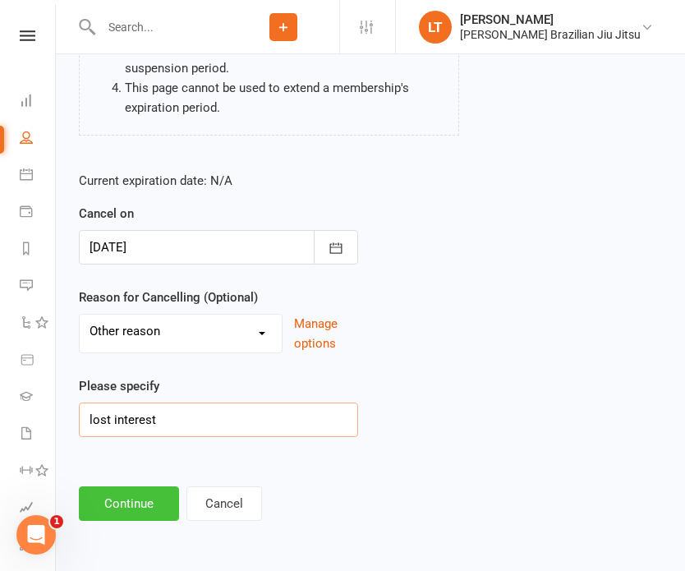
type input "lost interest"
click at [108, 503] on button "Continue" at bounding box center [129, 503] width 100 height 34
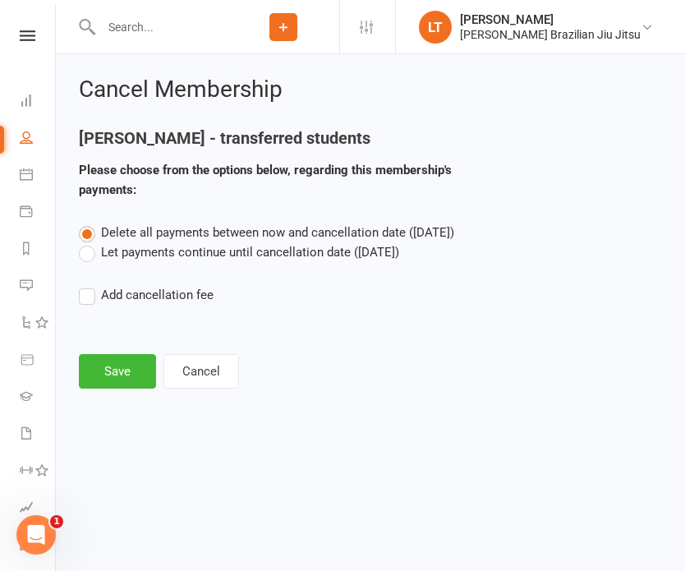
scroll to position [0, 0]
click at [128, 365] on button "Save" at bounding box center [117, 371] width 77 height 34
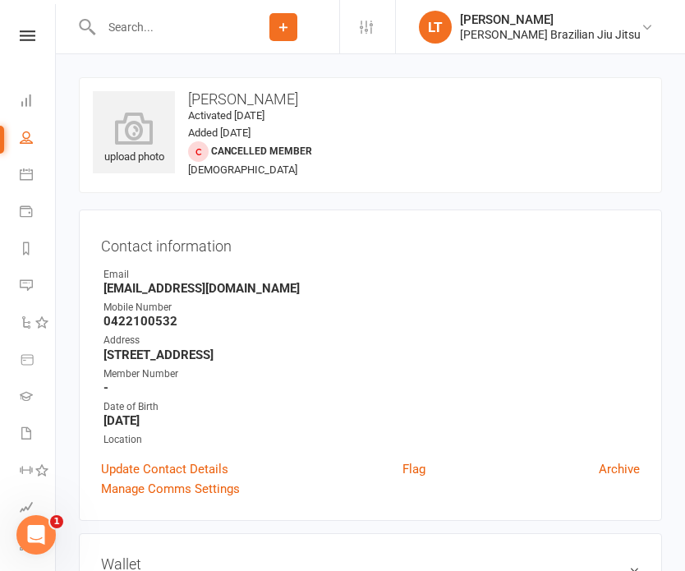
click at [154, 27] on input "text" at bounding box center [161, 27] width 131 height 23
type input "m"
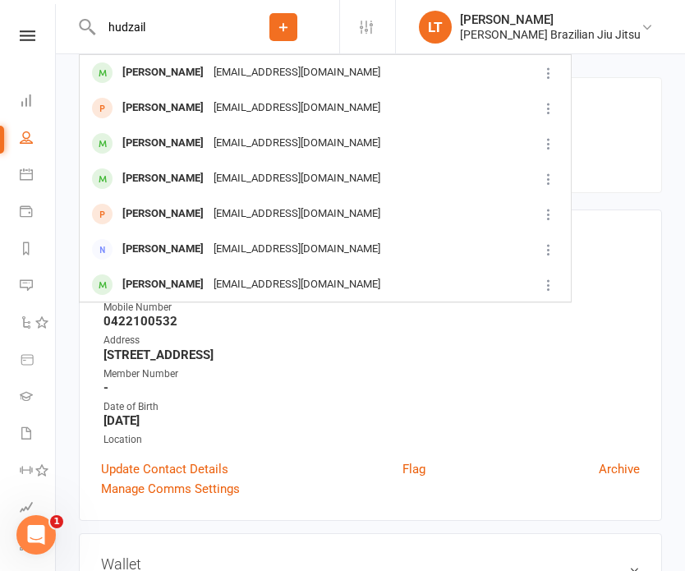
type input "hudzail"
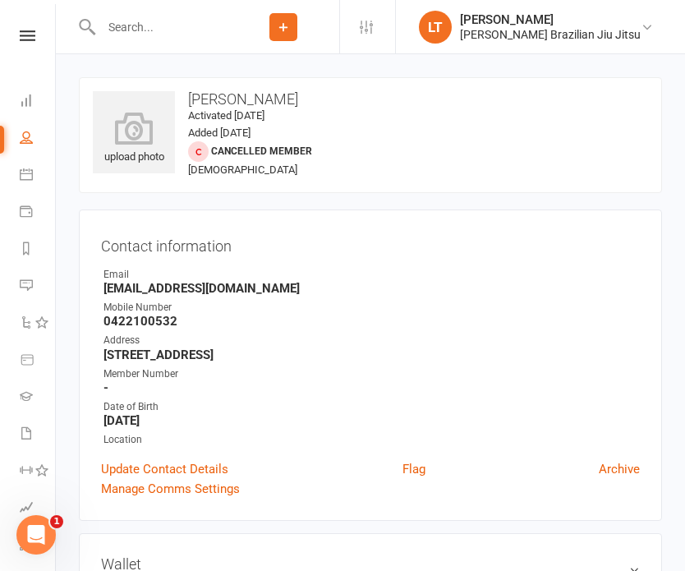
click at [182, 25] on input "text" at bounding box center [161, 27] width 131 height 23
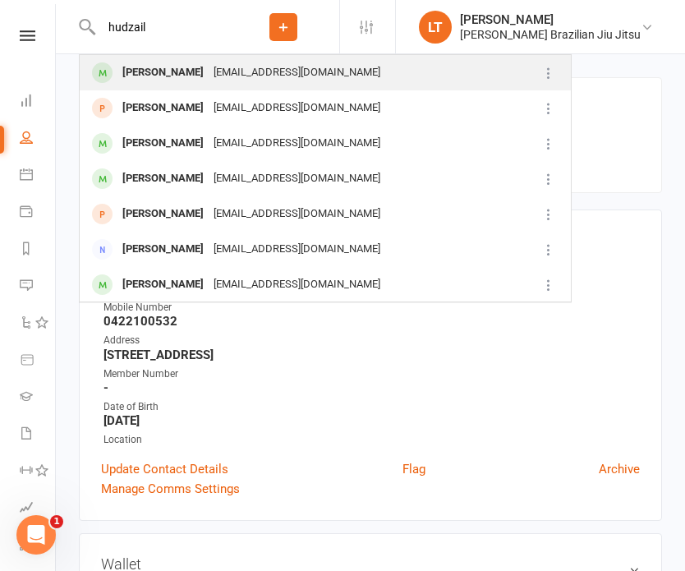
type input "hudzail"
click at [197, 71] on div "[PERSON_NAME]" at bounding box center [162, 73] width 91 height 24
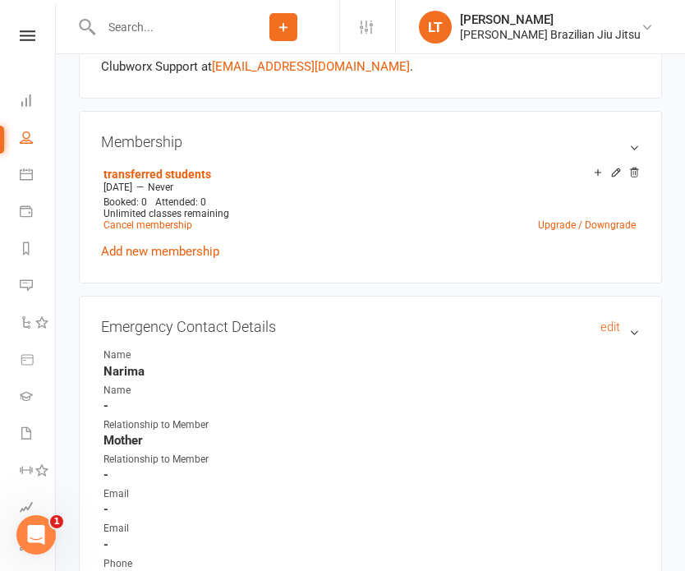
scroll to position [541, 0]
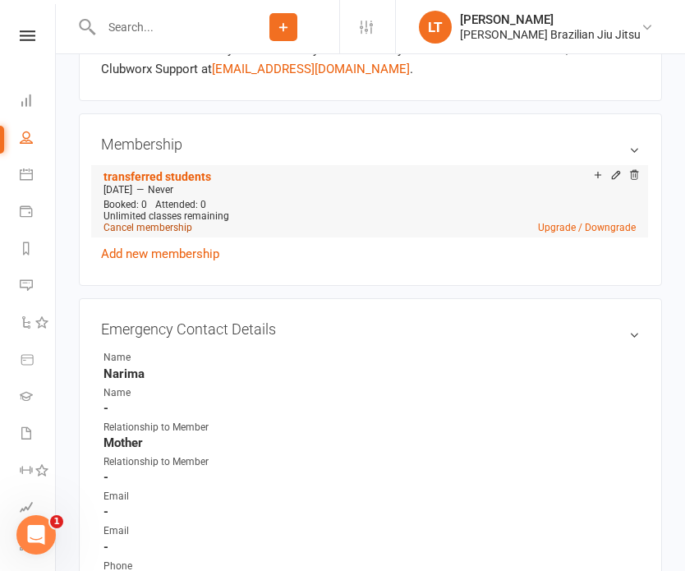
click at [182, 222] on link "Cancel membership" at bounding box center [147, 227] width 89 height 11
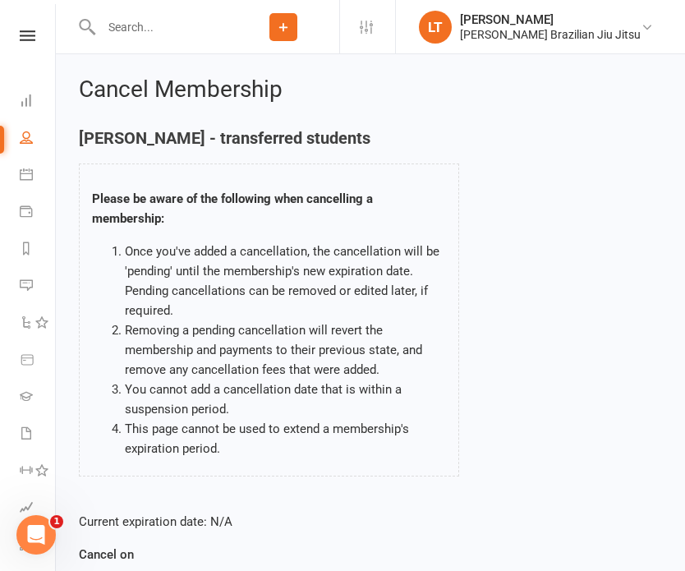
scroll to position [275, 0]
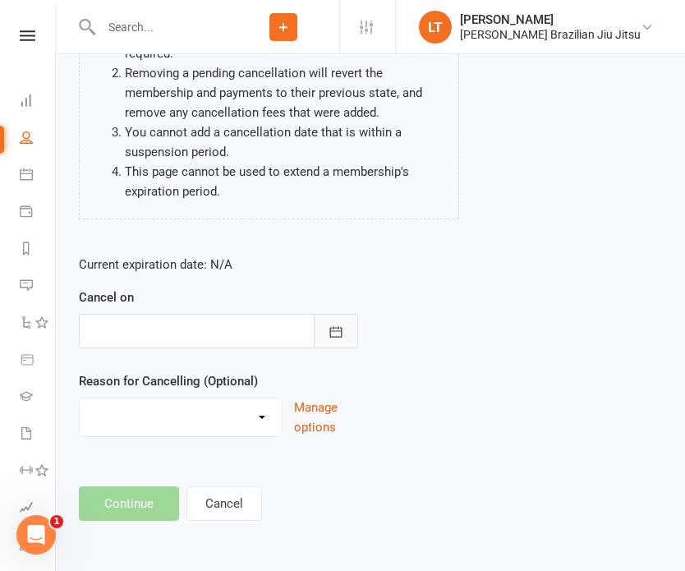
click at [335, 333] on icon "button" at bounding box center [336, 331] width 16 height 16
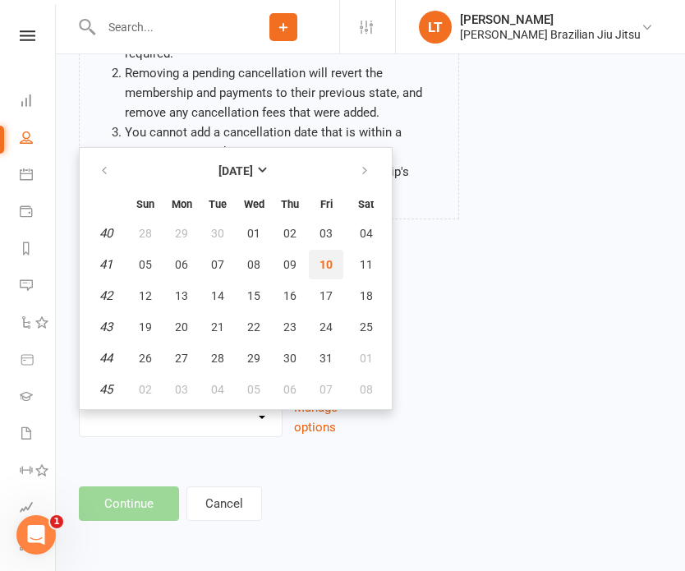
click at [327, 258] on span "10" at bounding box center [325, 264] width 13 height 13
type input "[DATE]"
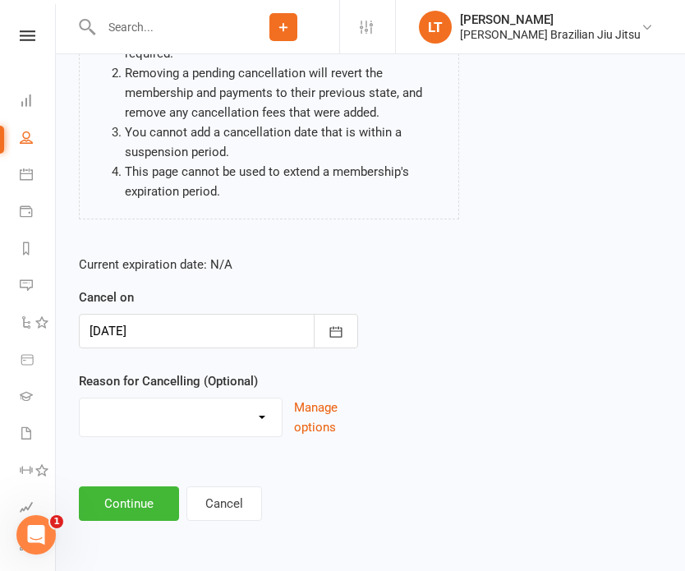
click at [253, 415] on select "Holiday Injury Other reason" at bounding box center [181, 414] width 202 height 33
select select "0"
click at [155, 501] on button "Continue" at bounding box center [129, 503] width 100 height 34
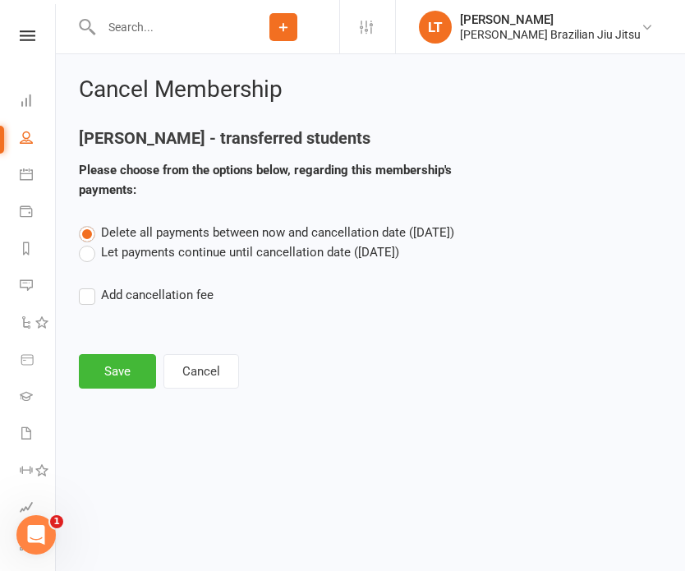
scroll to position [0, 0]
click at [120, 381] on button "Save" at bounding box center [117, 371] width 77 height 34
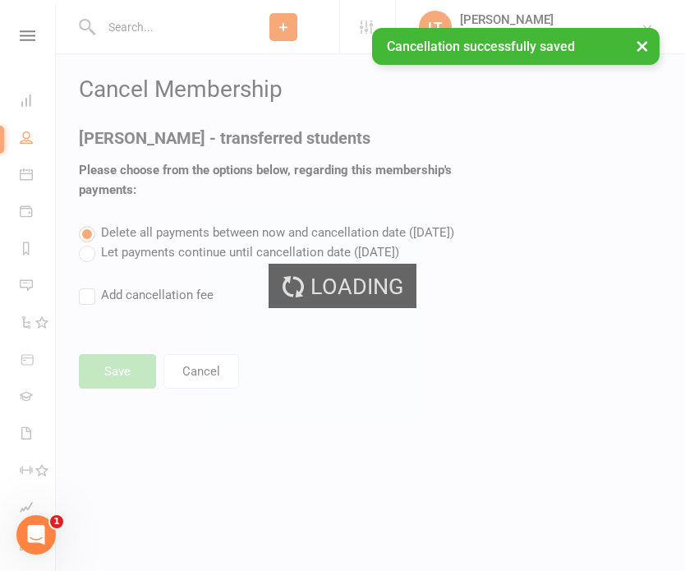
click at [150, 28] on div "× Cancellation successfully saved" at bounding box center [331, 28] width 663 height 0
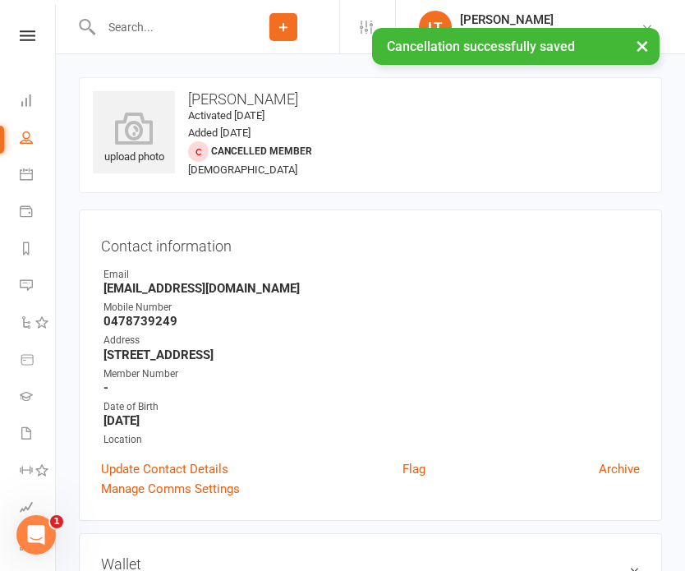
click at [136, 26] on input "text" at bounding box center [161, 27] width 131 height 23
type input "[PERSON_NAME]"
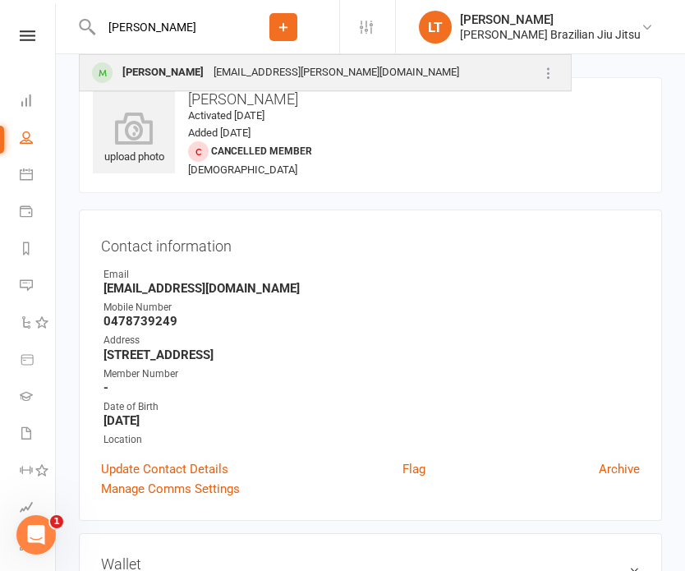
click at [264, 73] on div "[EMAIL_ADDRESS][PERSON_NAME][DOMAIN_NAME]" at bounding box center [336, 73] width 255 height 24
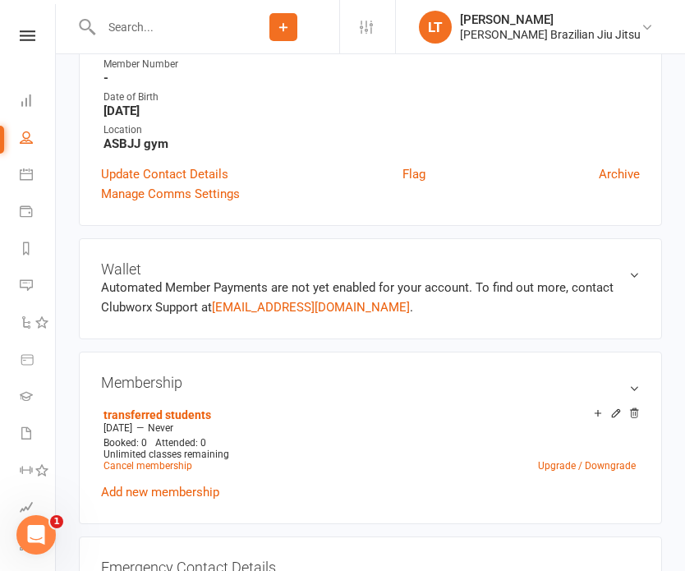
scroll to position [472, 0]
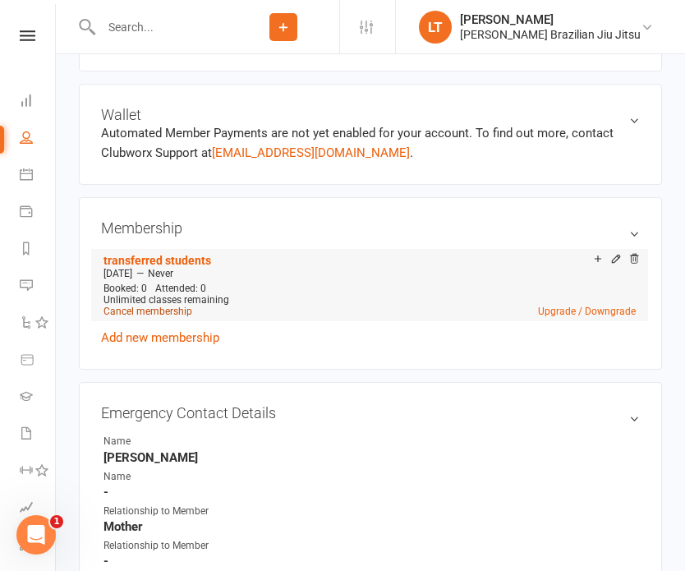
click at [144, 309] on link "Cancel membership" at bounding box center [147, 310] width 89 height 11
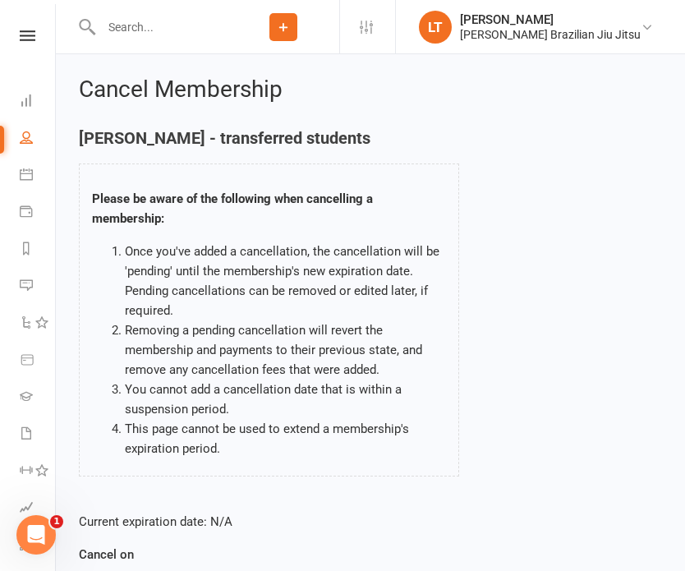
scroll to position [257, 0]
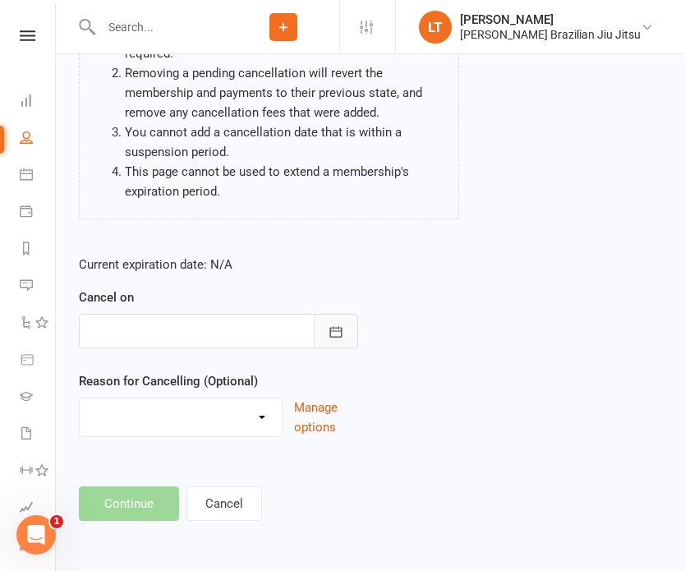
click at [332, 337] on icon "button" at bounding box center [336, 331] width 16 height 16
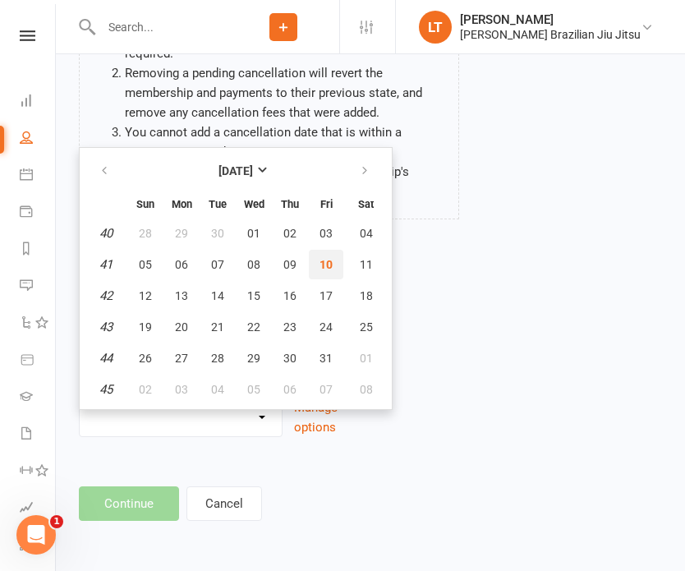
click at [328, 263] on span "10" at bounding box center [325, 264] width 13 height 13
type input "[DATE]"
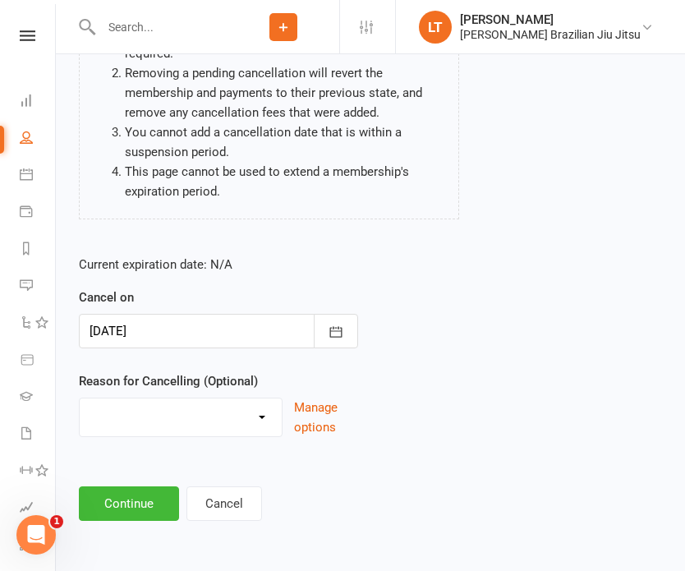
click at [167, 419] on select "Holiday Injury Other reason" at bounding box center [181, 414] width 202 height 33
select select "2"
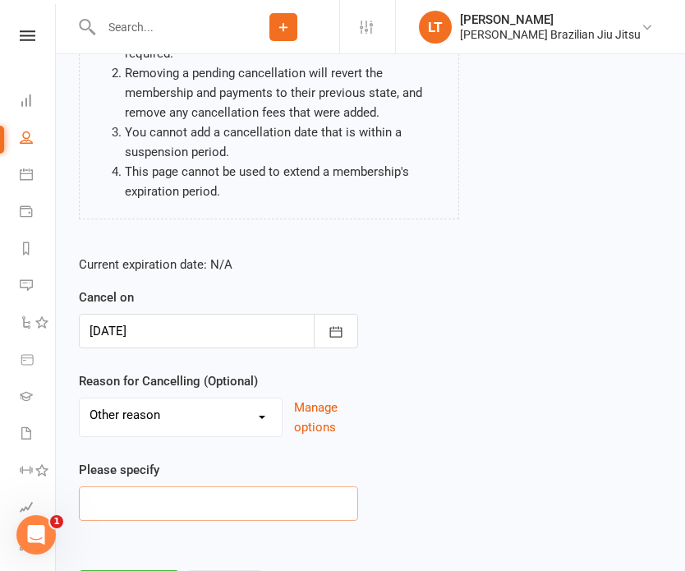
click at [179, 497] on input at bounding box center [218, 503] width 279 height 34
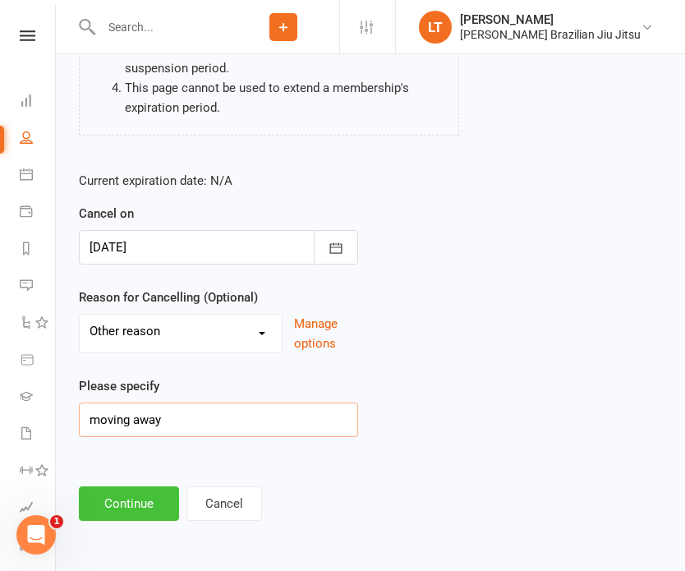
type input "moving away"
click at [121, 502] on button "Continue" at bounding box center [129, 503] width 100 height 34
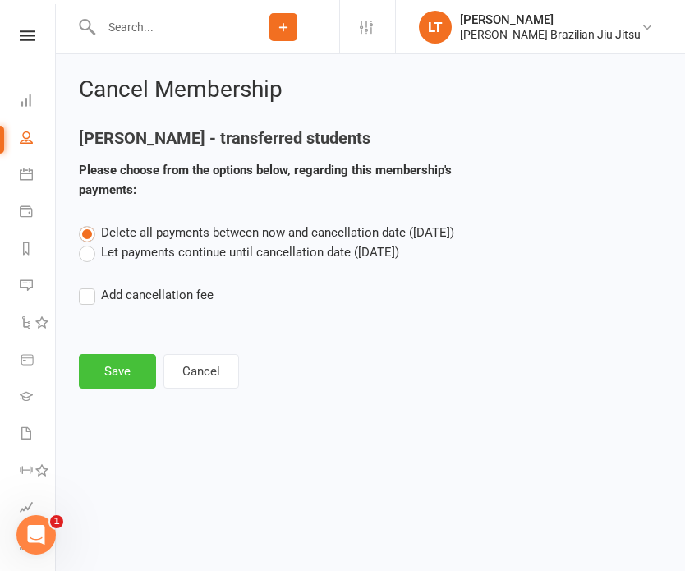
click at [121, 372] on button "Save" at bounding box center [117, 371] width 77 height 34
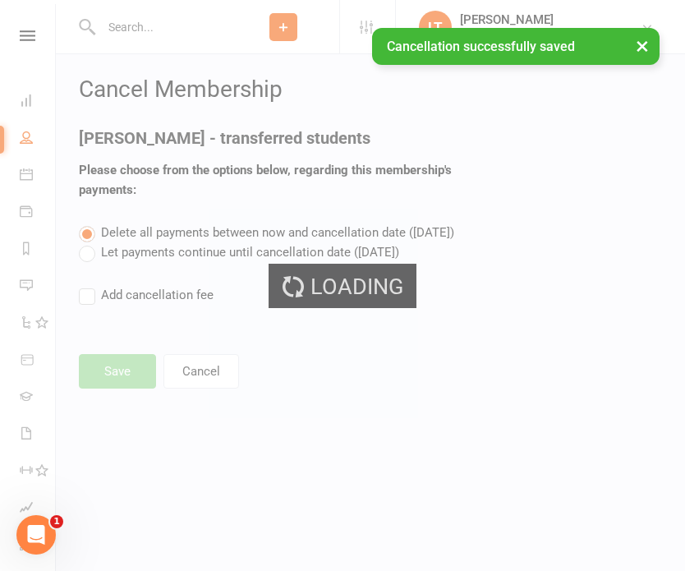
click at [162, 25] on div "Loading" at bounding box center [342, 285] width 685 height 571
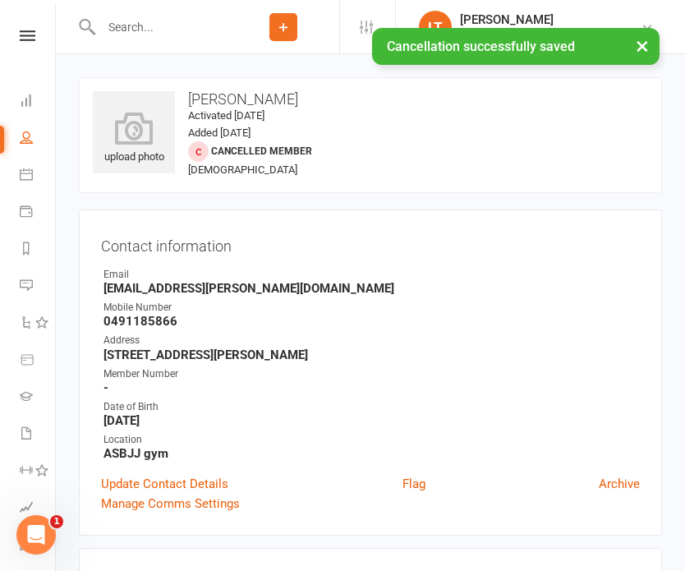
click at [136, 26] on input "text" at bounding box center [161, 27] width 131 height 23
type input "renard"
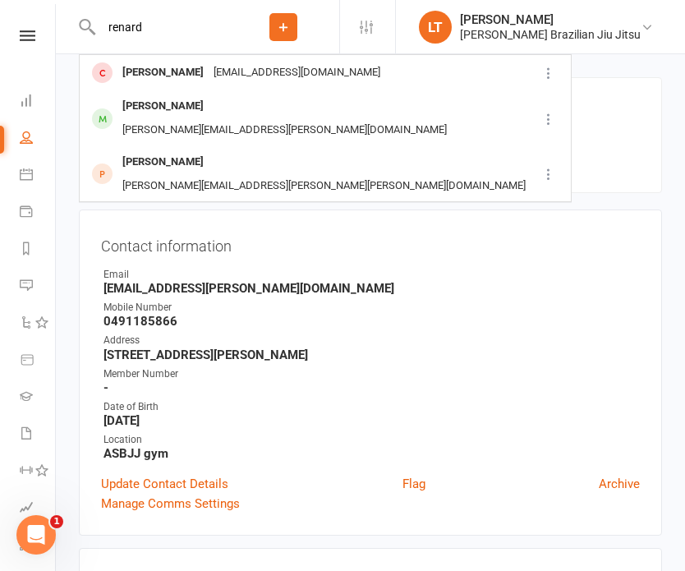
click at [232, 68] on div "[EMAIL_ADDRESS][DOMAIN_NAME]" at bounding box center [297, 73] width 176 height 24
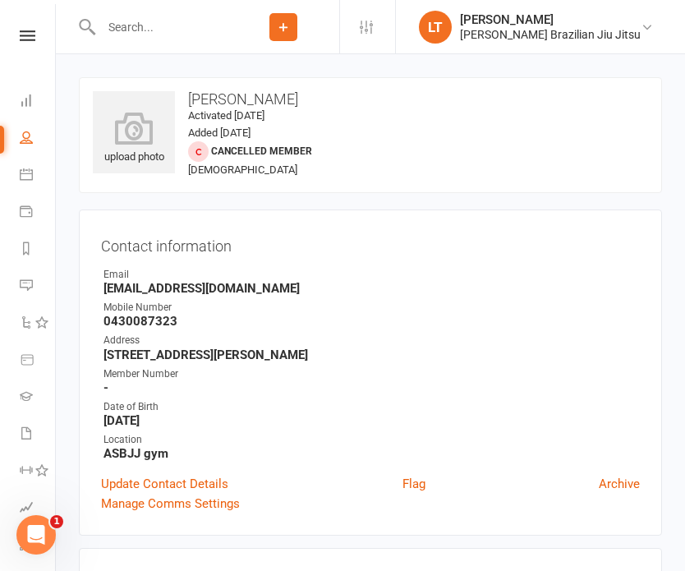
click at [153, 19] on input "text" at bounding box center [161, 27] width 131 height 23
click at [152, 20] on input "text" at bounding box center [161, 27] width 131 height 23
type input "[PERSON_NAME]"
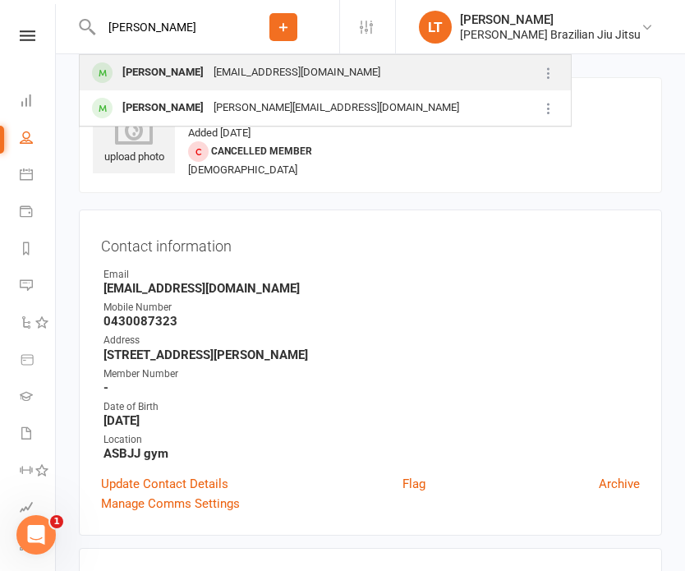
click at [209, 66] on div "[EMAIL_ADDRESS][DOMAIN_NAME]" at bounding box center [297, 73] width 176 height 24
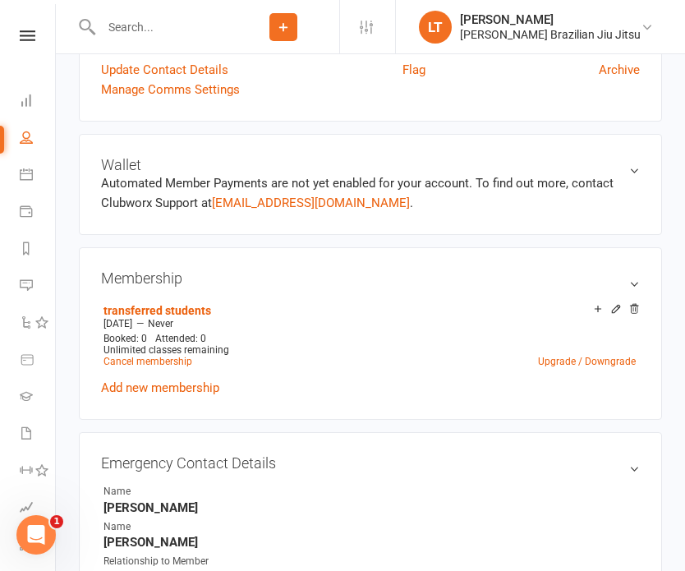
scroll to position [401, 0]
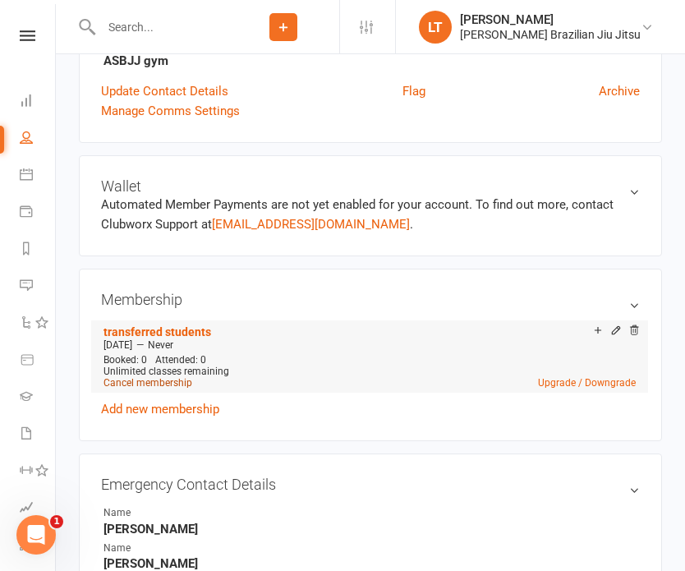
click at [174, 379] on link "Cancel membership" at bounding box center [147, 382] width 89 height 11
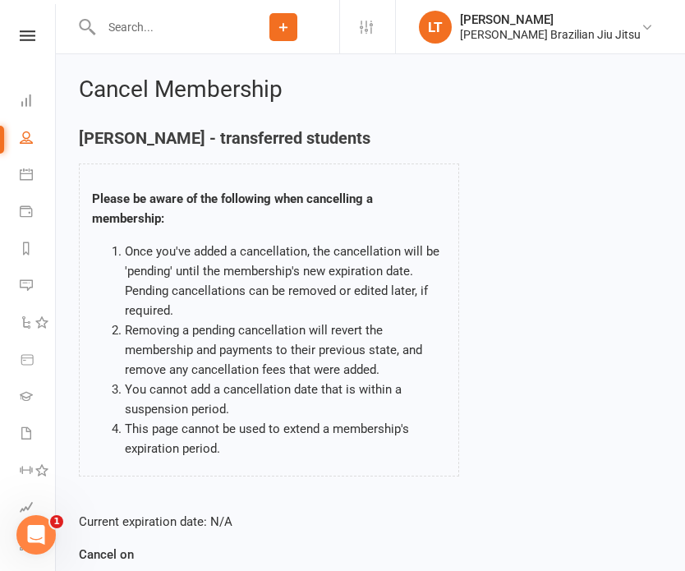
scroll to position [257, 0]
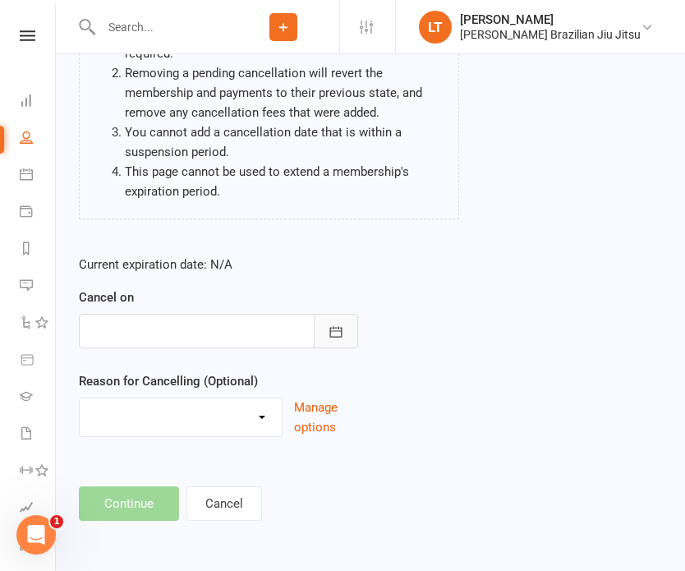
click at [340, 326] on icon "button" at bounding box center [336, 331] width 16 height 16
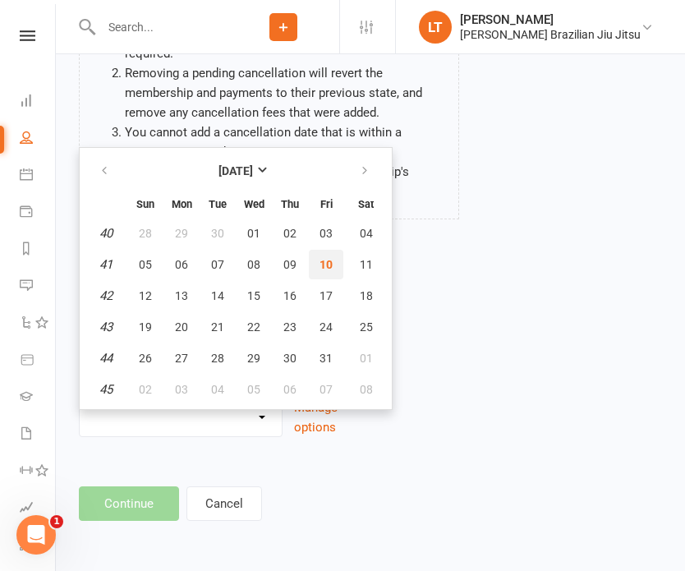
click at [327, 258] on span "10" at bounding box center [325, 264] width 13 height 13
type input "[DATE]"
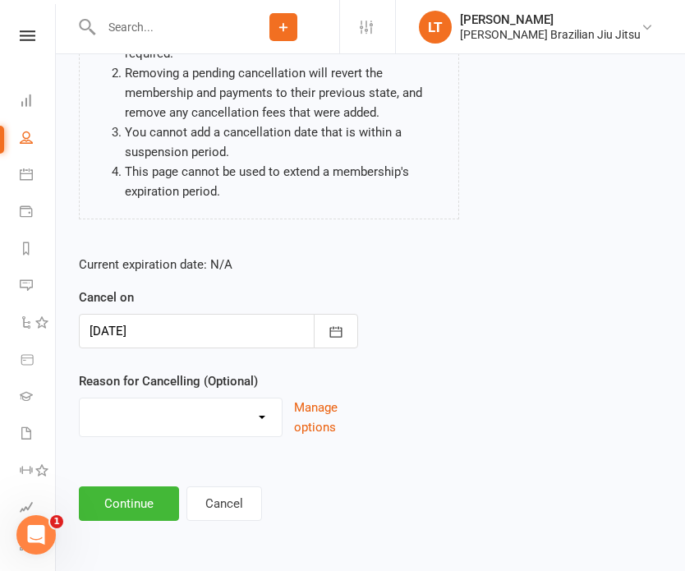
click at [176, 406] on select "Holiday Injury Other reason" at bounding box center [181, 414] width 202 height 33
click at [220, 413] on select "Holiday Injury Other reason" at bounding box center [181, 414] width 202 height 33
select select "2"
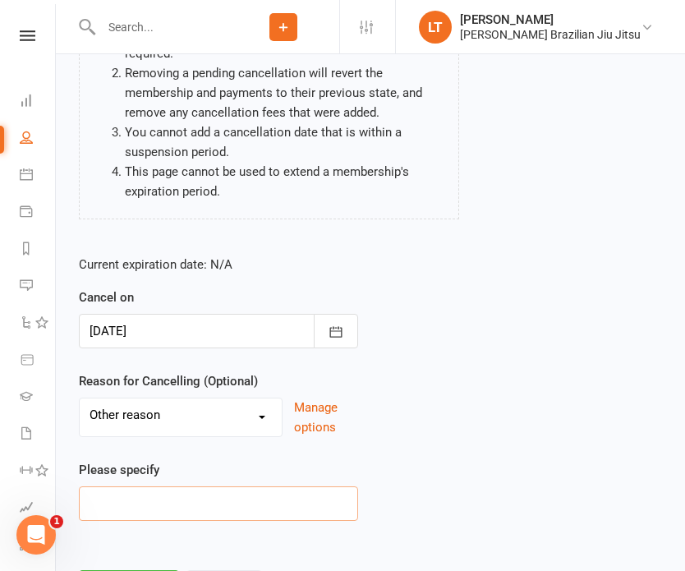
click at [163, 502] on input at bounding box center [218, 503] width 279 height 34
paste input "lost interest"
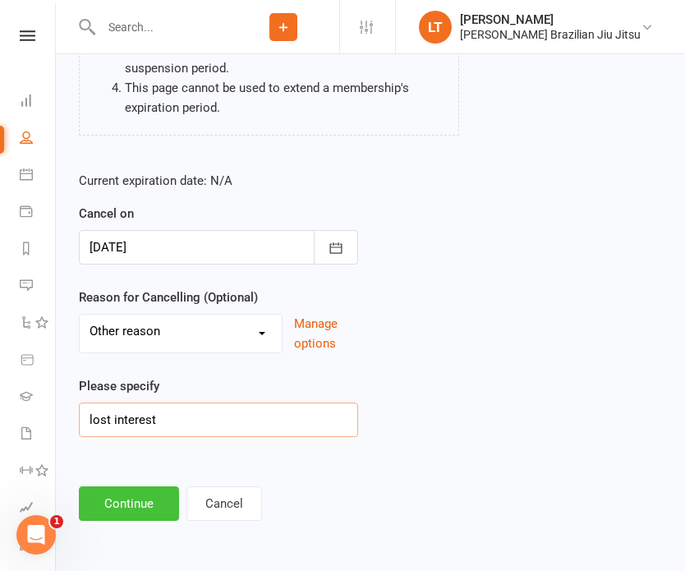
type input "lost interest"
click at [133, 502] on button "Continue" at bounding box center [129, 503] width 100 height 34
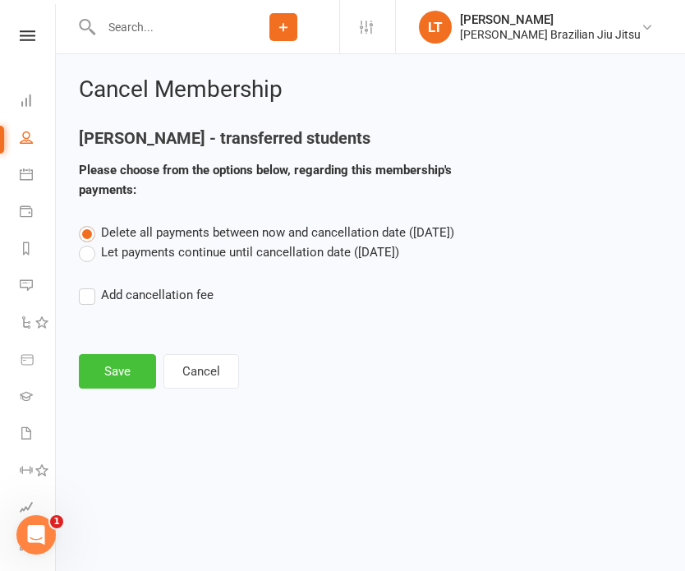
click at [121, 364] on button "Save" at bounding box center [117, 371] width 77 height 34
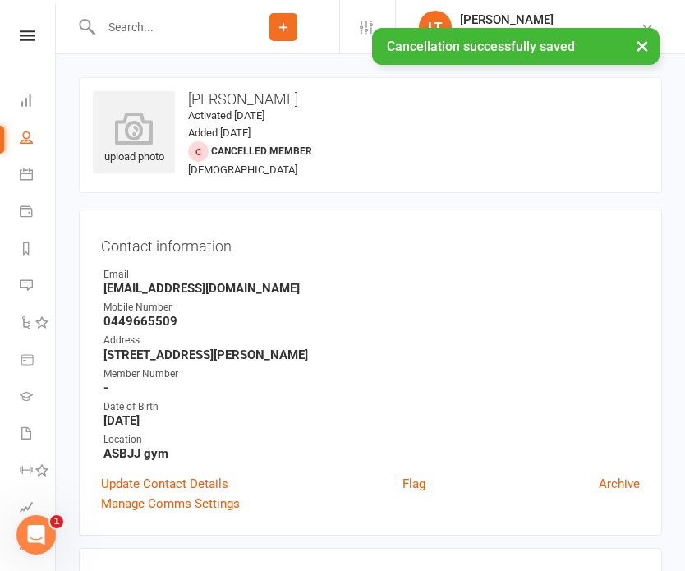
click at [146, 26] on input "text" at bounding box center [161, 27] width 131 height 23
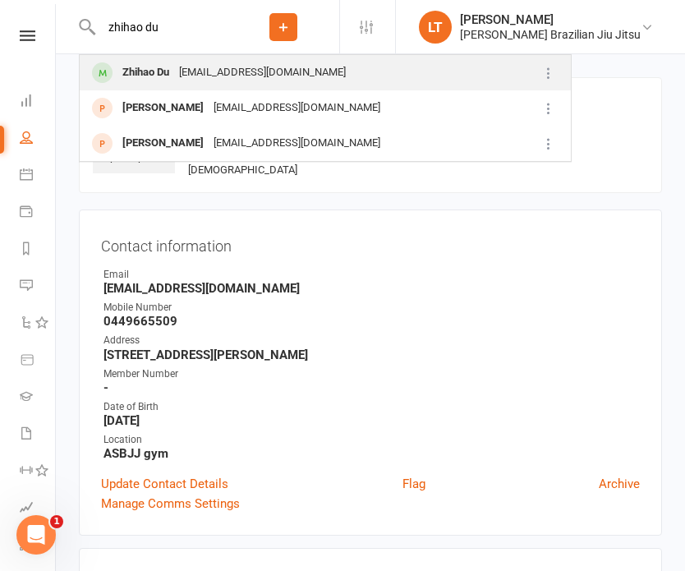
type input "zhihao du"
click at [178, 68] on div "[EMAIL_ADDRESS][DOMAIN_NAME]" at bounding box center [262, 73] width 176 height 24
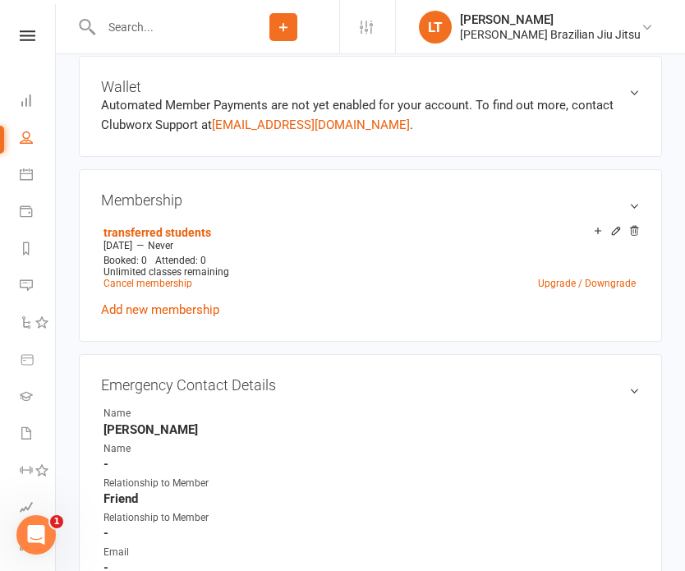
scroll to position [488, 0]
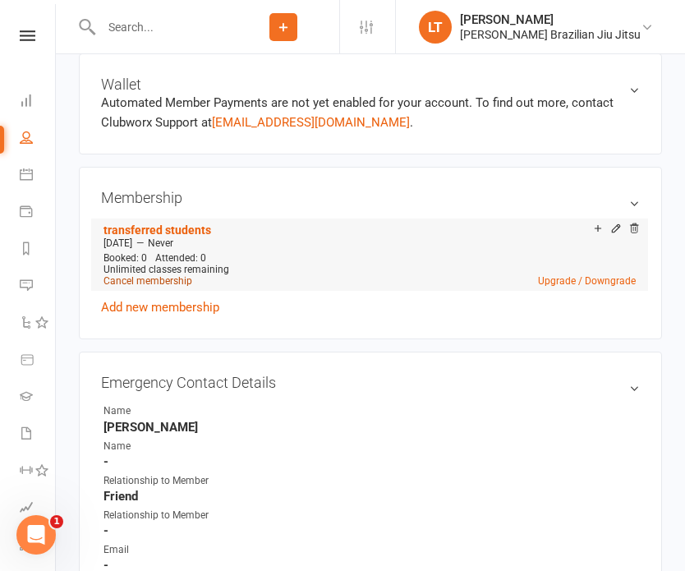
click at [144, 277] on link "Cancel membership" at bounding box center [147, 280] width 89 height 11
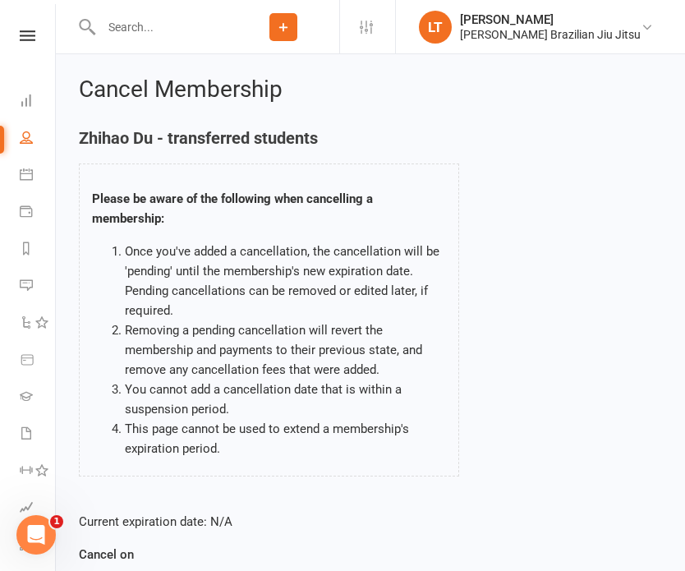
scroll to position [257, 0]
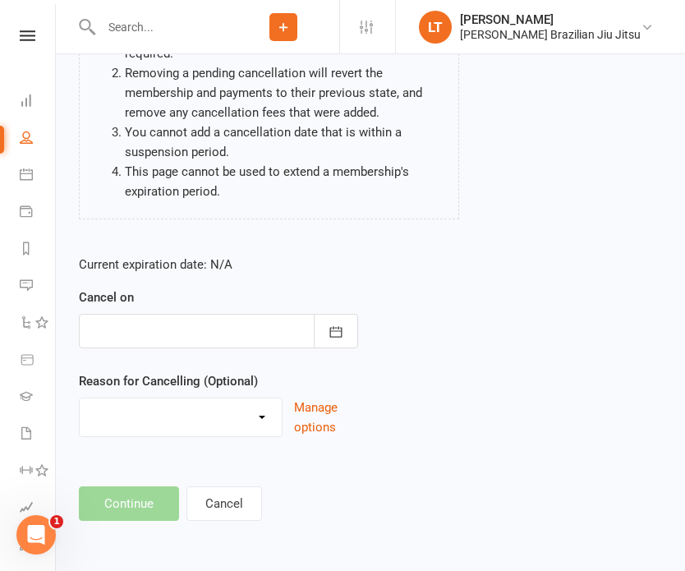
click at [279, 327] on div at bounding box center [218, 331] width 279 height 34
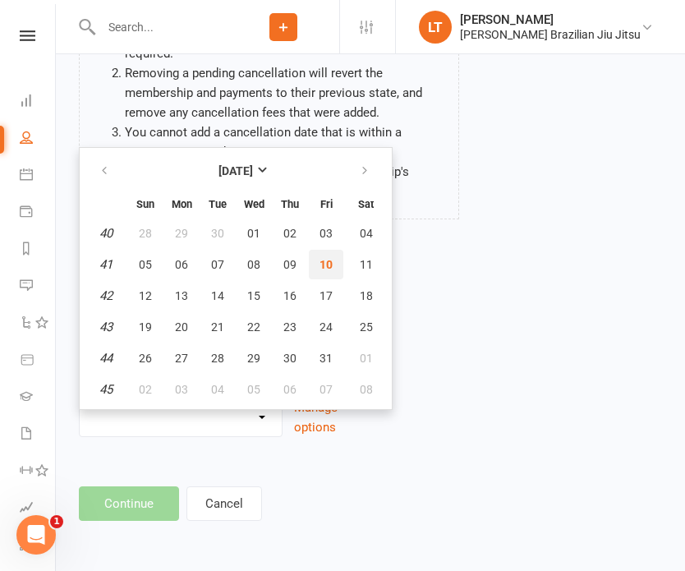
click at [329, 258] on span "10" at bounding box center [325, 264] width 13 height 13
type input "[DATE]"
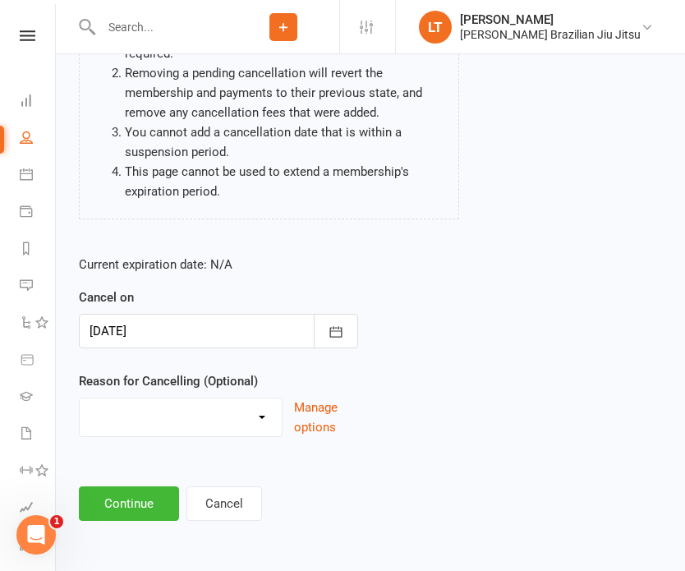
click at [156, 416] on select "Holiday Injury Other reason" at bounding box center [181, 414] width 202 height 33
select select "2"
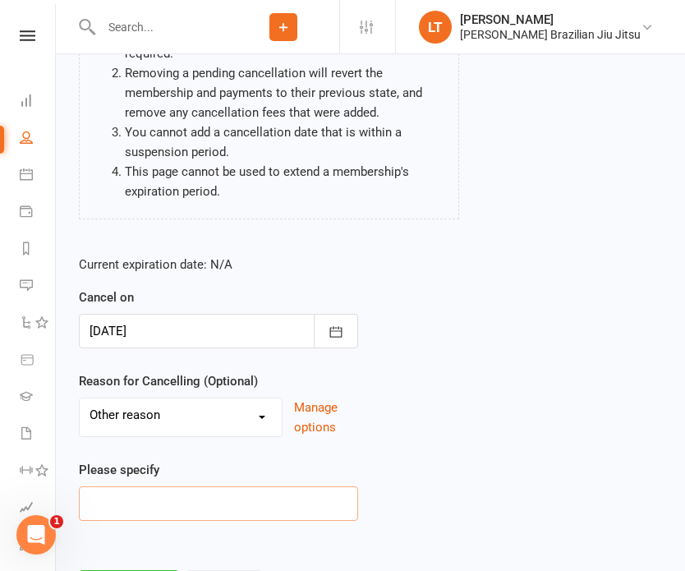
click at [147, 507] on input at bounding box center [218, 503] width 279 height 34
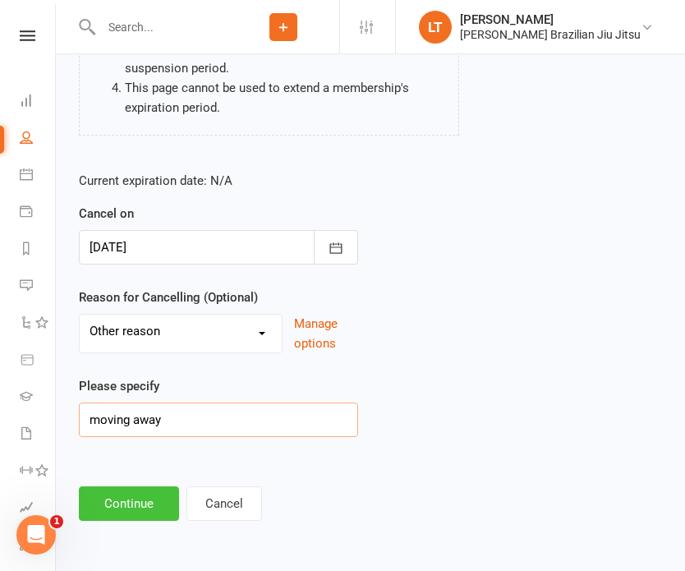
type input "moving away"
click at [144, 495] on button "Continue" at bounding box center [129, 503] width 100 height 34
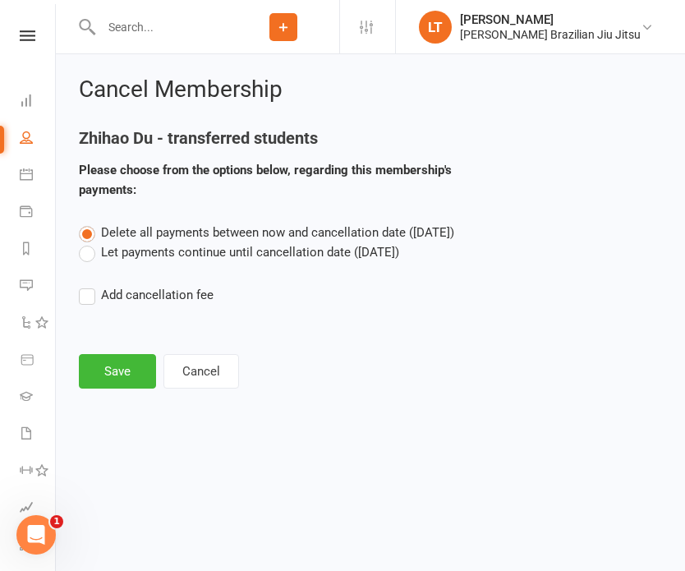
scroll to position [0, 0]
click at [119, 366] on button "Save" at bounding box center [117, 371] width 77 height 34
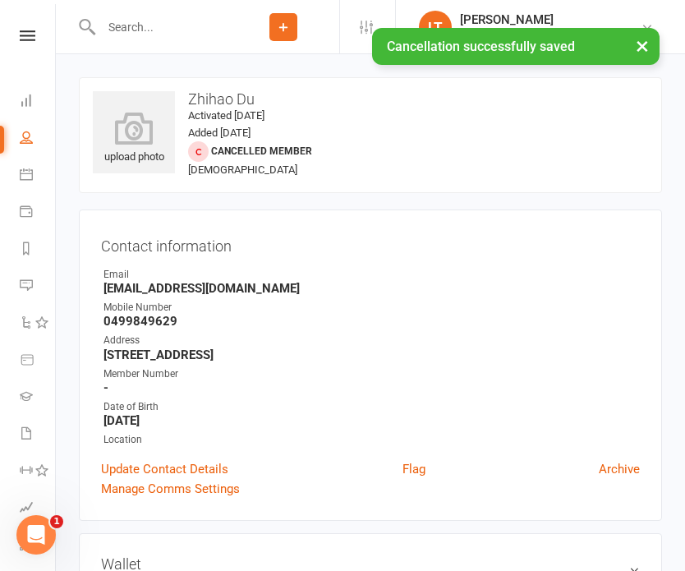
click at [198, 13] on div at bounding box center [153, 26] width 149 height 53
click at [141, 17] on input "text" at bounding box center [161, 27] width 131 height 23
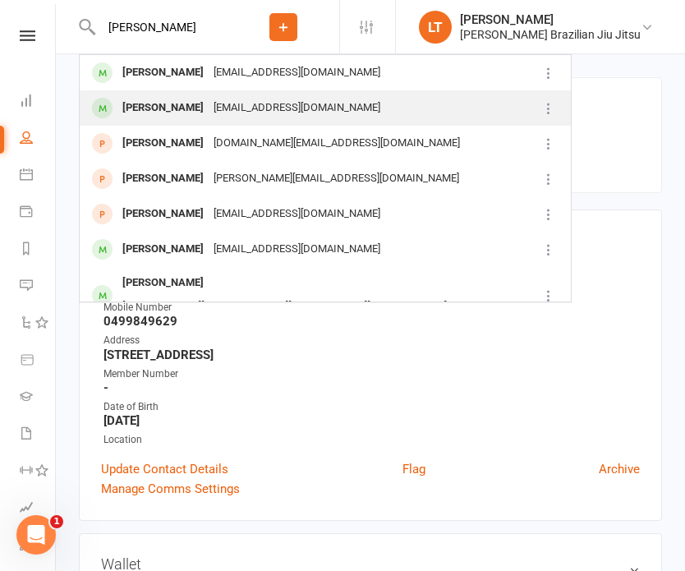
type input "[PERSON_NAME]"
click at [225, 113] on div "[EMAIL_ADDRESS][DOMAIN_NAME]" at bounding box center [297, 108] width 176 height 24
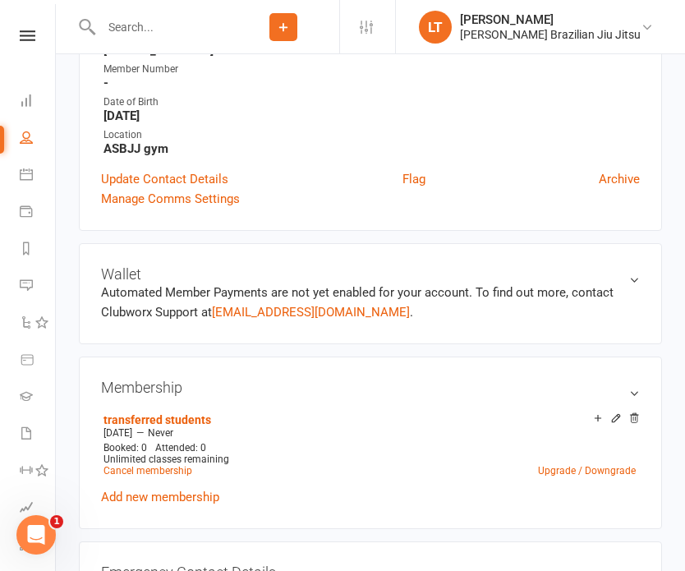
scroll to position [384, 0]
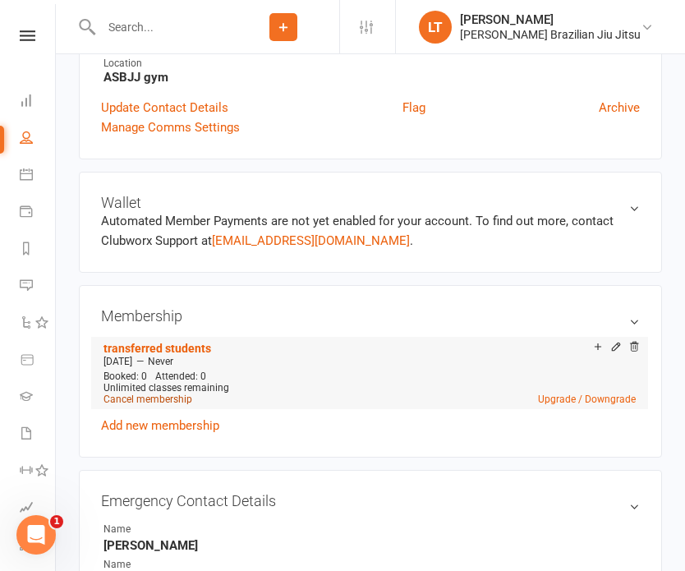
click at [175, 396] on link "Cancel membership" at bounding box center [147, 398] width 89 height 11
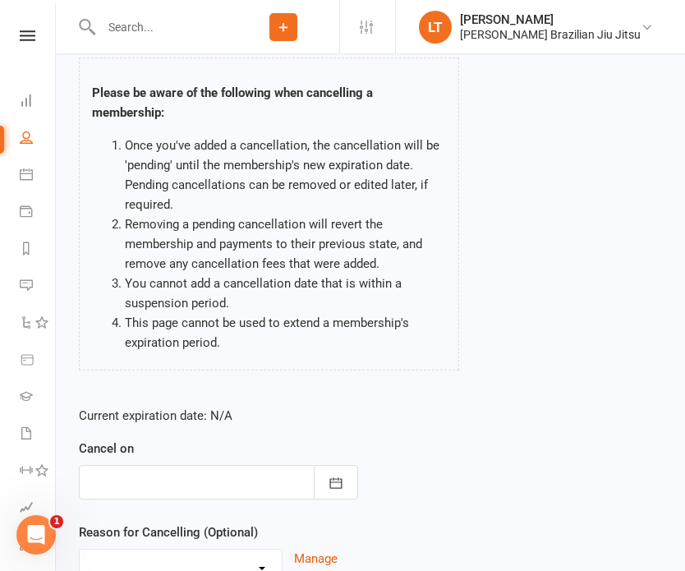
scroll to position [257, 0]
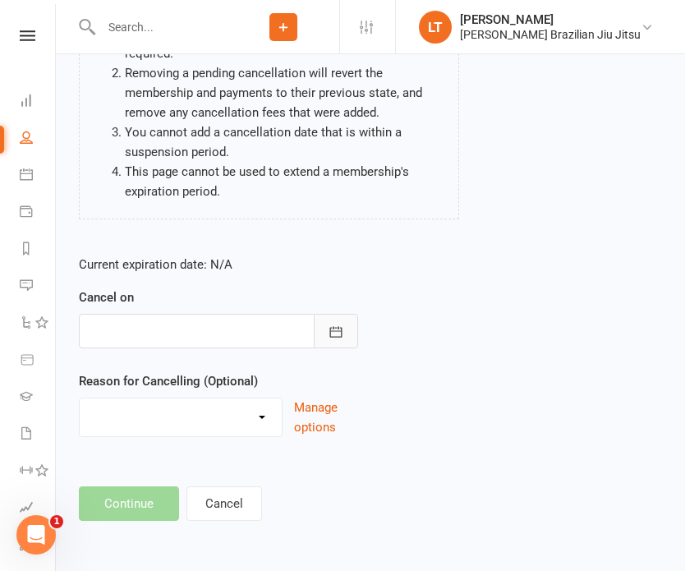
click at [328, 332] on icon "button" at bounding box center [336, 331] width 16 height 16
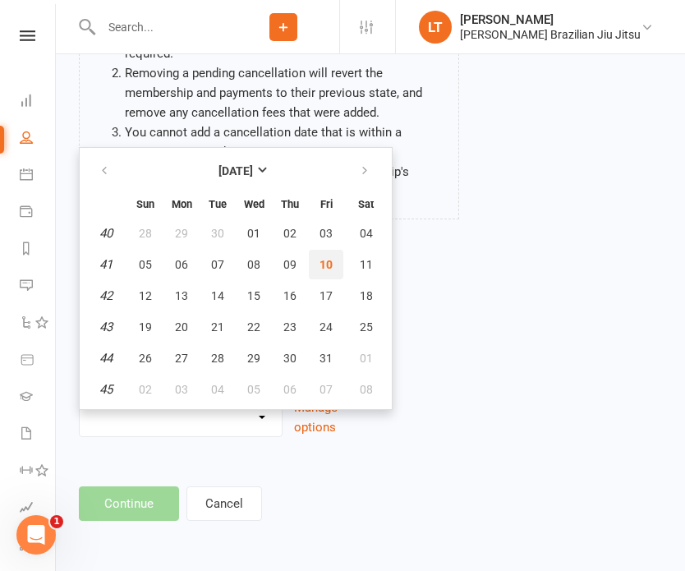
click at [329, 255] on button "10" at bounding box center [326, 265] width 34 height 30
type input "[DATE]"
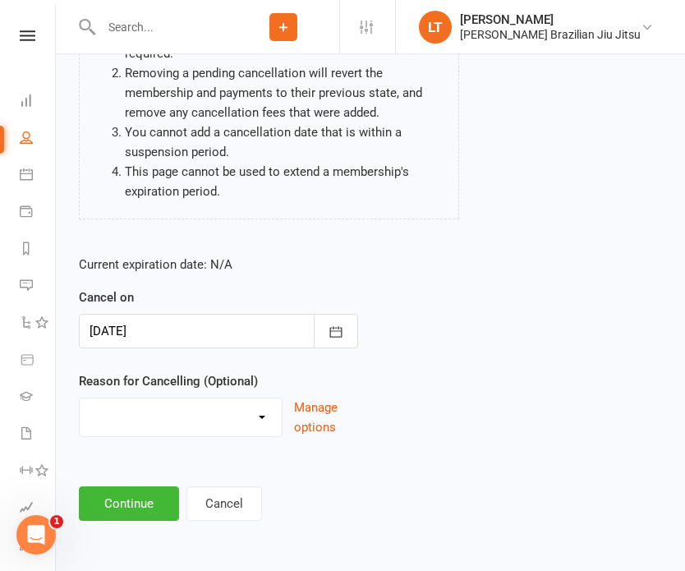
click at [157, 411] on select "Holiday Injury Other reason" at bounding box center [181, 414] width 202 height 33
select select "2"
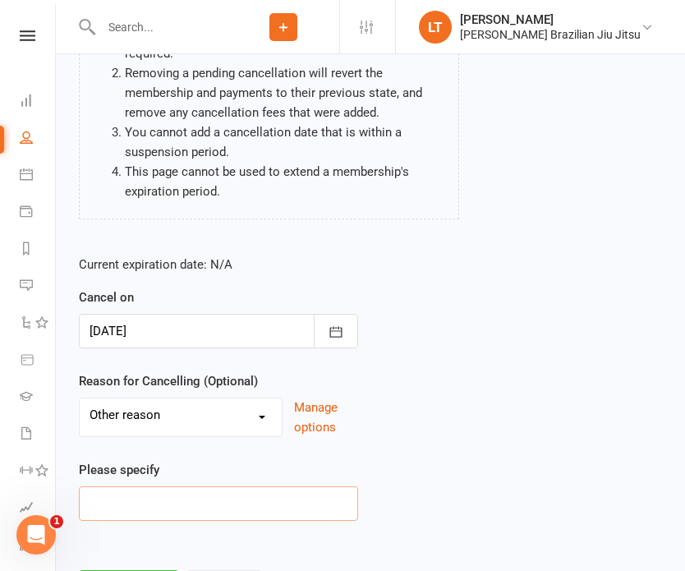
click at [146, 492] on input at bounding box center [218, 503] width 279 height 34
paste input "lost interest"
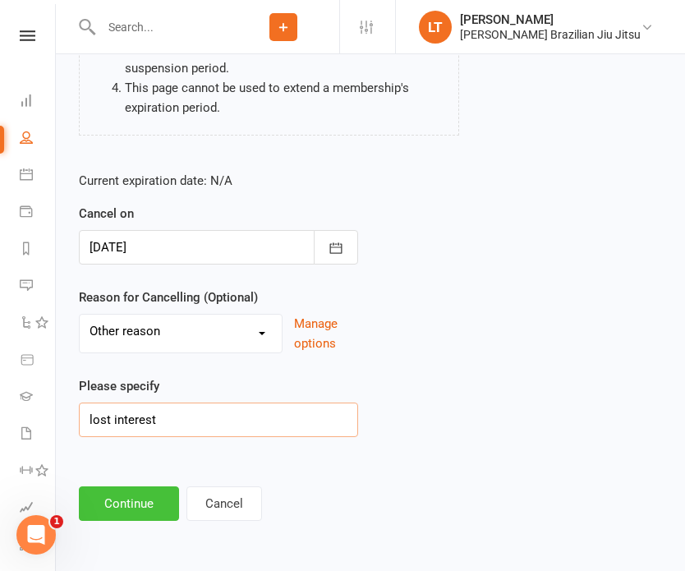
type input "lost interest"
click at [149, 504] on button "Continue" at bounding box center [129, 503] width 100 height 34
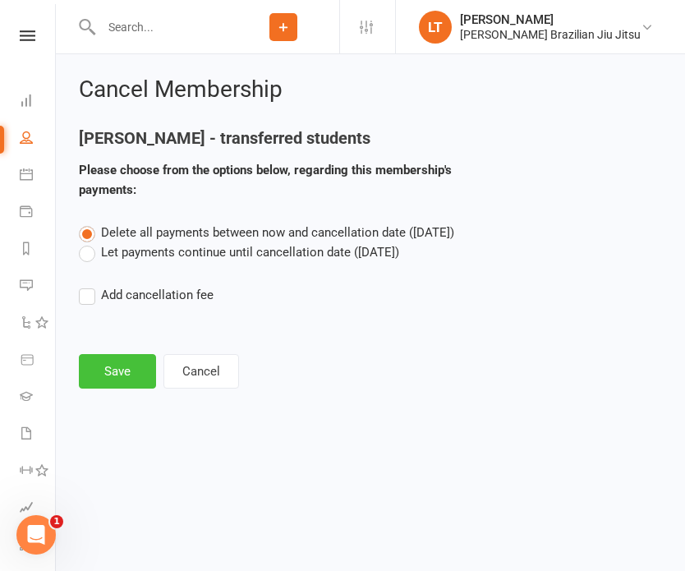
click at [110, 368] on button "Save" at bounding box center [117, 371] width 77 height 34
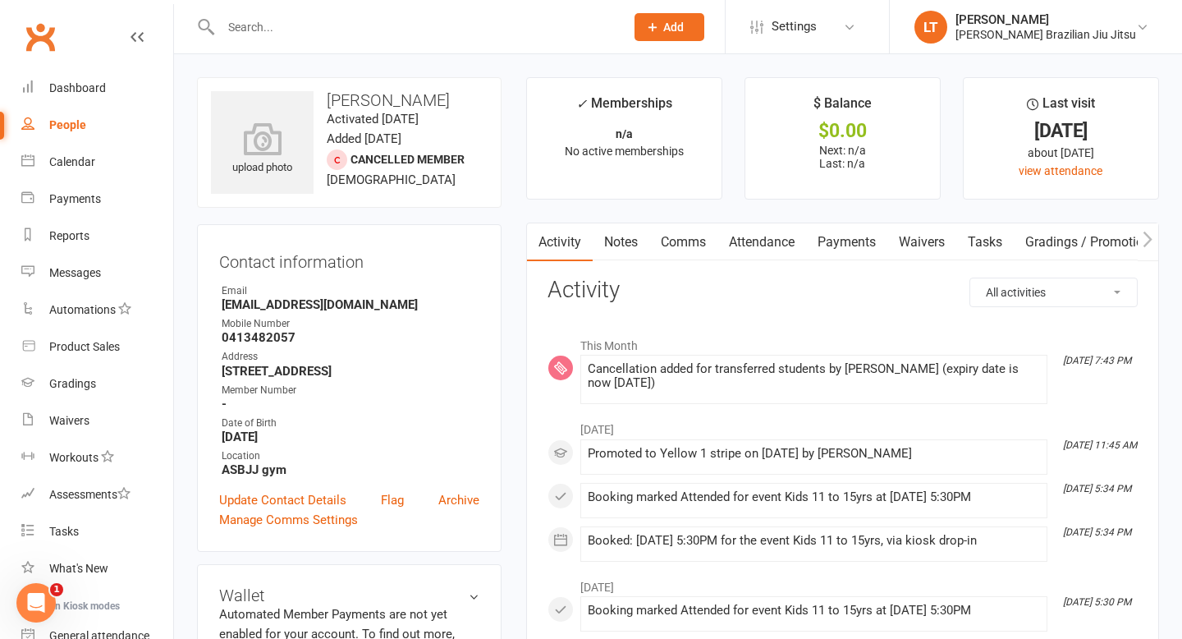
click at [64, 117] on link "People" at bounding box center [97, 125] width 152 height 37
select select "100"
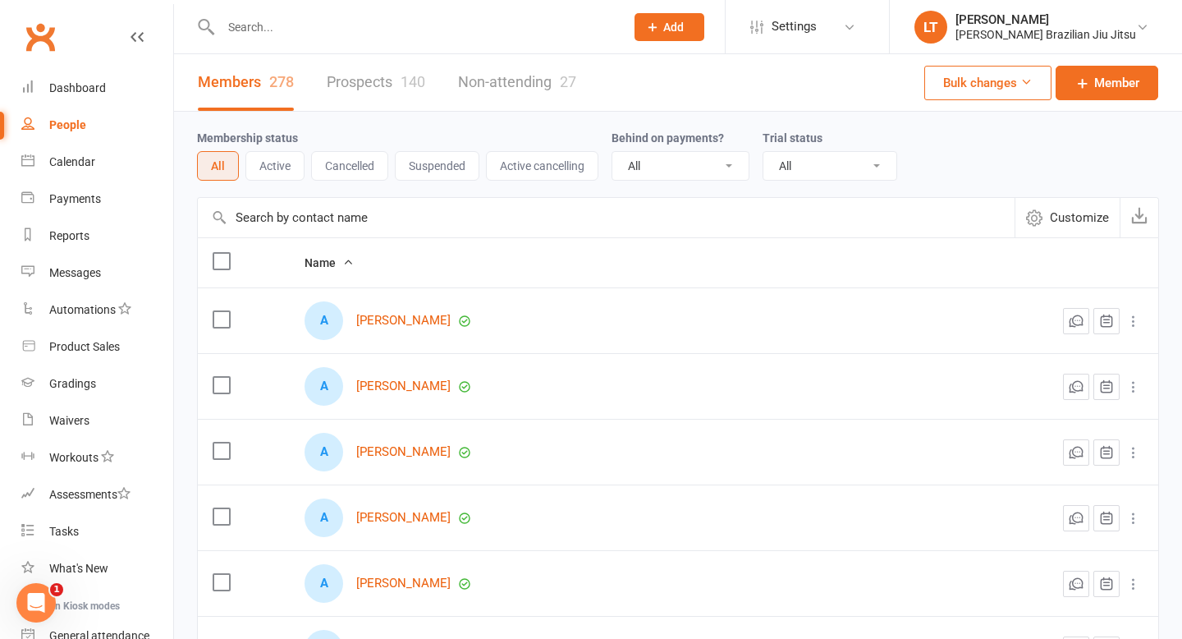
click at [369, 164] on button "Cancelled" at bounding box center [349, 166] width 77 height 30
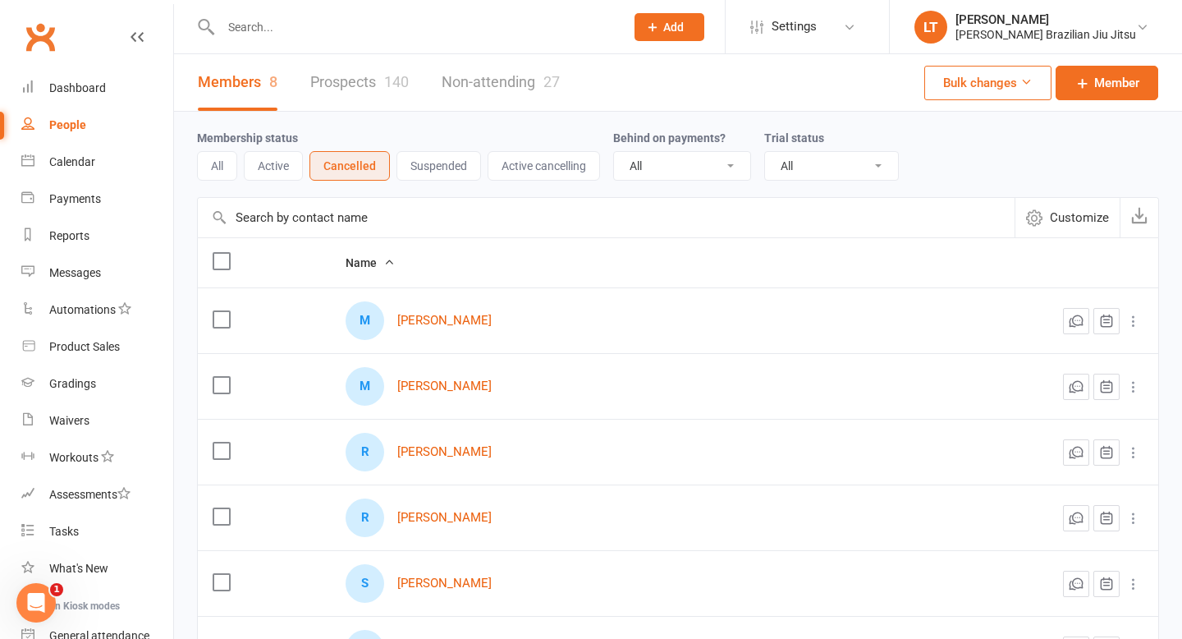
click at [224, 262] on label at bounding box center [221, 261] width 16 height 16
click at [224, 253] on input "checkbox" at bounding box center [221, 253] width 16 height 0
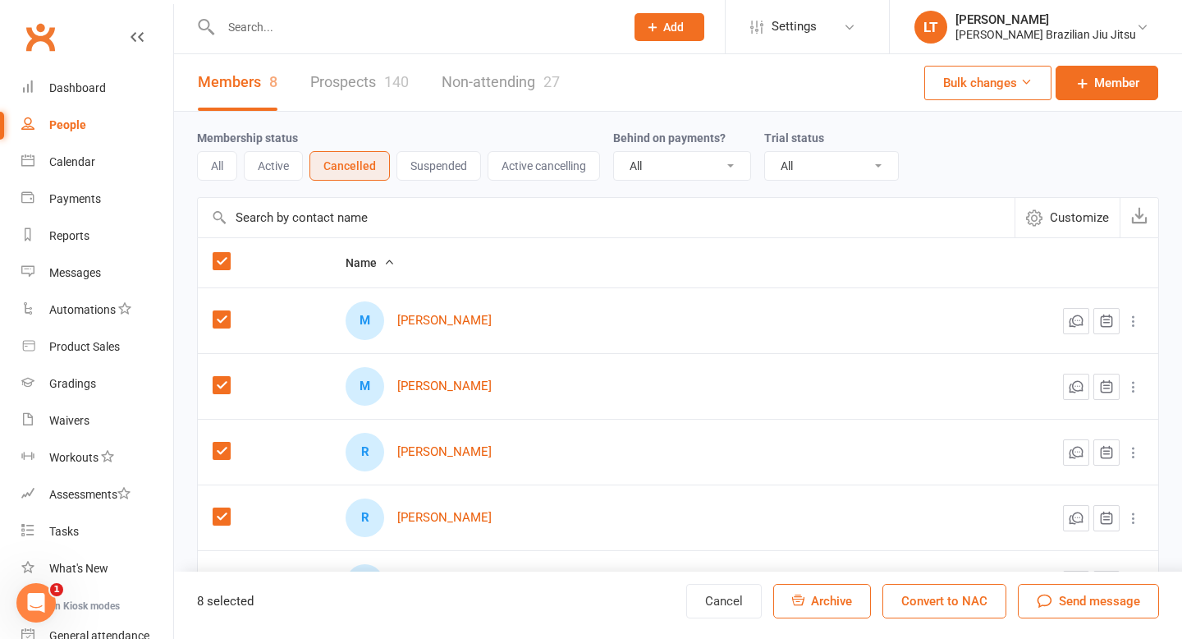
scroll to position [319, 0]
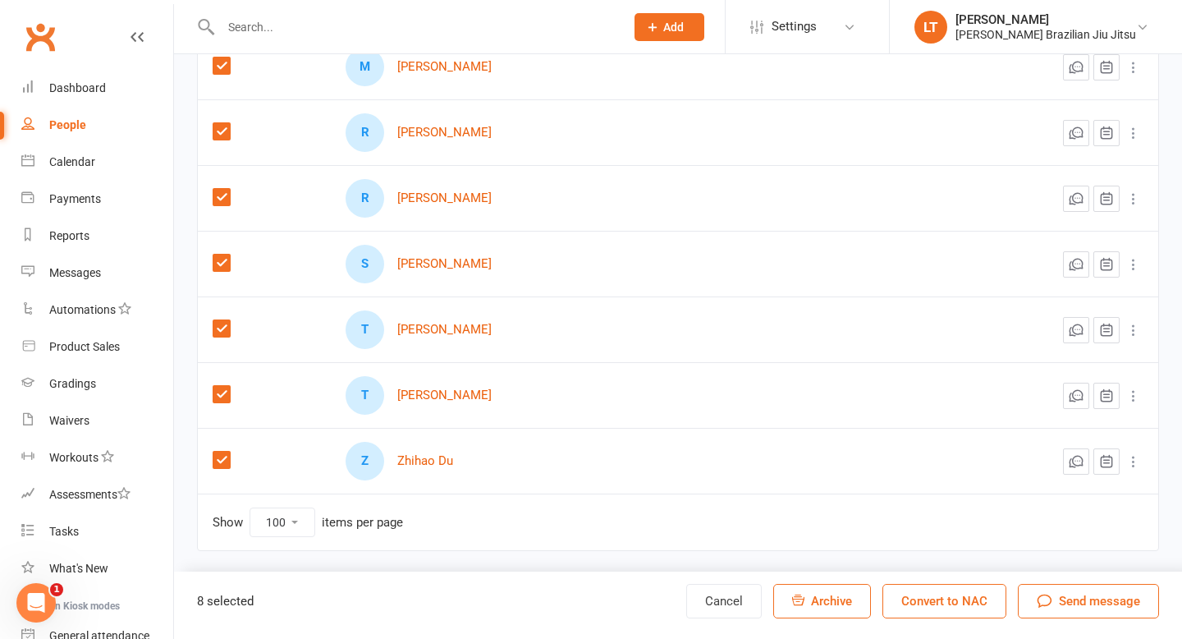
click at [843, 603] on span "Archive" at bounding box center [831, 600] width 41 height 15
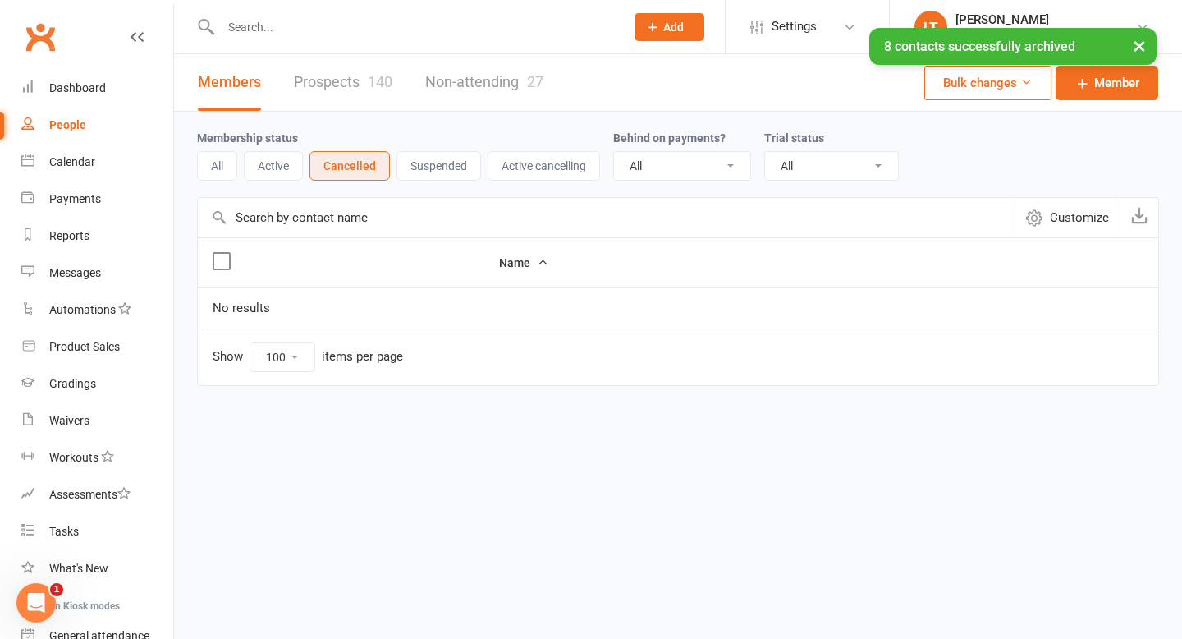
scroll to position [0, 0]
